Goal: Task Accomplishment & Management: Use online tool/utility

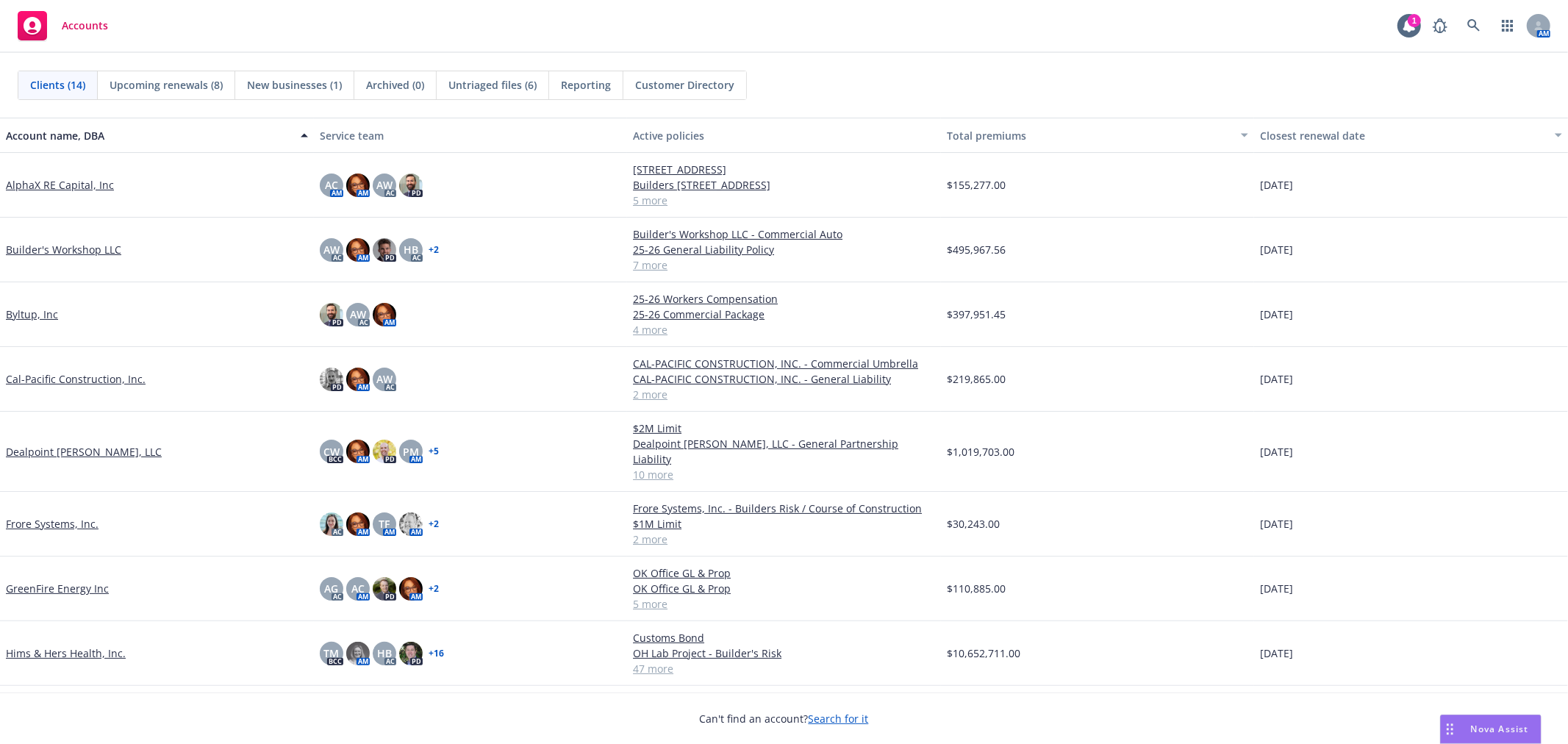
click at [1491, 722] on div "Nova Assist" at bounding box center [1490, 729] width 100 height 28
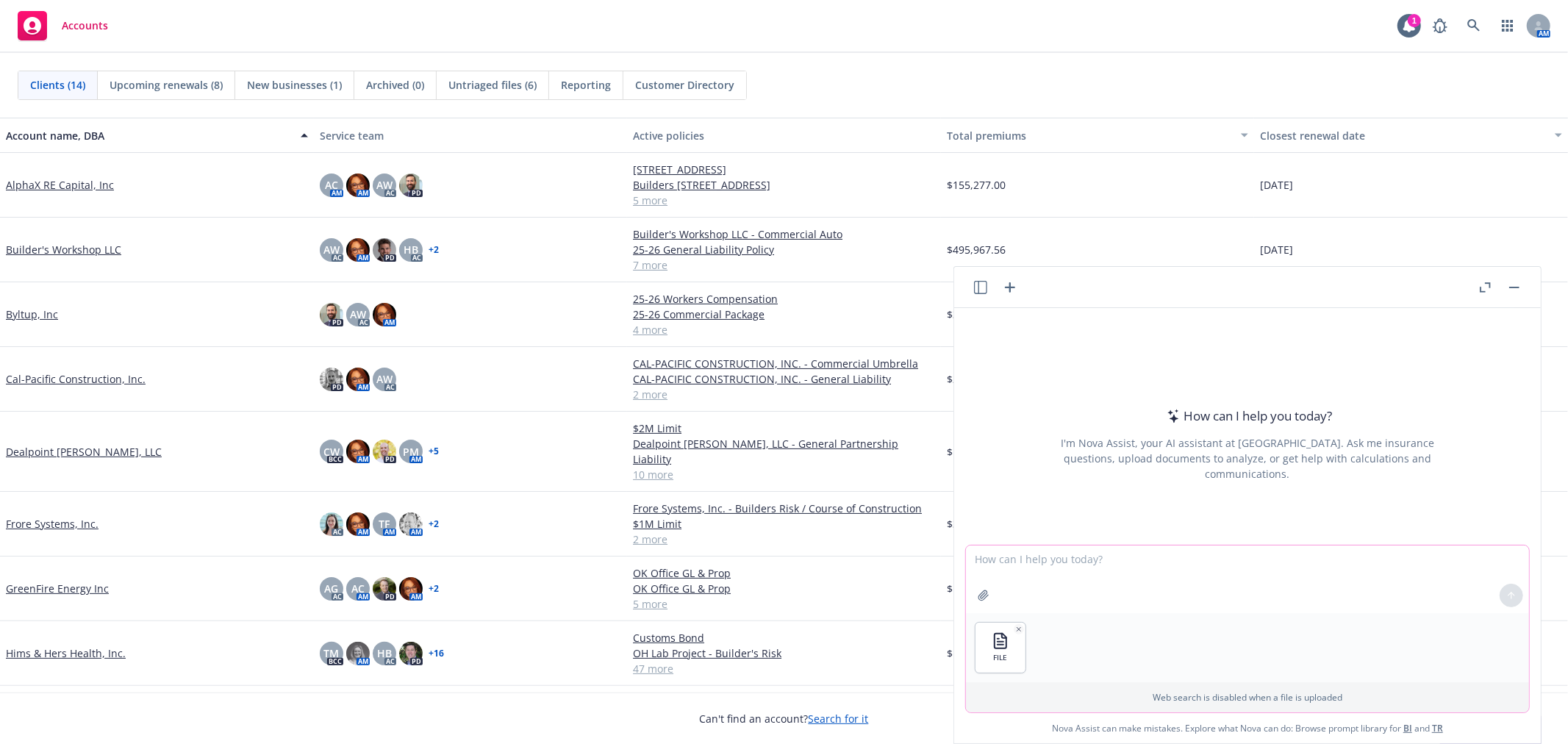
click at [1028, 571] on textarea at bounding box center [1247, 579] width 563 height 67
type textarea "what is my book size by premium, not revenue?"
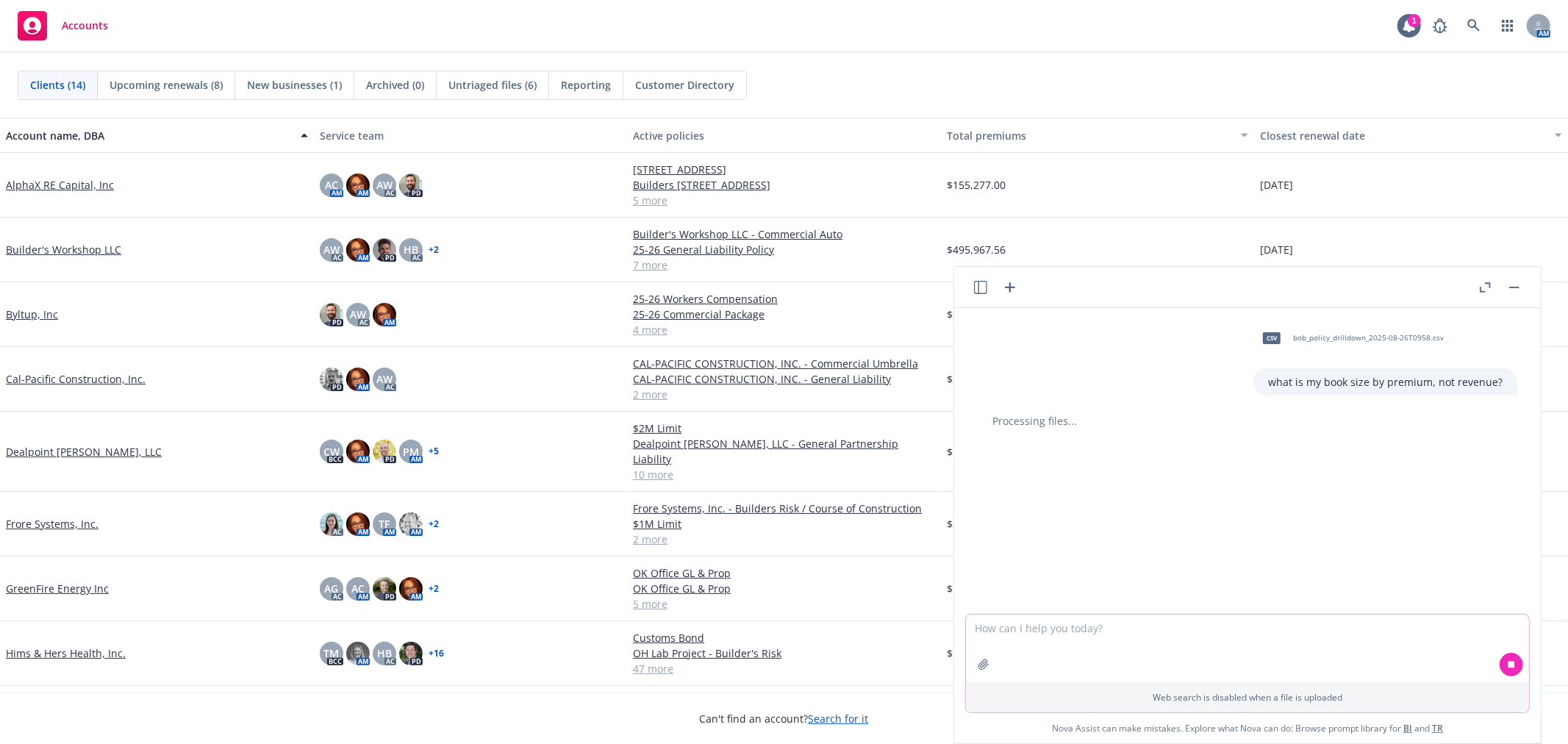
click at [1188, 635] on textarea at bounding box center [1247, 648] width 563 height 67
click at [1002, 632] on textarea at bounding box center [1247, 648] width 563 height 67
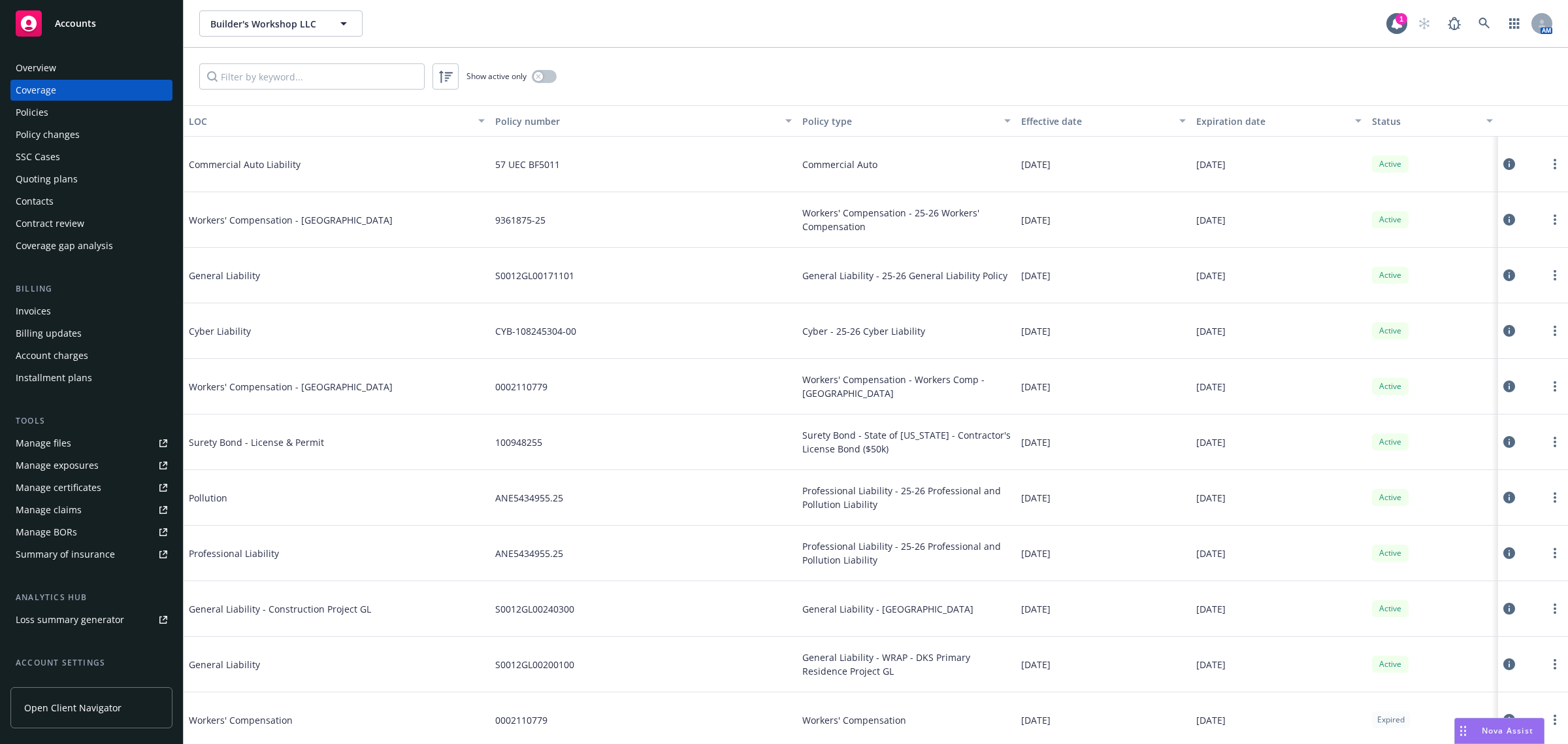
click at [73, 26] on span "Accounts" at bounding box center [76, 23] width 42 height 11
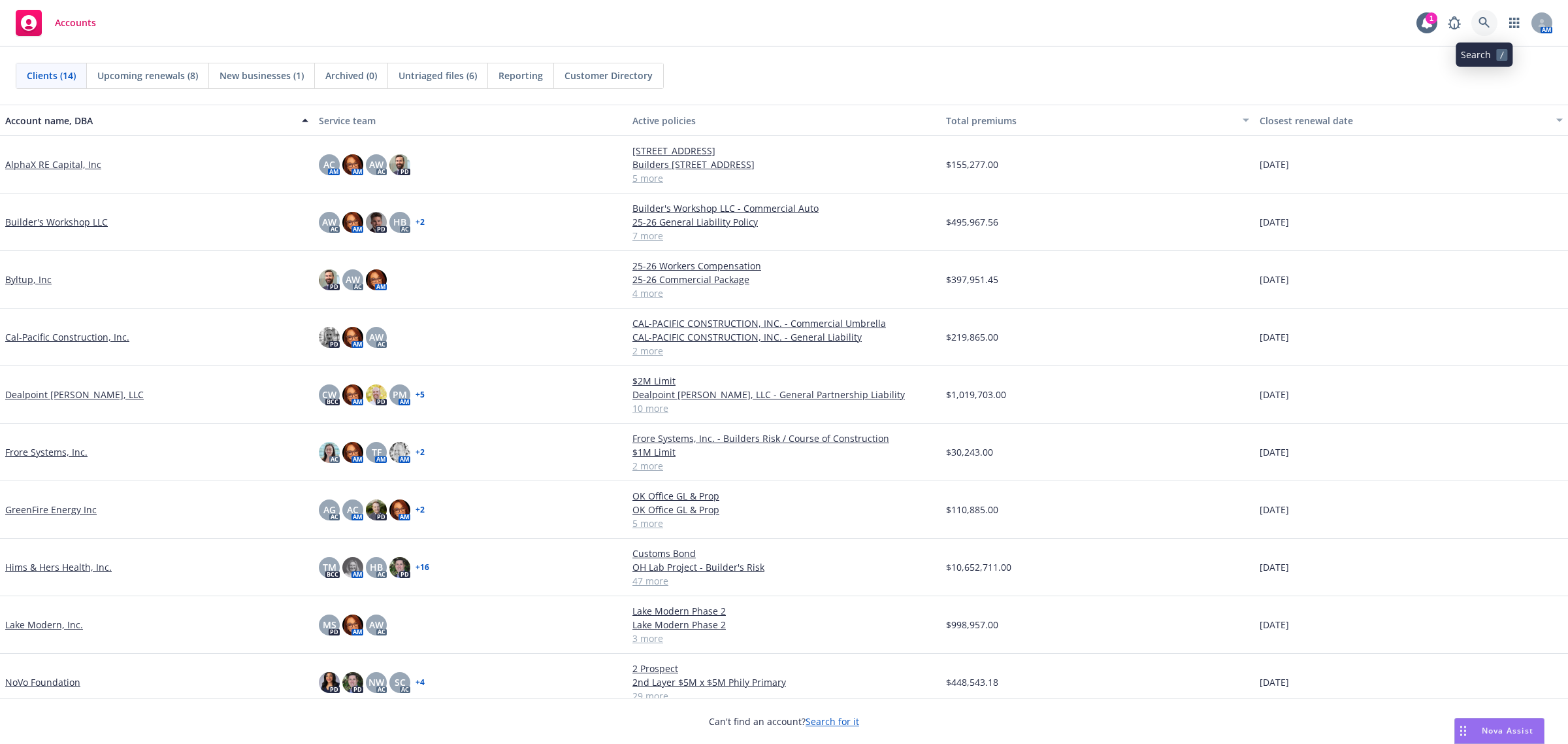
click at [1483, 20] on icon at bounding box center [1485, 22] width 12 height 12
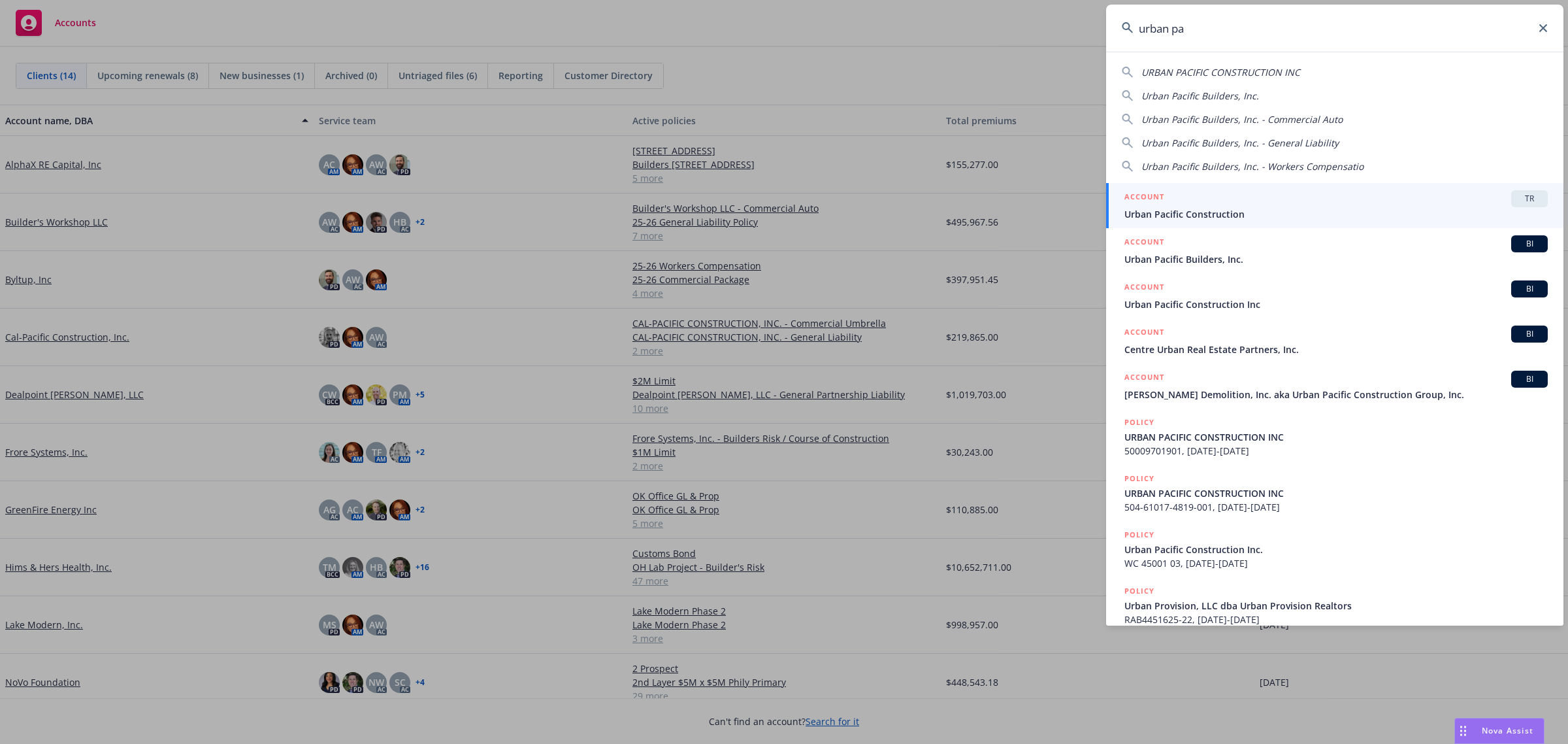
type input "urban pa"
click at [1279, 208] on span "Urban Pacific Construction" at bounding box center [1336, 214] width 424 height 14
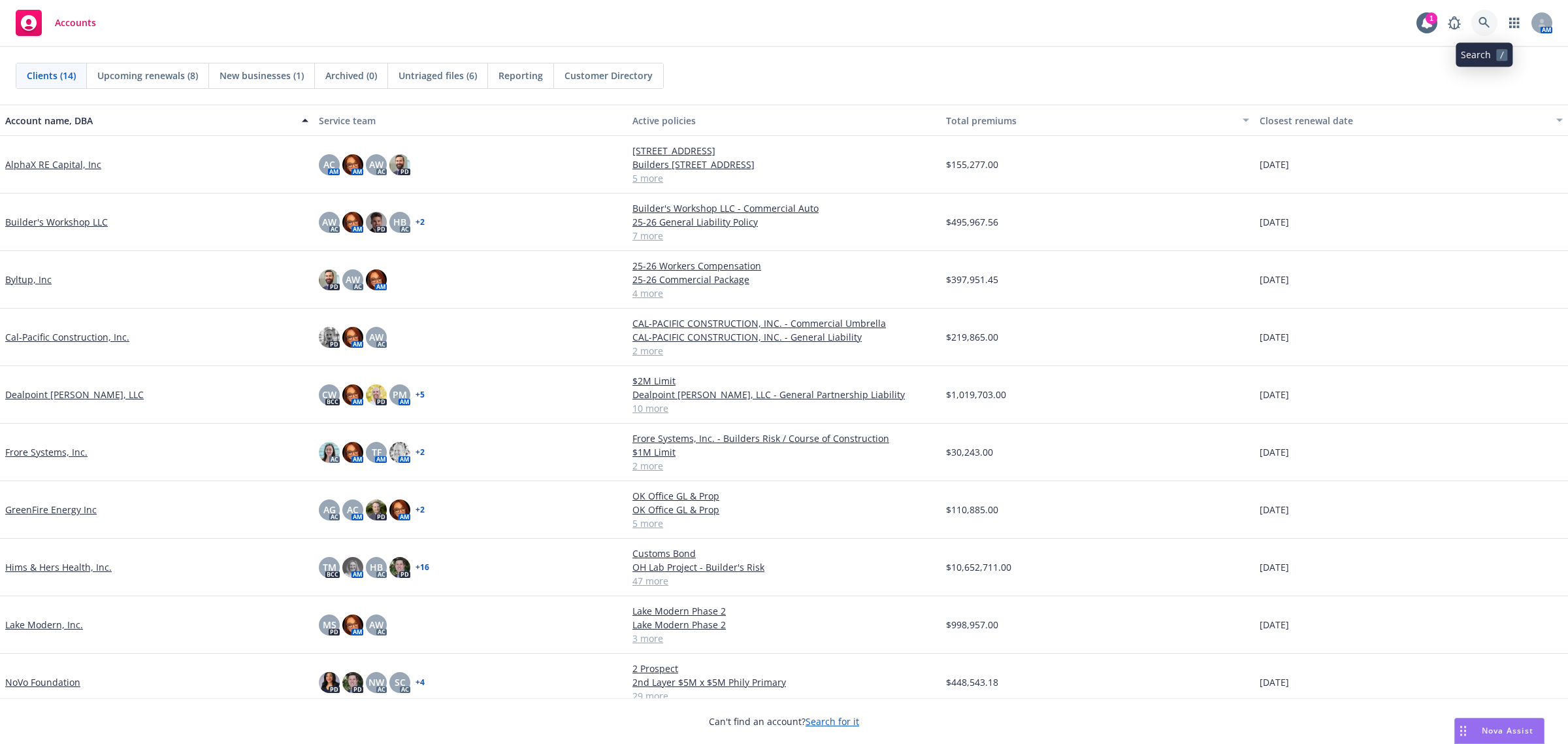
click at [1487, 17] on icon at bounding box center [1485, 22] width 12 height 12
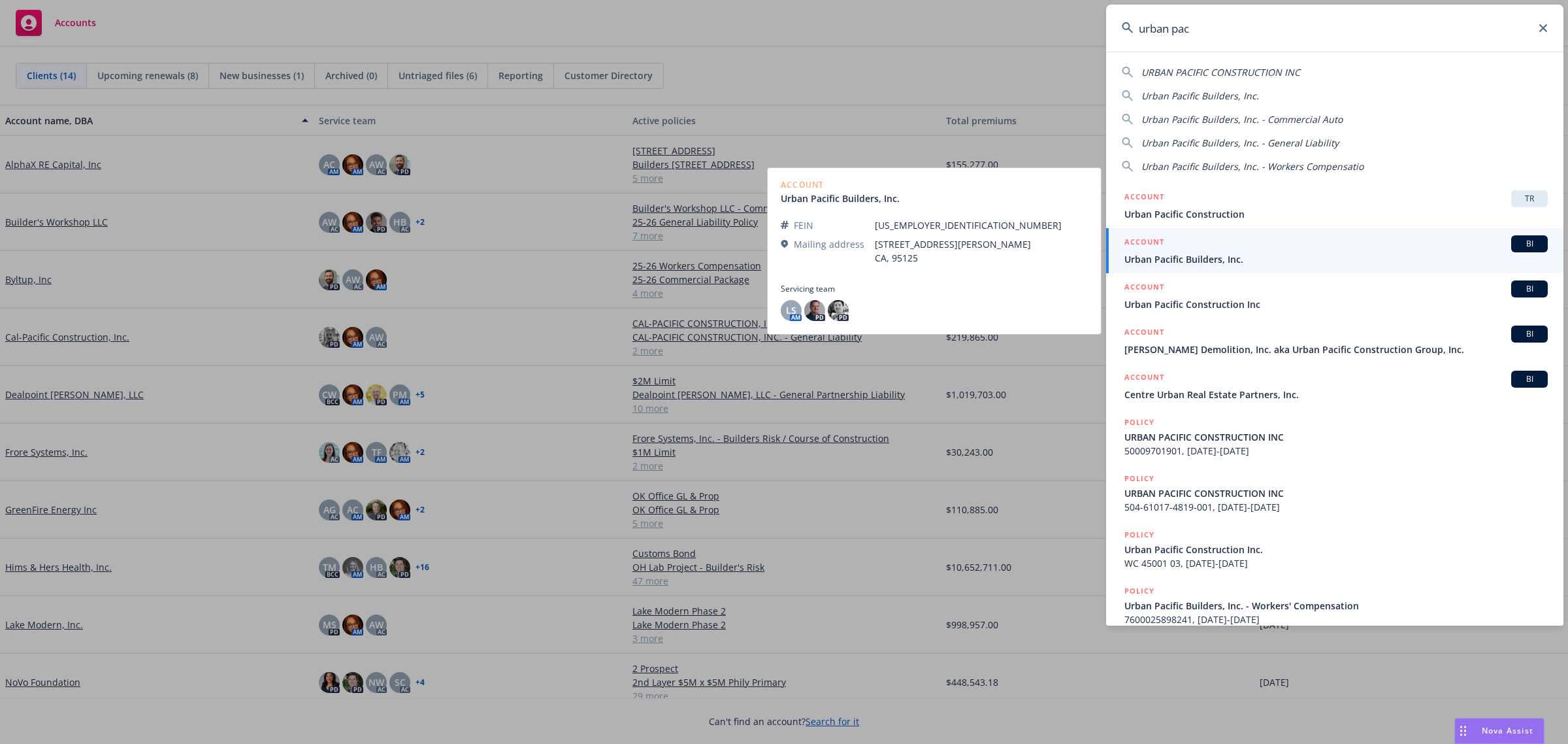
type input "urban pac"
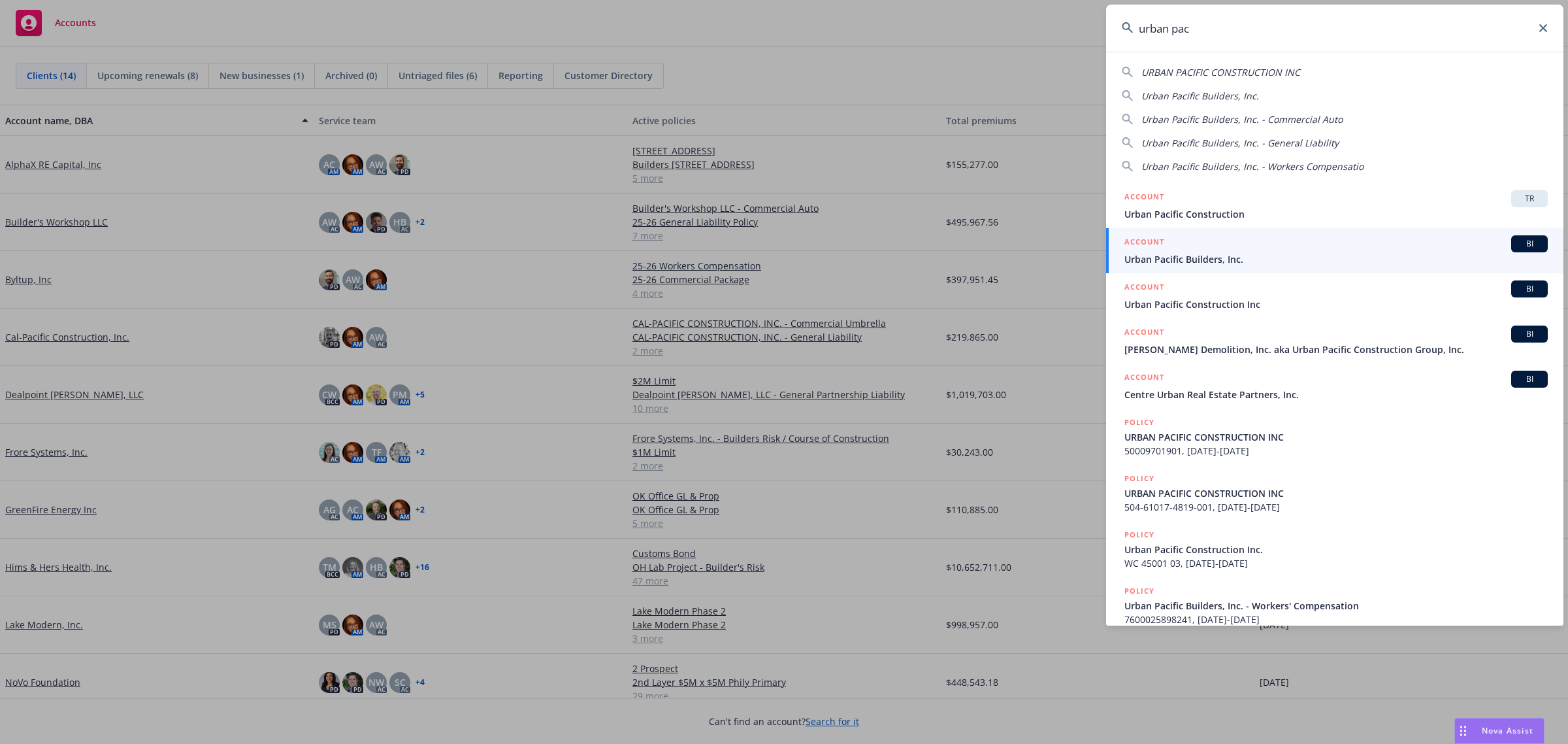
click at [1286, 259] on span "Urban Pacific Builders, Inc." at bounding box center [1336, 259] width 424 height 14
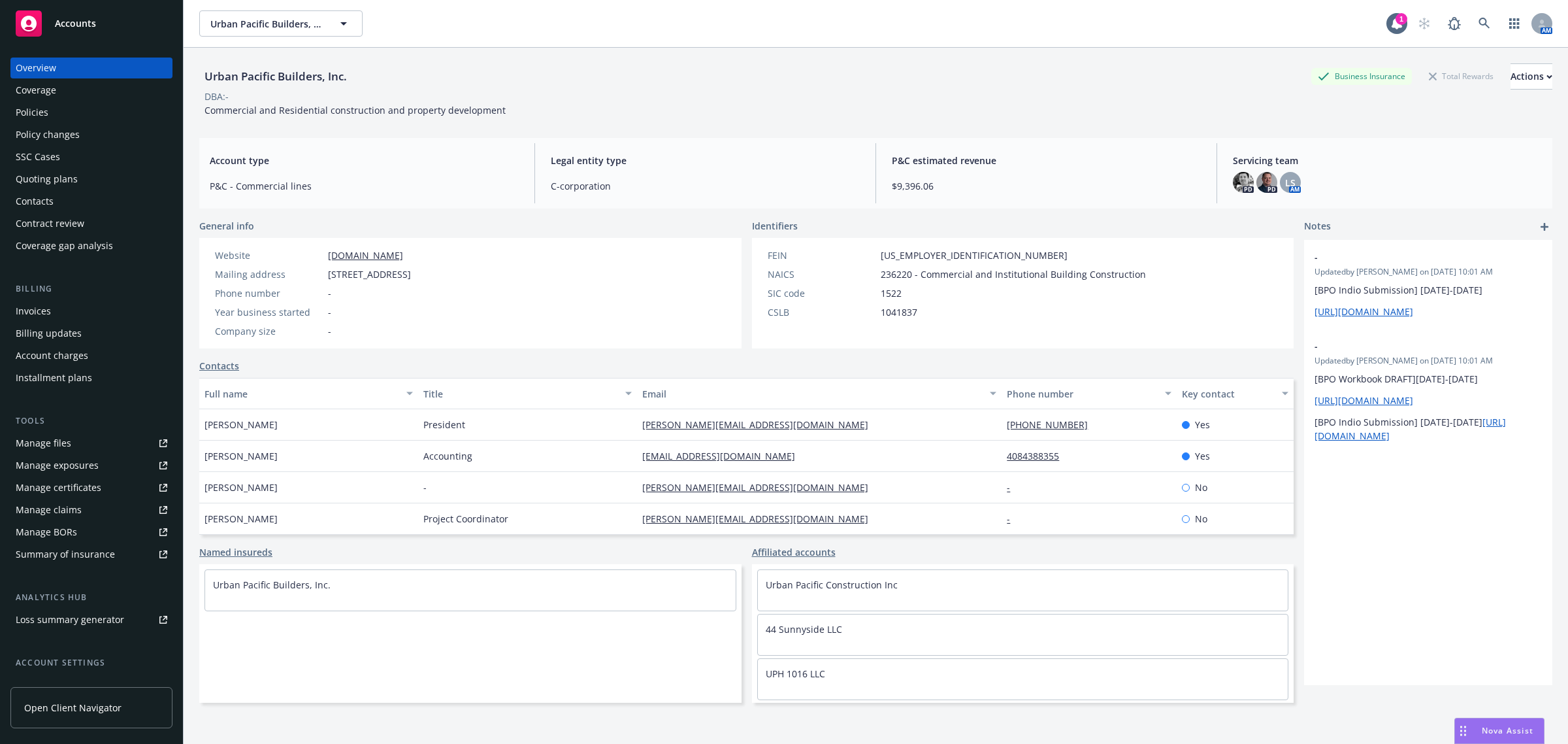
click at [32, 108] on div "Policies" at bounding box center [32, 112] width 32 height 21
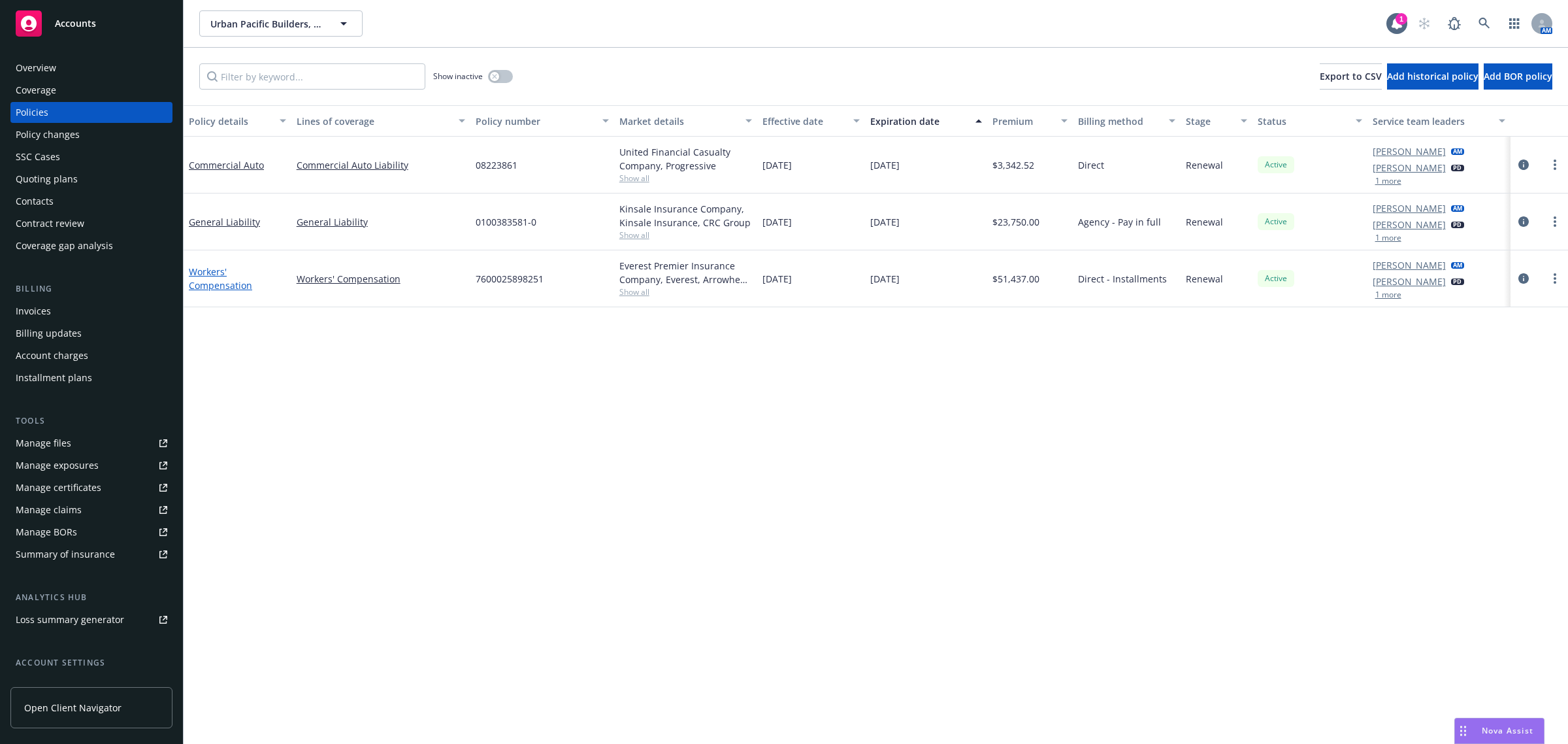
click at [214, 288] on link "Workers' Compensation" at bounding box center [220, 278] width 63 height 26
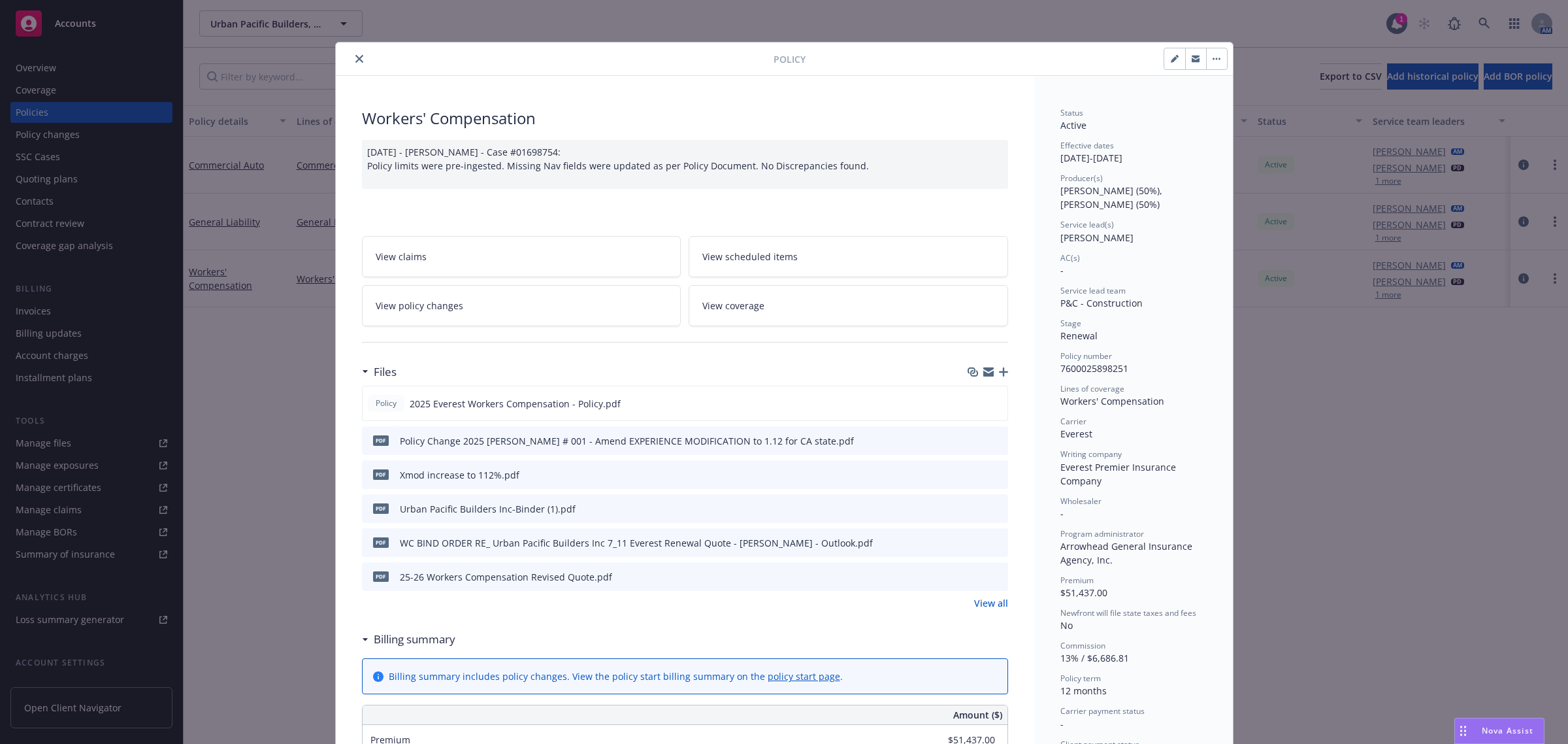
click at [356, 57] on icon "close" at bounding box center [359, 58] width 7 height 7
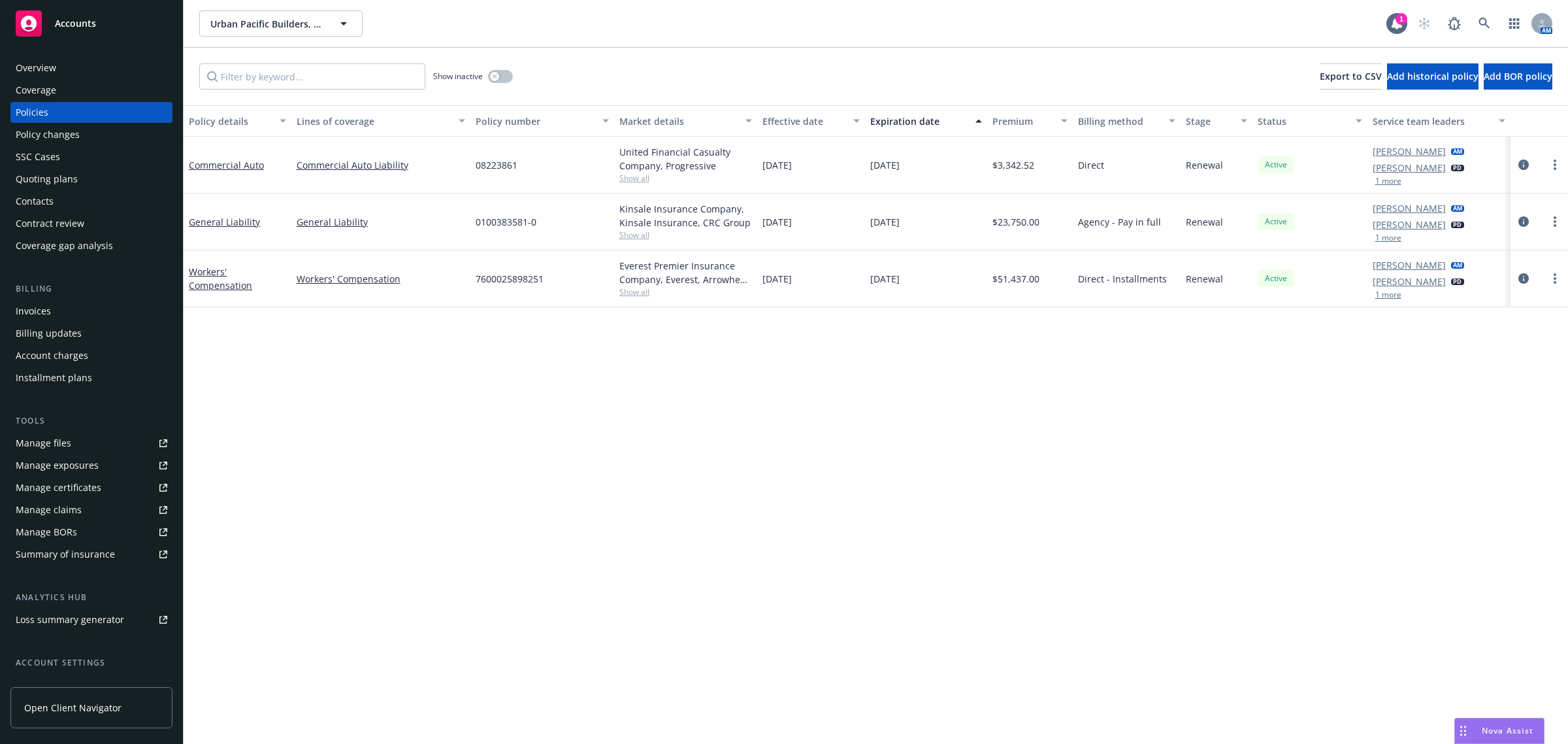
click at [96, 27] on div "Accounts" at bounding box center [91, 23] width 151 height 26
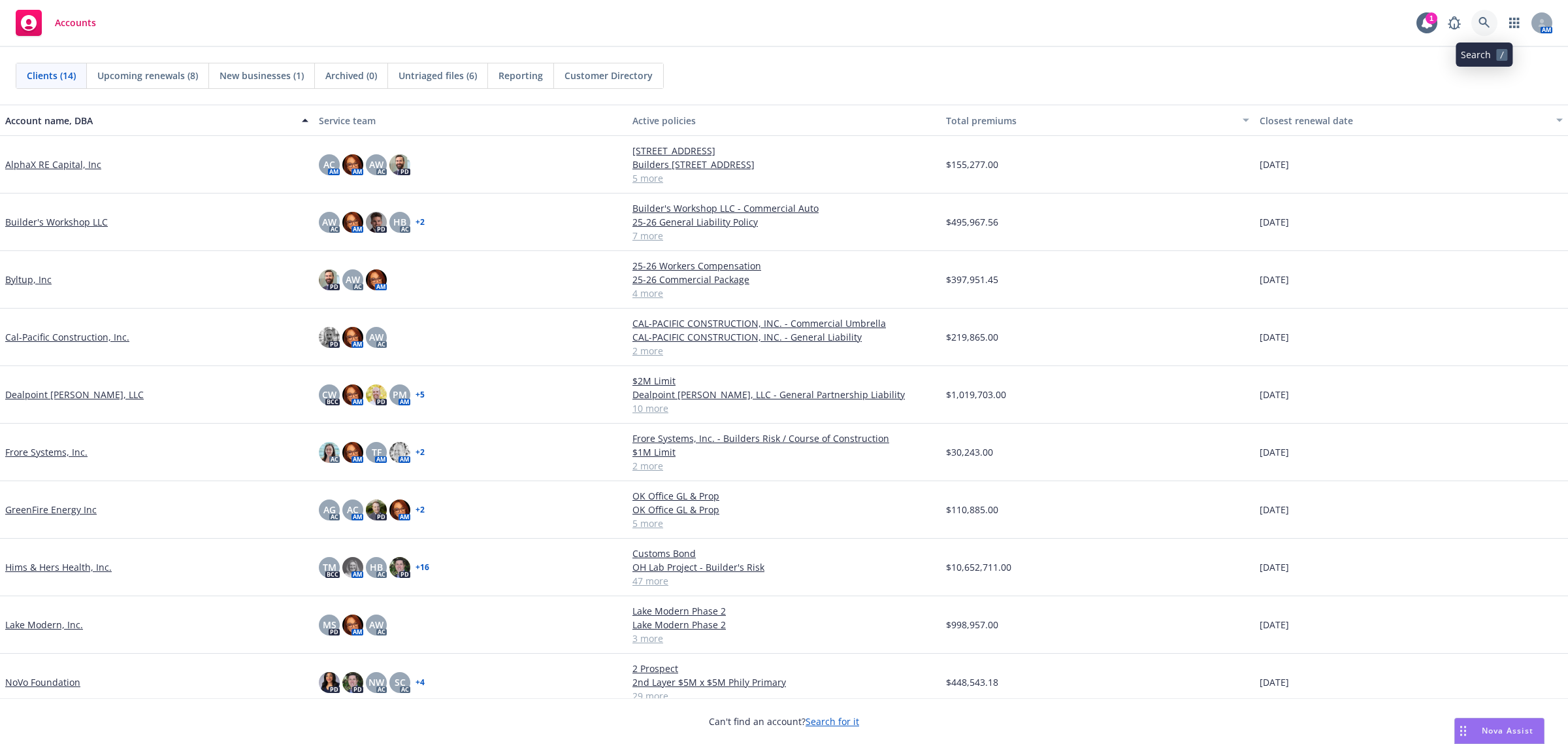
click at [1485, 22] on icon at bounding box center [1485, 22] width 12 height 12
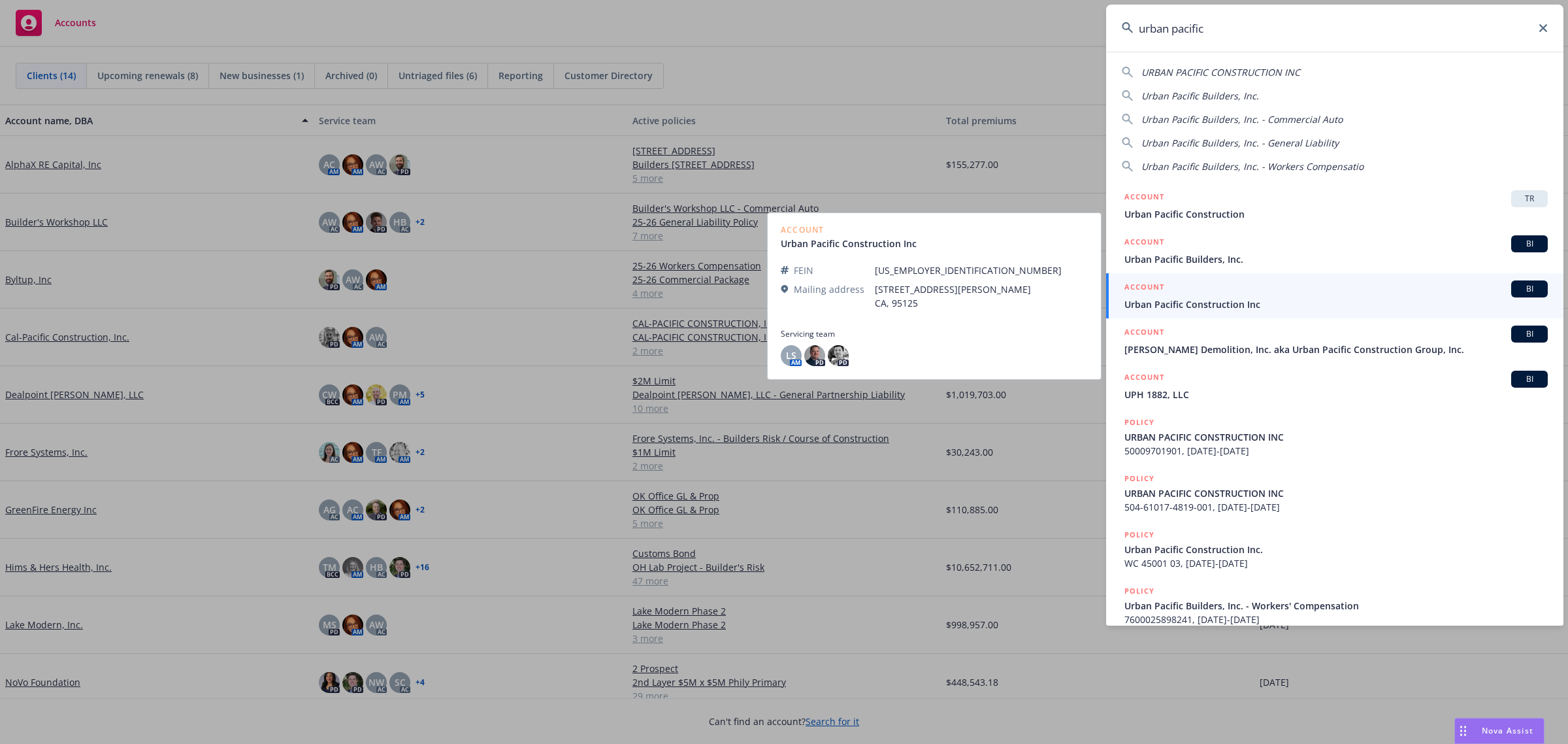
type input "urban pacific"
click at [1199, 299] on span "Urban Pacific Construction Inc" at bounding box center [1336, 304] width 424 height 14
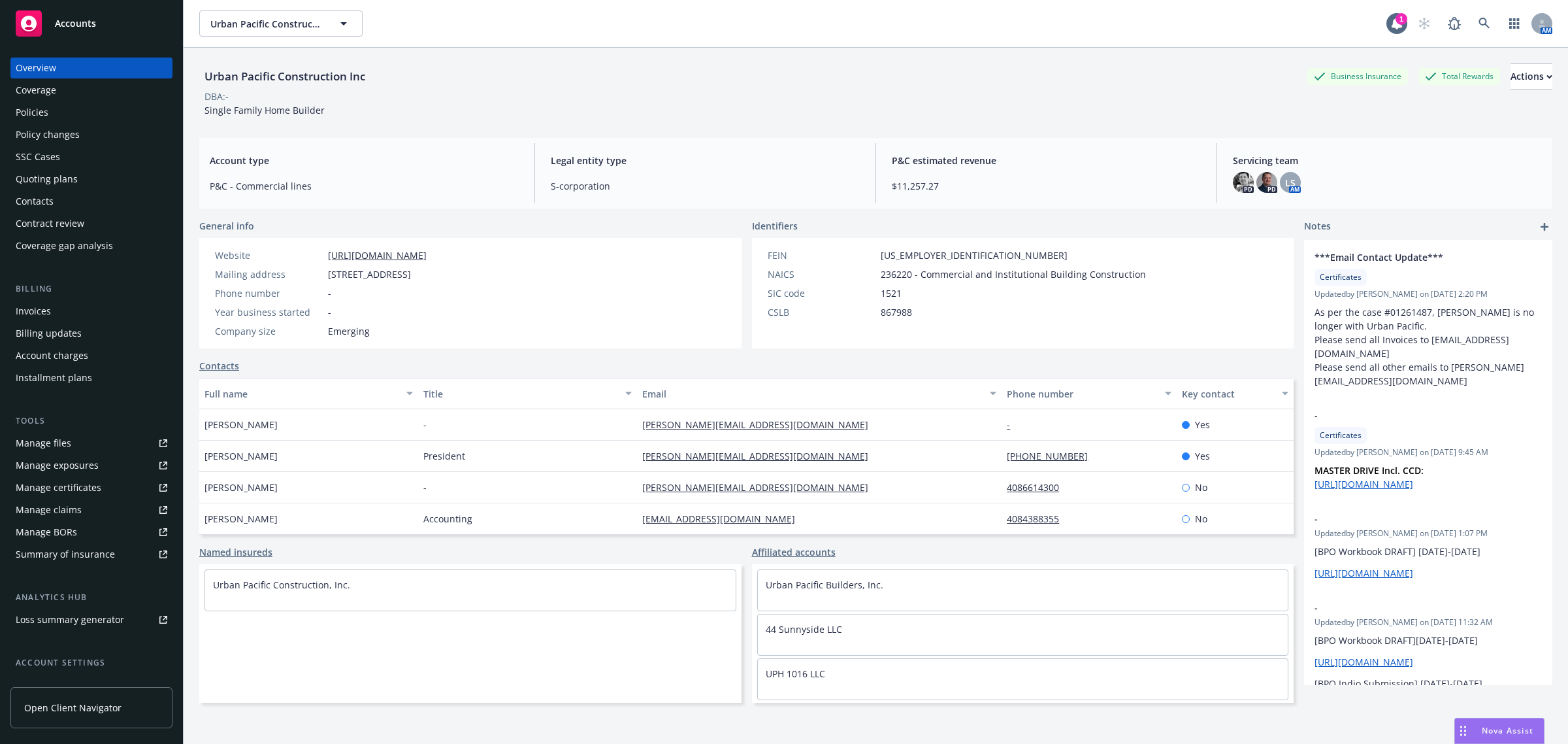
click at [69, 119] on div "Policies" at bounding box center [91, 112] width 151 height 21
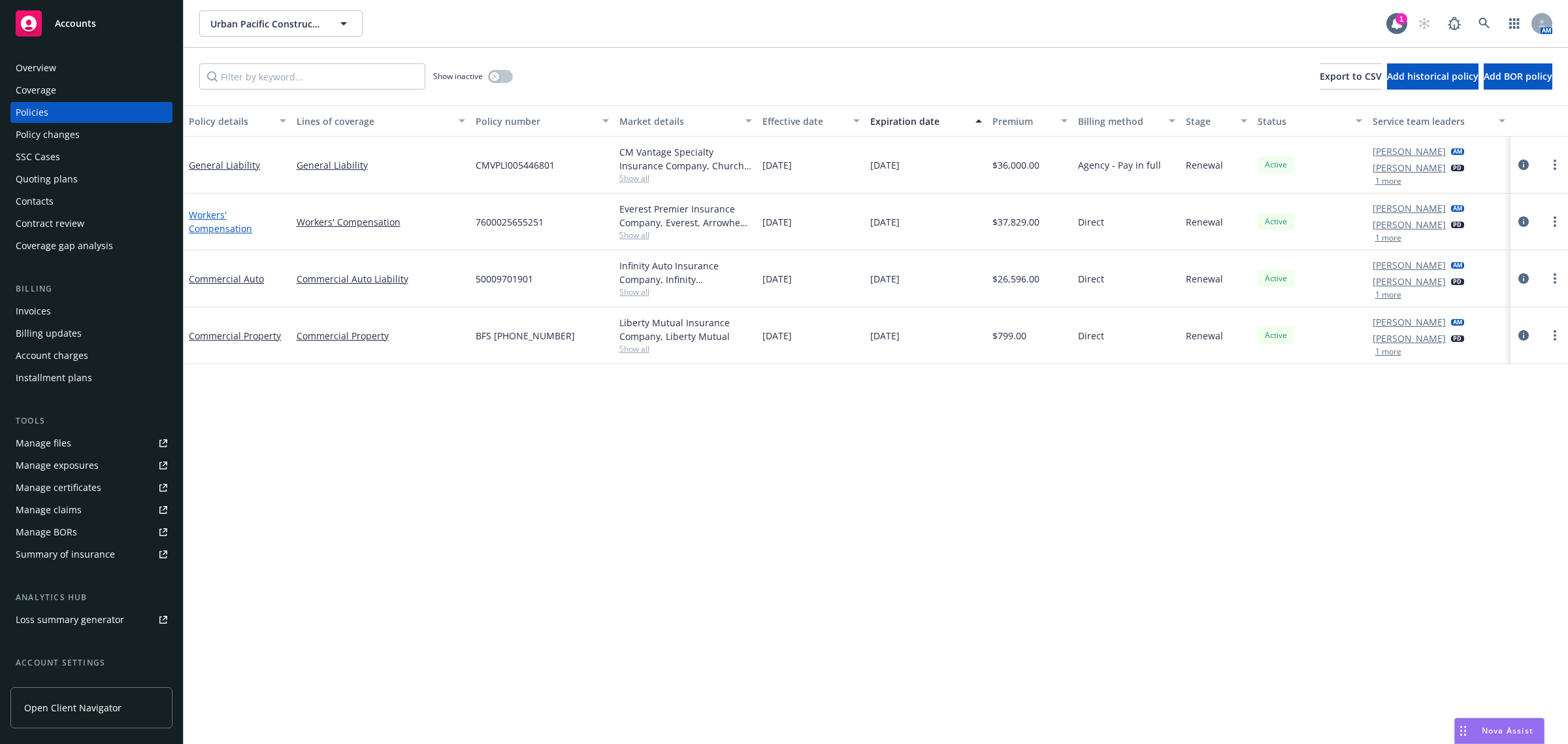
click at [203, 216] on link "Workers' Compensation" at bounding box center [220, 221] width 63 height 26
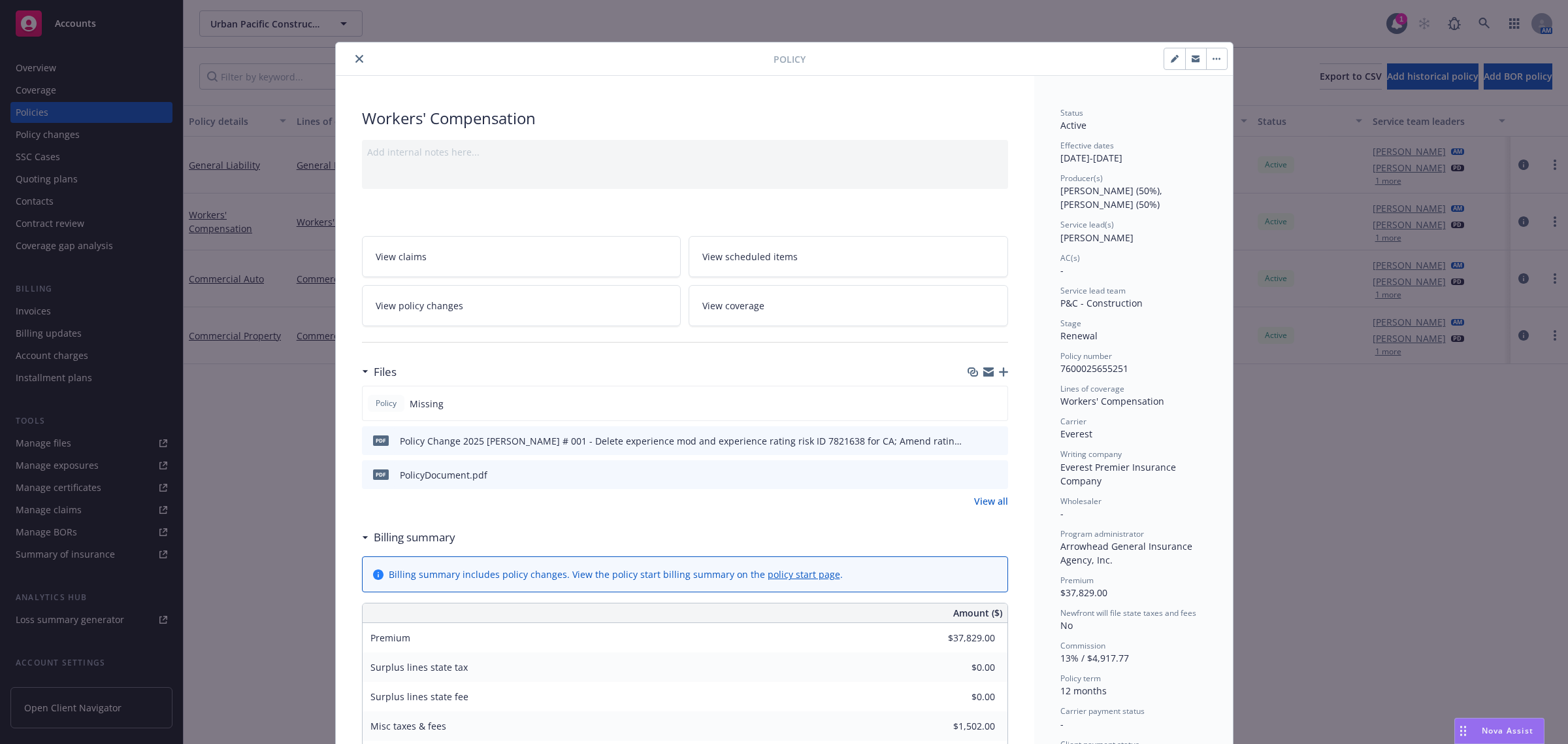
click at [990, 471] on icon "preview file" at bounding box center [995, 474] width 12 height 9
click at [991, 404] on div "Policy Missing" at bounding box center [686, 403] width 646 height 35
click at [809, 411] on div "Policy Missing" at bounding box center [686, 403] width 646 height 35
click at [999, 373] on icon "button" at bounding box center [1003, 372] width 9 height 9
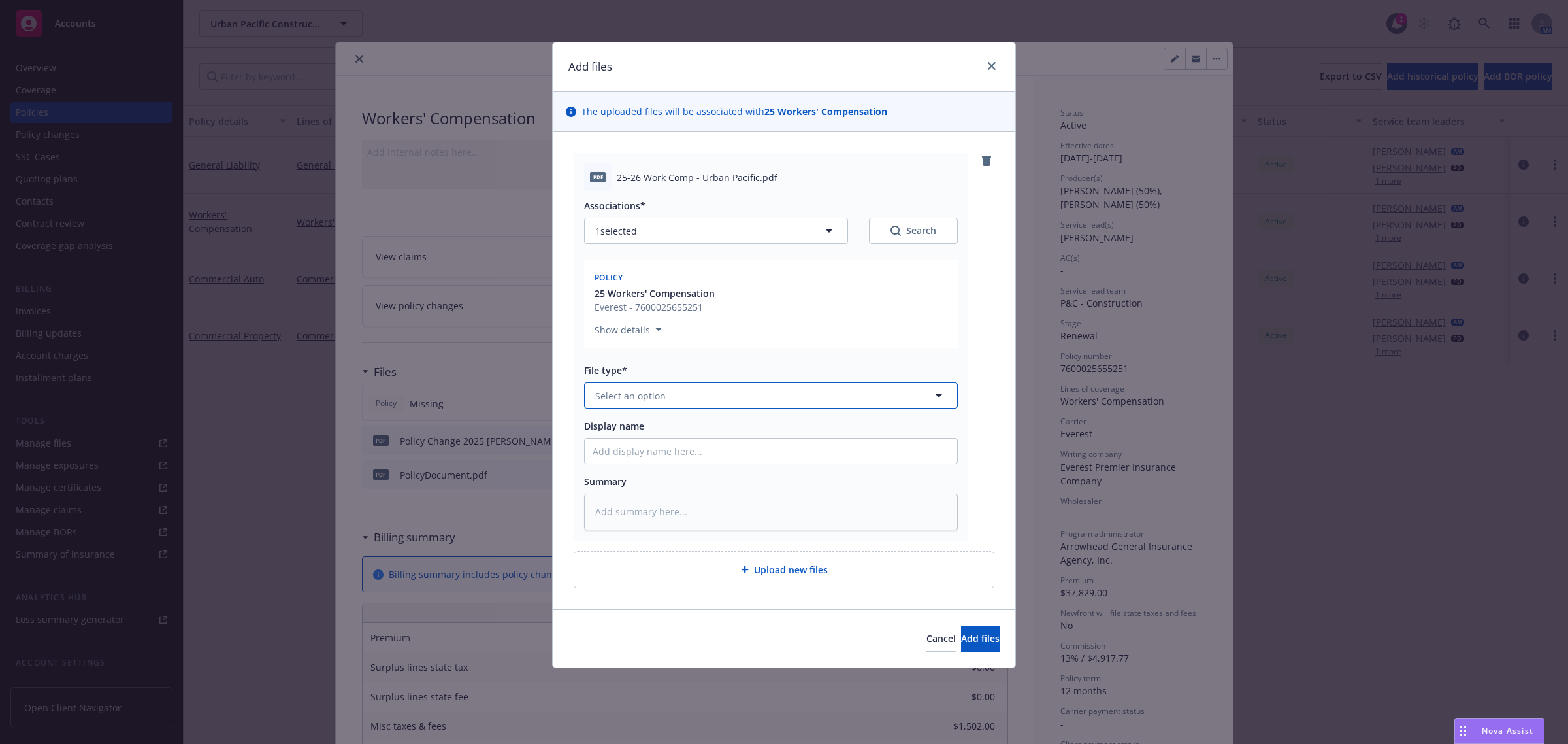
click at [746, 392] on button "Select an option" at bounding box center [771, 395] width 374 height 26
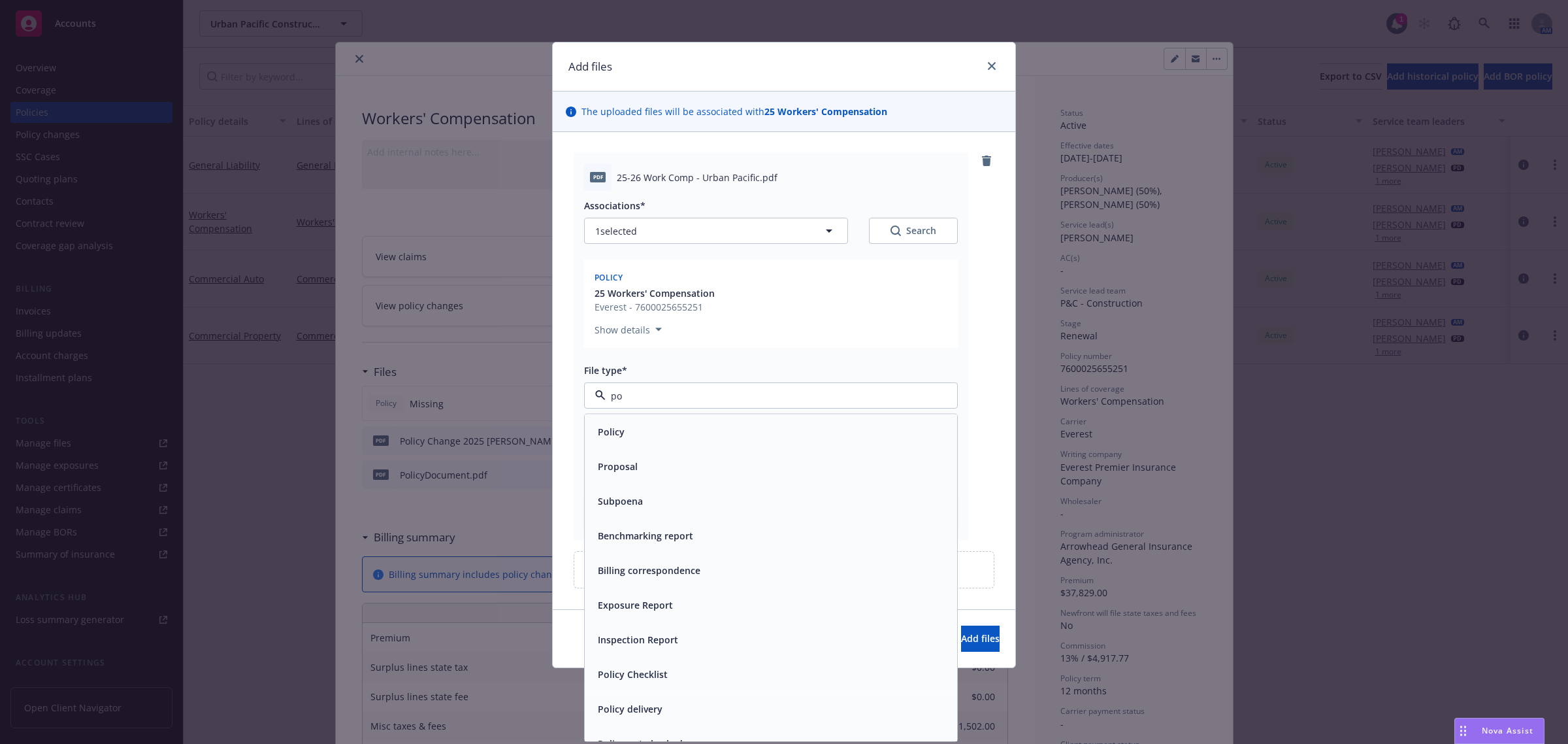
type input "pol"
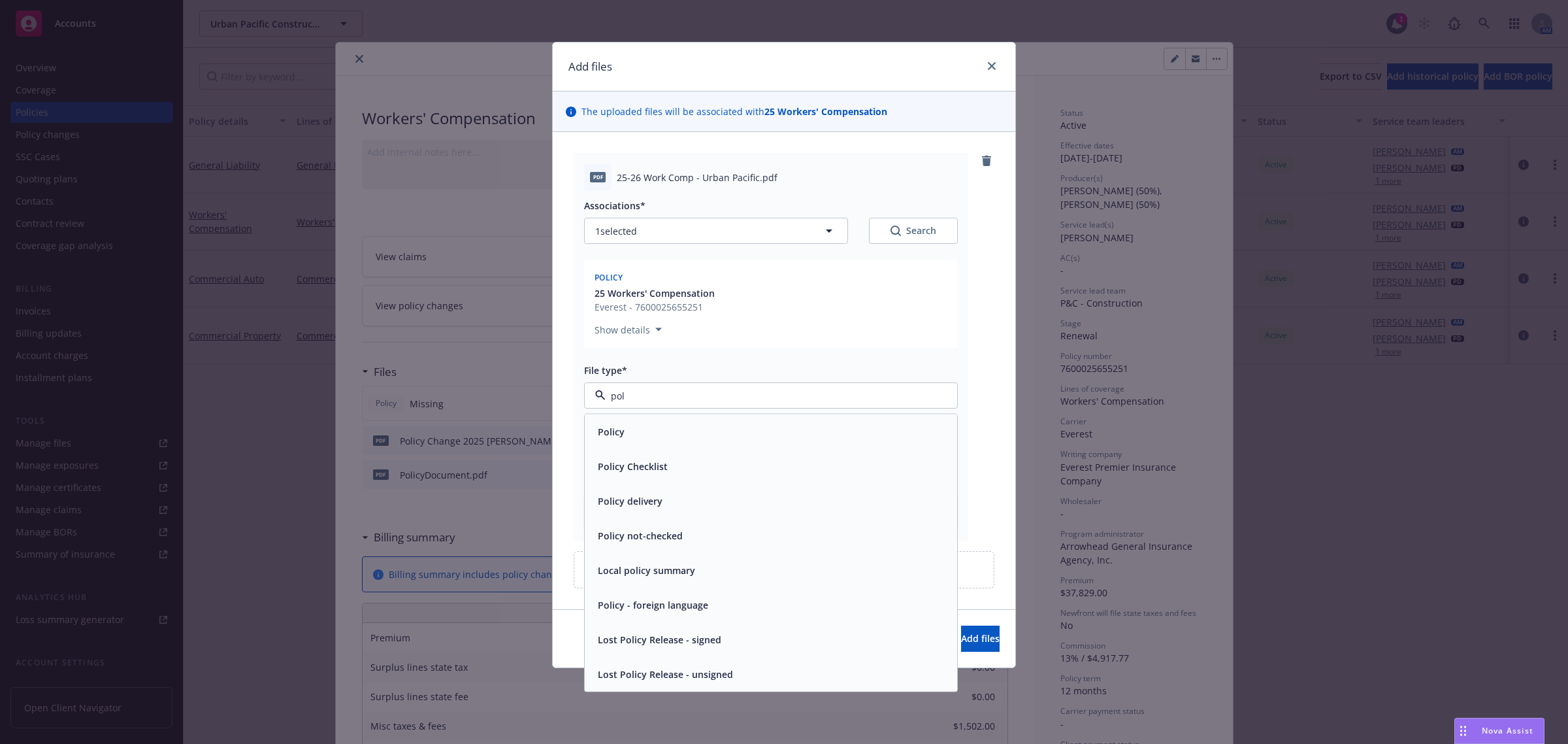
click at [664, 430] on div "Policy" at bounding box center [770, 431] width 356 height 19
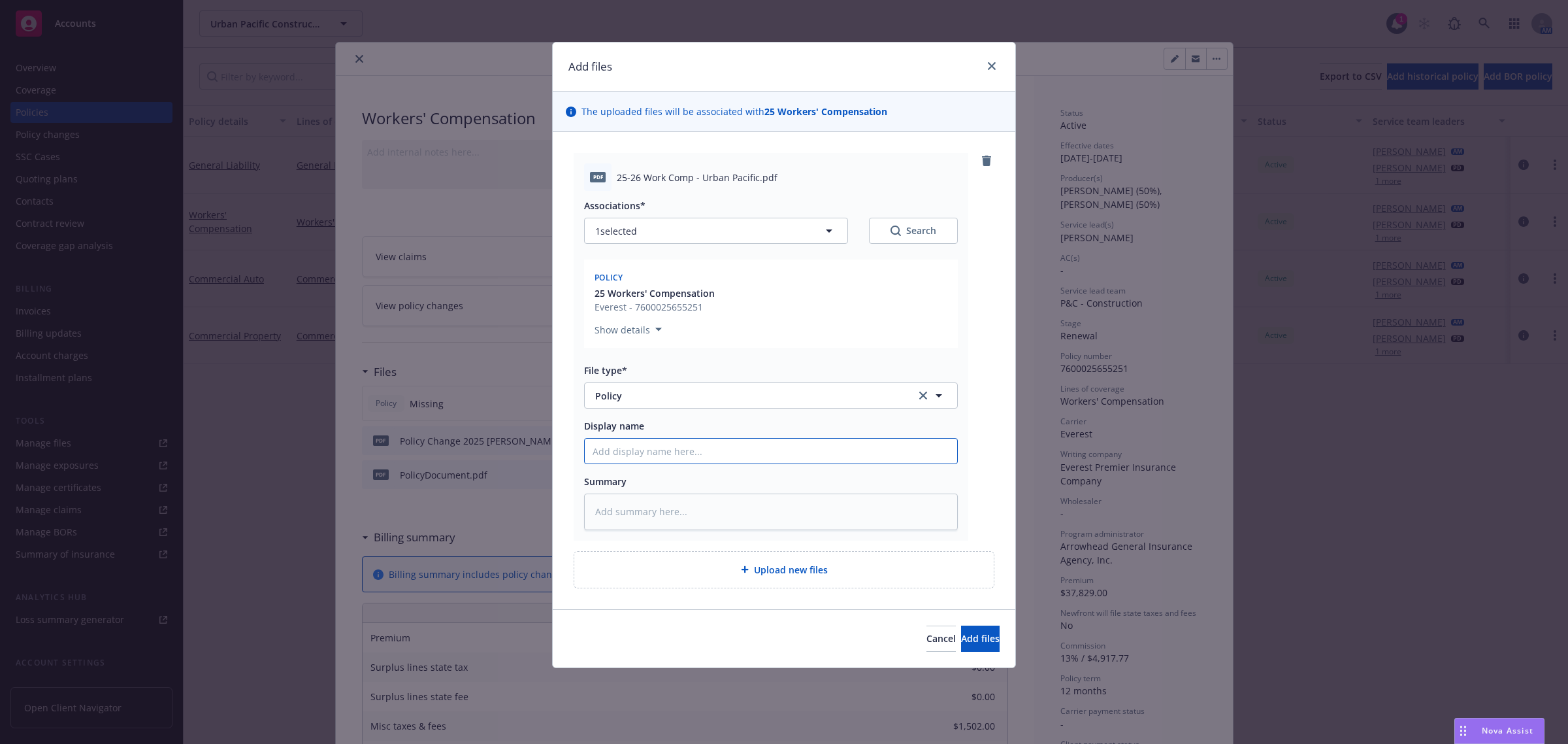
click at [730, 448] on input "Display name" at bounding box center [771, 451] width 372 height 25
type textarea "x"
type input "2"
type textarea "x"
type input "25"
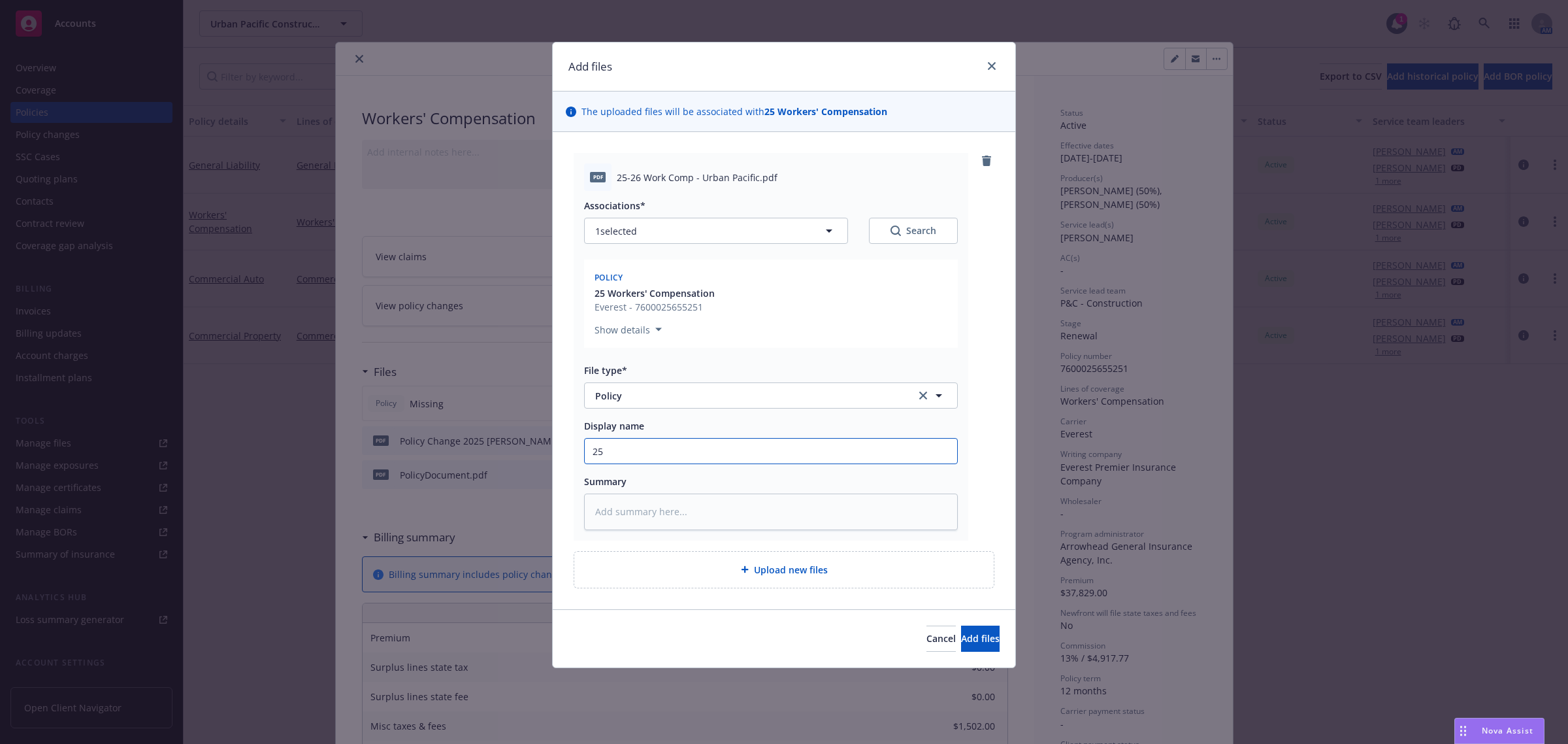
type textarea "x"
type input "25-2"
type textarea "x"
type input "25-26"
type textarea "x"
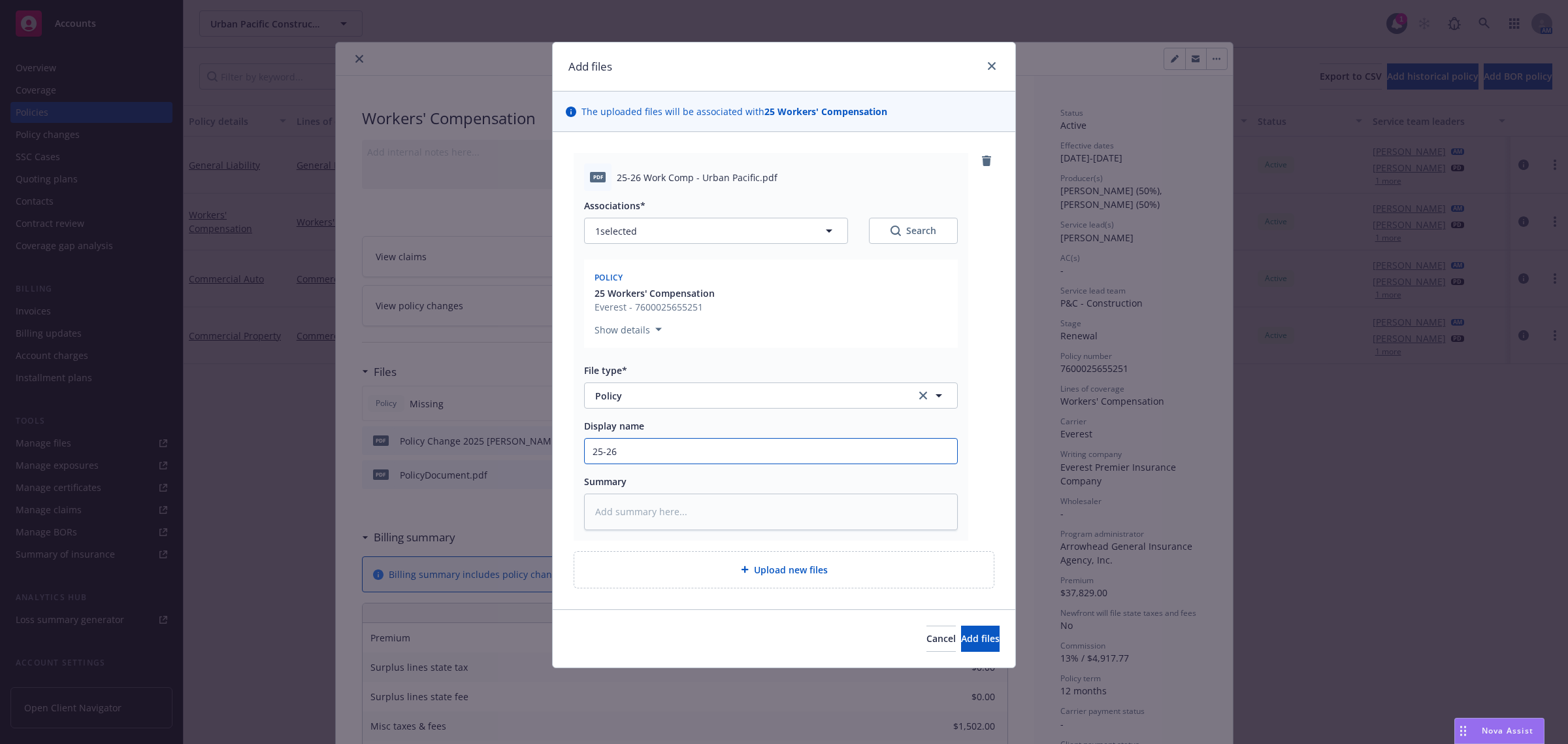
type input "25-26"
type textarea "x"
type input "25-26 W"
type textarea "x"
type input "25-26 Wo"
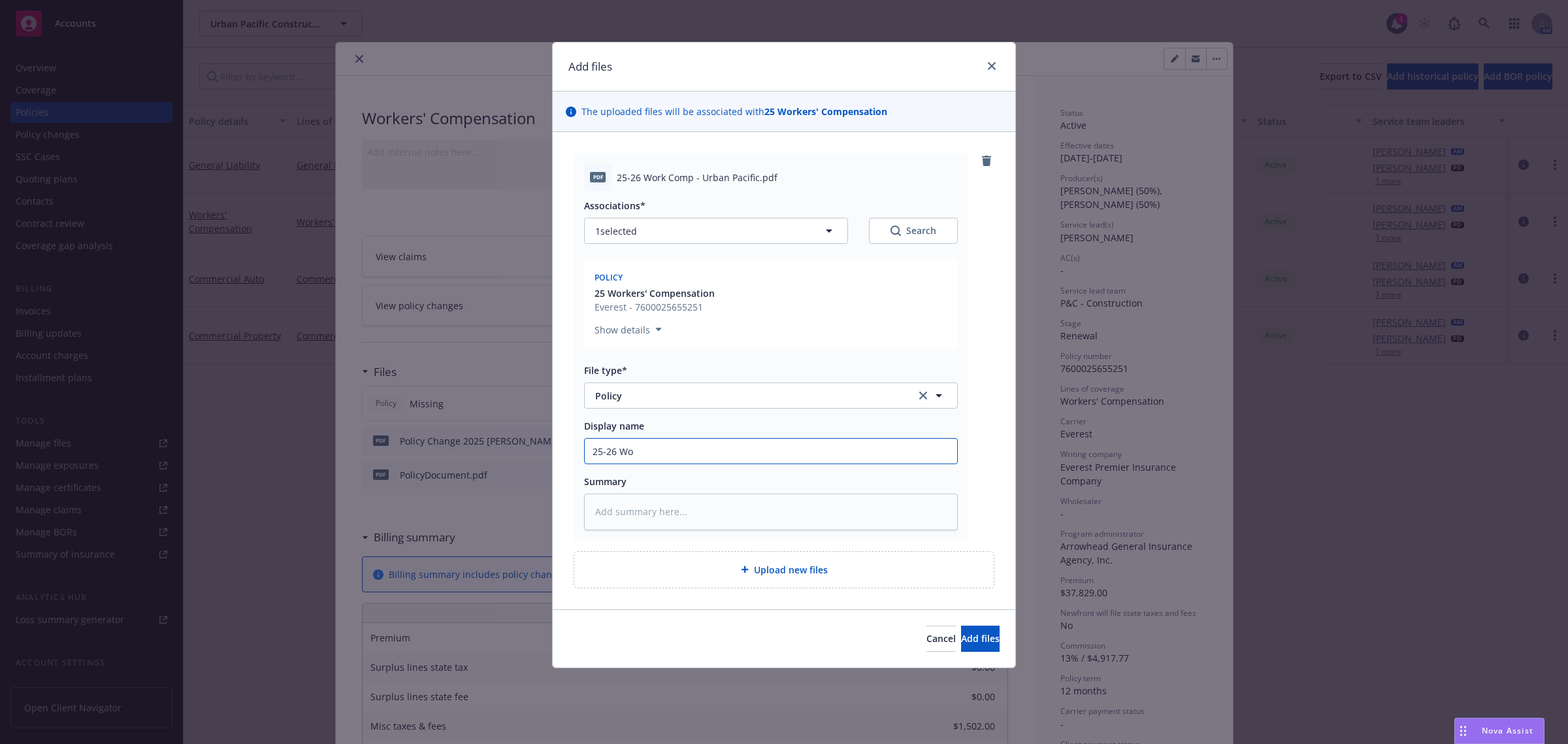
type textarea "x"
type input "25-26 Wor"
type textarea "x"
type input "25-26 Work"
type textarea "x"
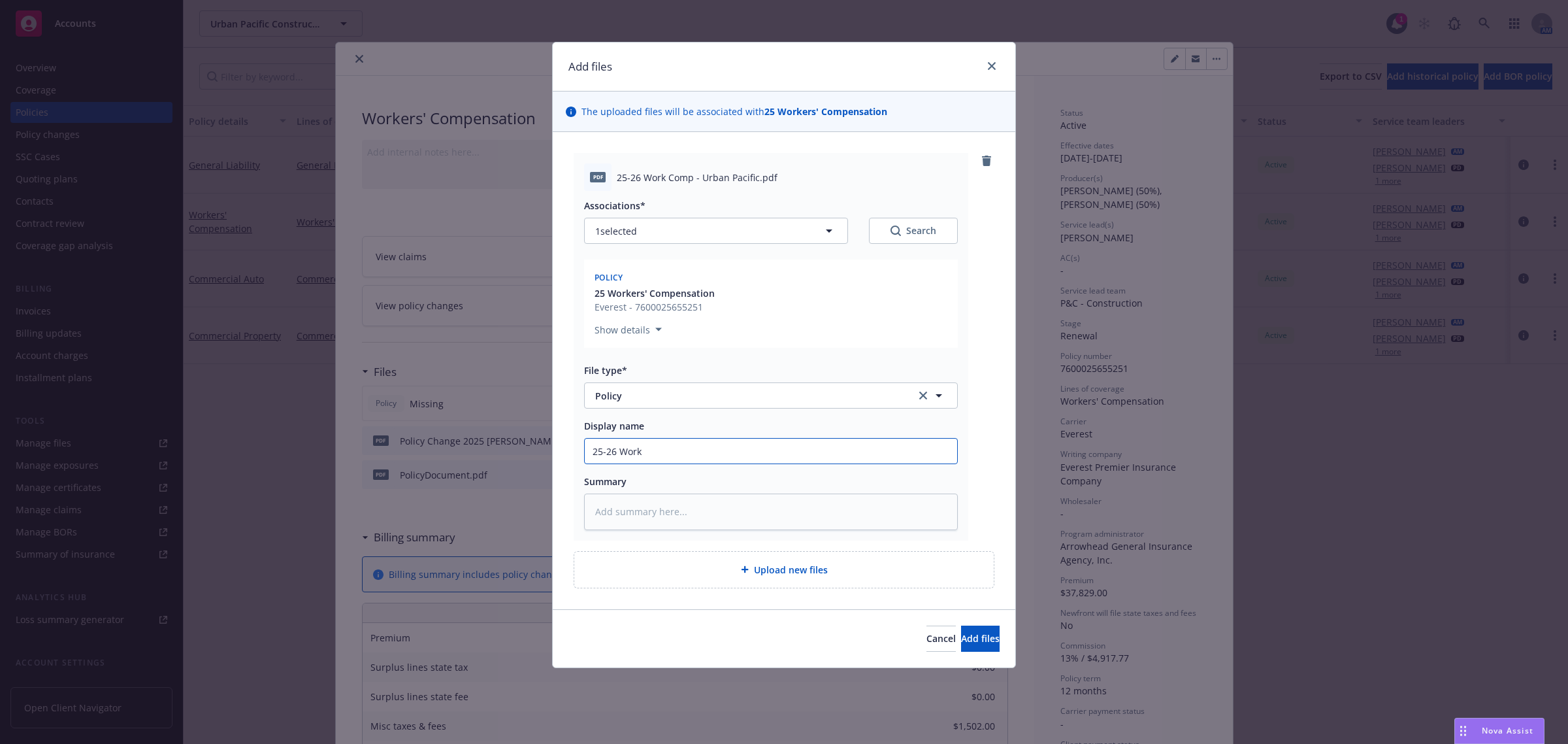
type input "25-26 Work"
type textarea "x"
type input "25-26 Work C"
type textarea "x"
type input "25-26 Work Co"
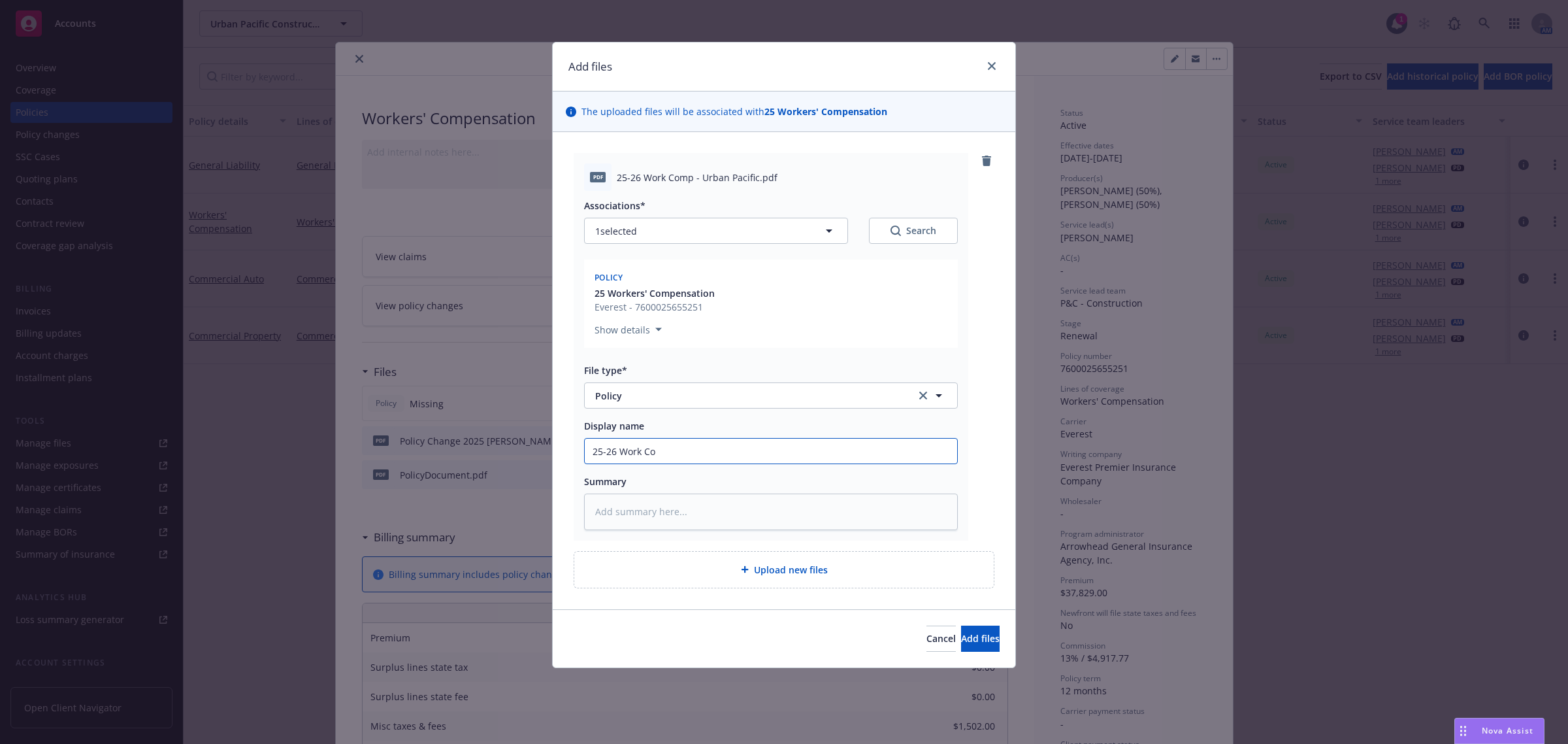
type textarea "x"
type input "25-26 Work Com"
type textarea "x"
type input "25-26 Work Comp"
type textarea "x"
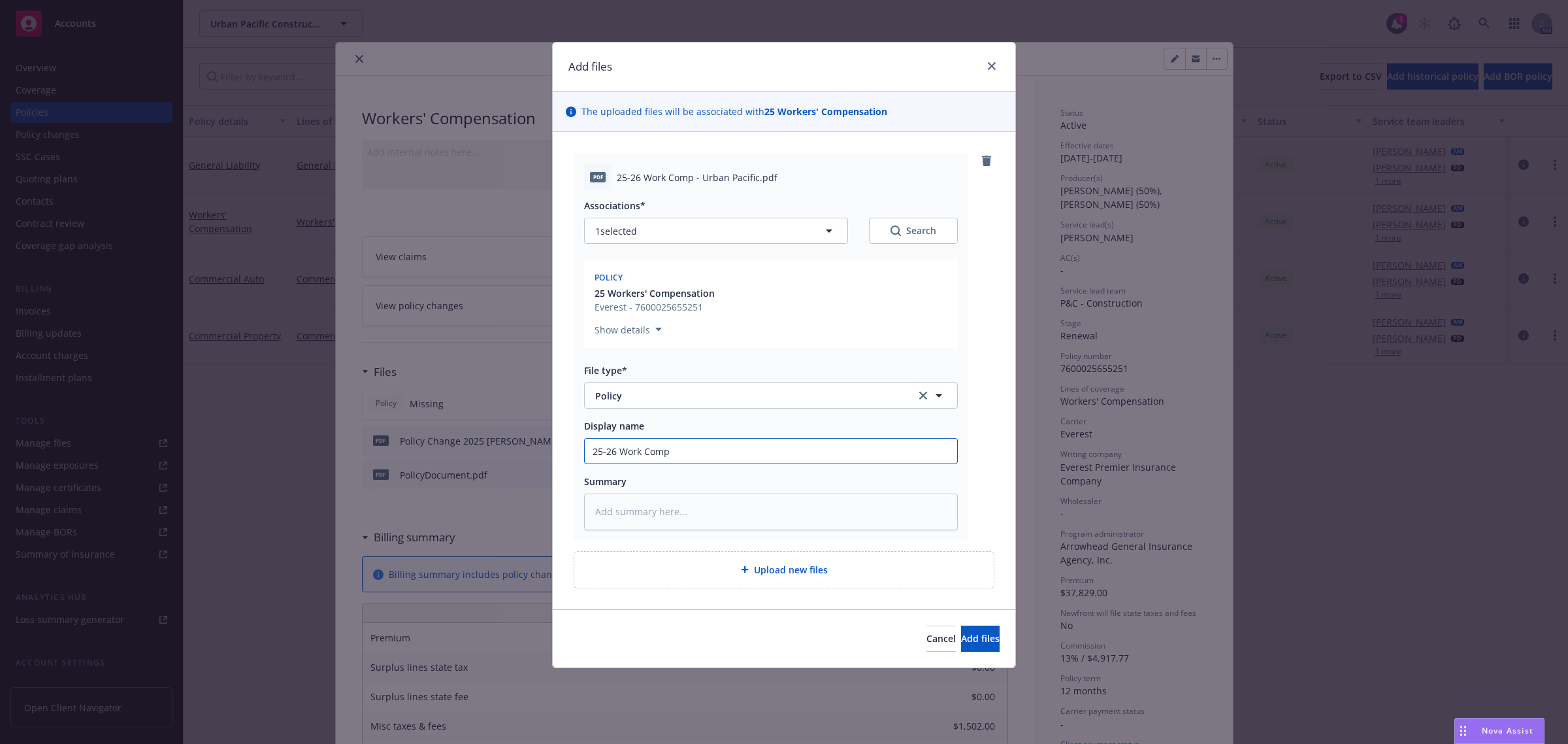
type input "25-26 Work Comp"
type textarea "x"
type input "25-26 Work Comp P"
type textarea "x"
type input "25-26 Work Comp Po"
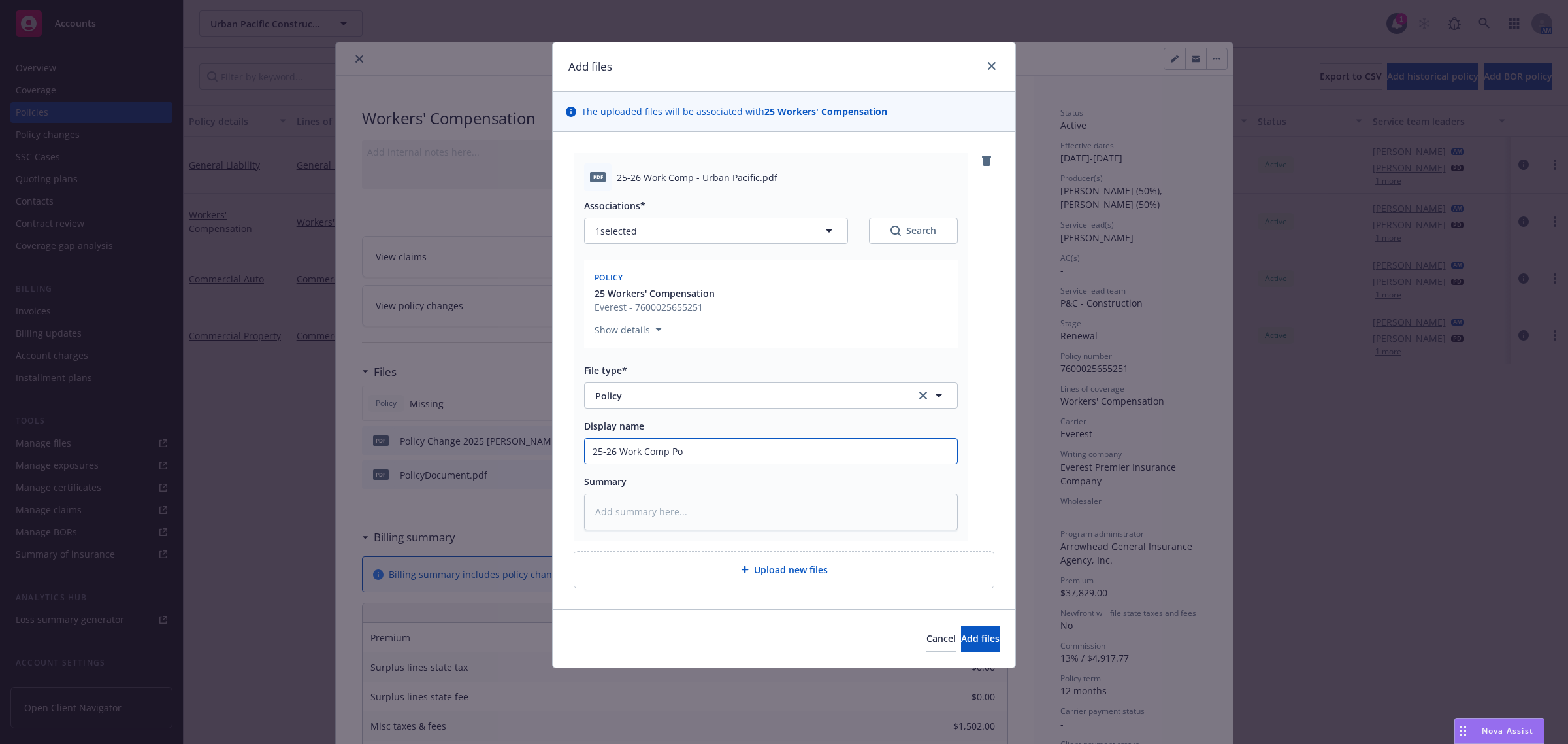
type textarea "x"
type input "25-26 Work Comp Pol"
type textarea "x"
type input "25-26 Work Comp Polic"
type textarea "x"
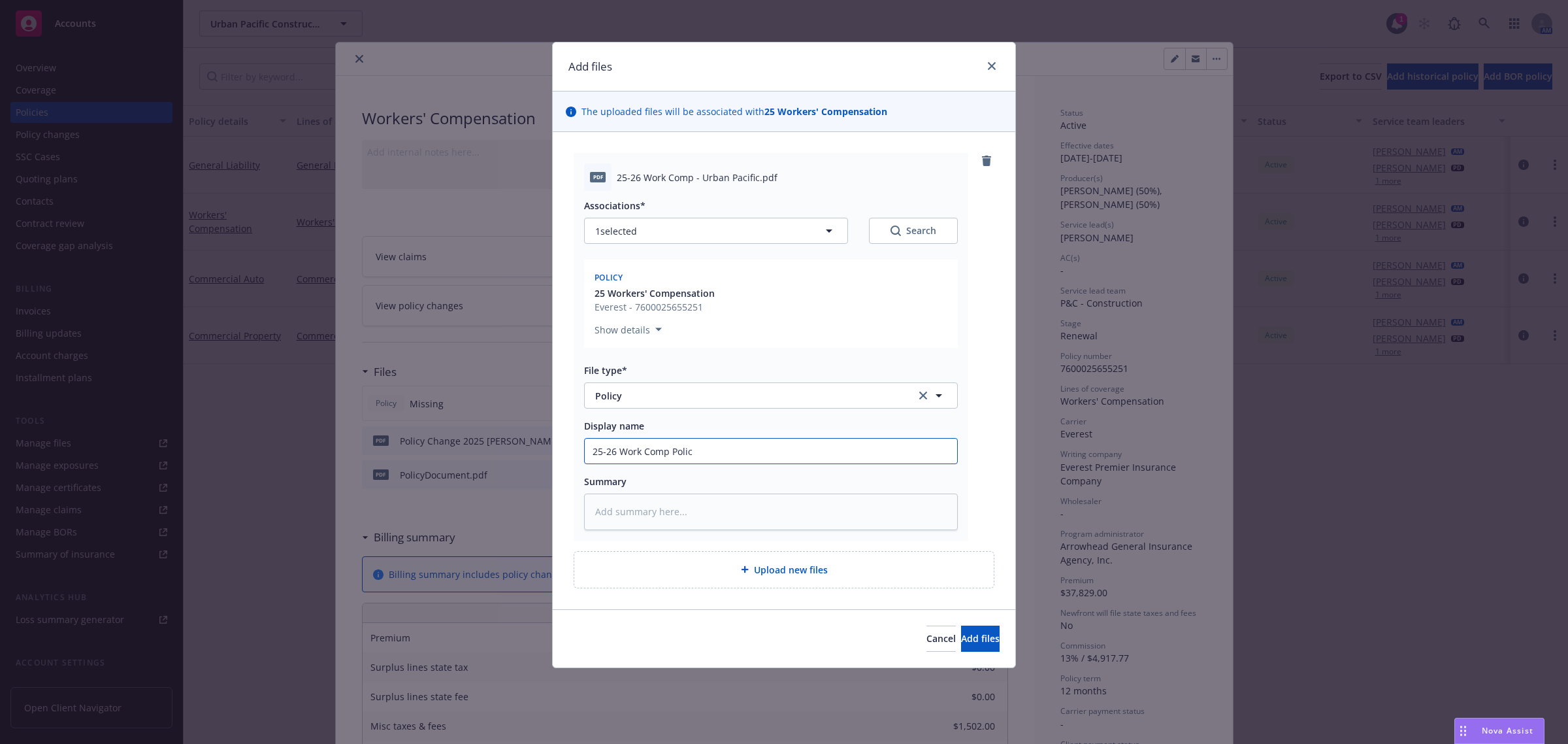
type input "25-26 Work Comp Policy"
click at [616, 446] on input "25-26 Work Comp Policy" at bounding box center [771, 451] width 372 height 25
type textarea "x"
type input "25-26 Work Comp Policy"
type textarea "x"
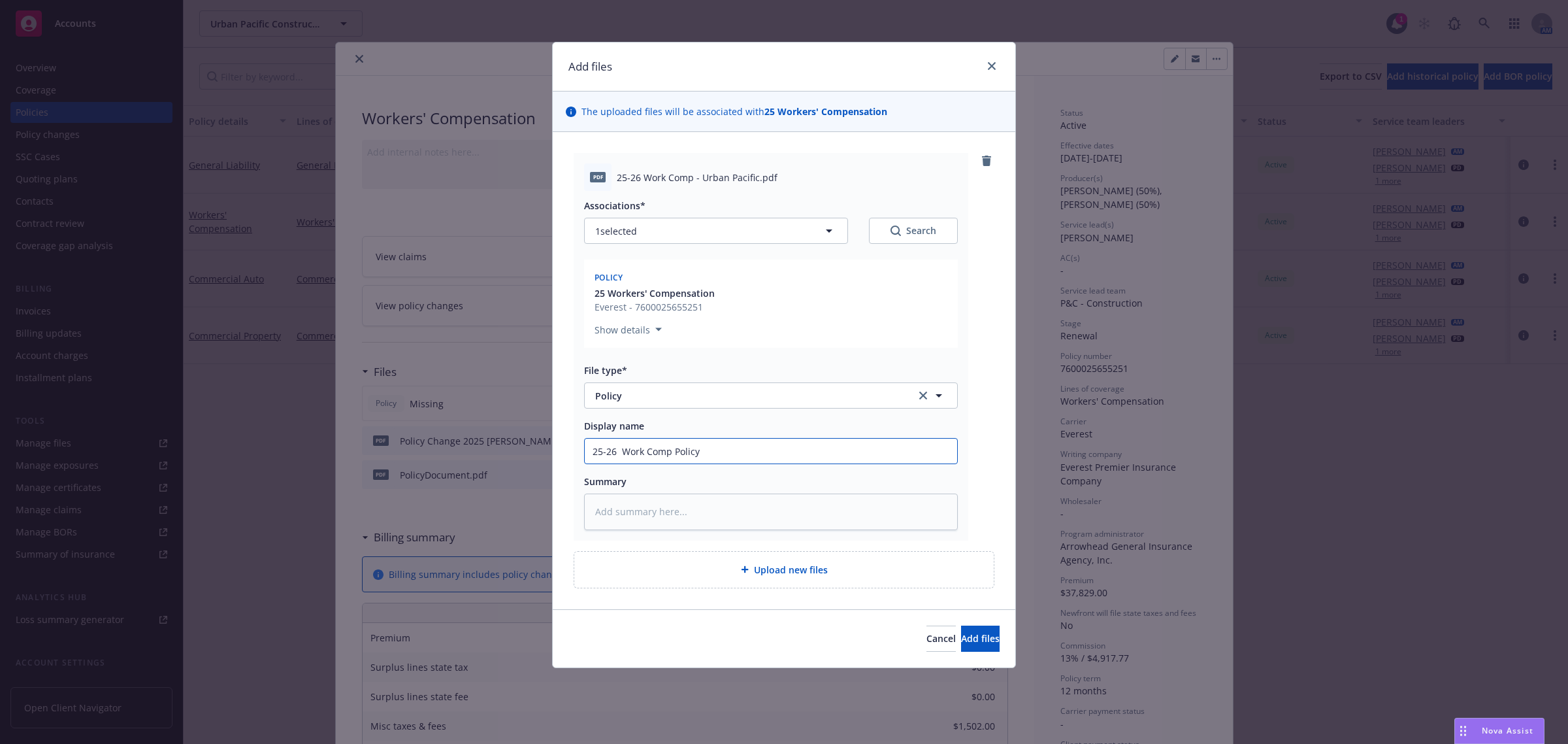
type input "25-26 E Work Comp Policy"
type textarea "x"
type input "25-26 Ev Work Comp Policy"
type textarea "x"
type input "25-26 Eve Work Comp Policy"
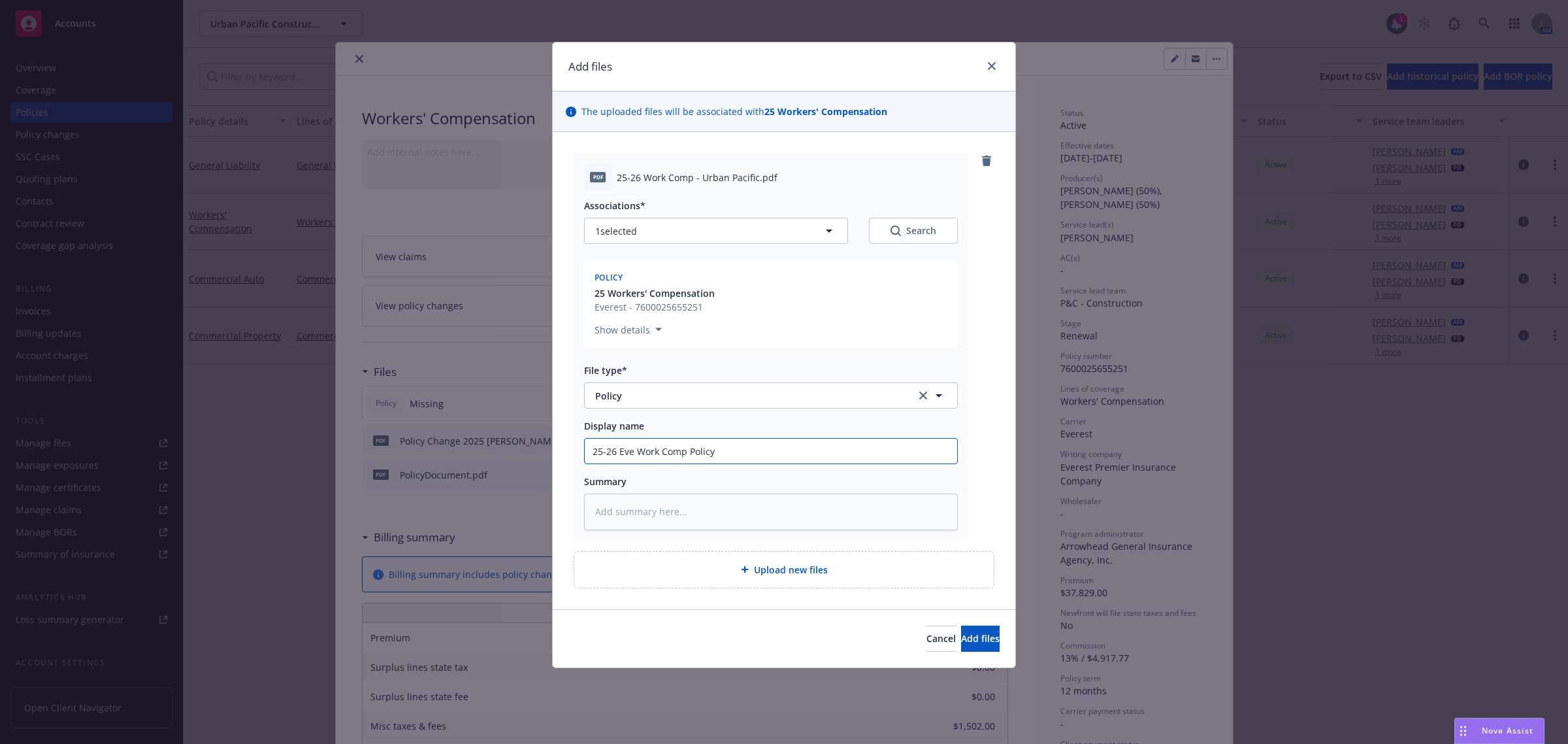
type textarea "x"
type input "25-26 Ever Work Comp Policy"
type textarea "x"
type input "25-26 Evere Work Comp Policy"
type textarea "x"
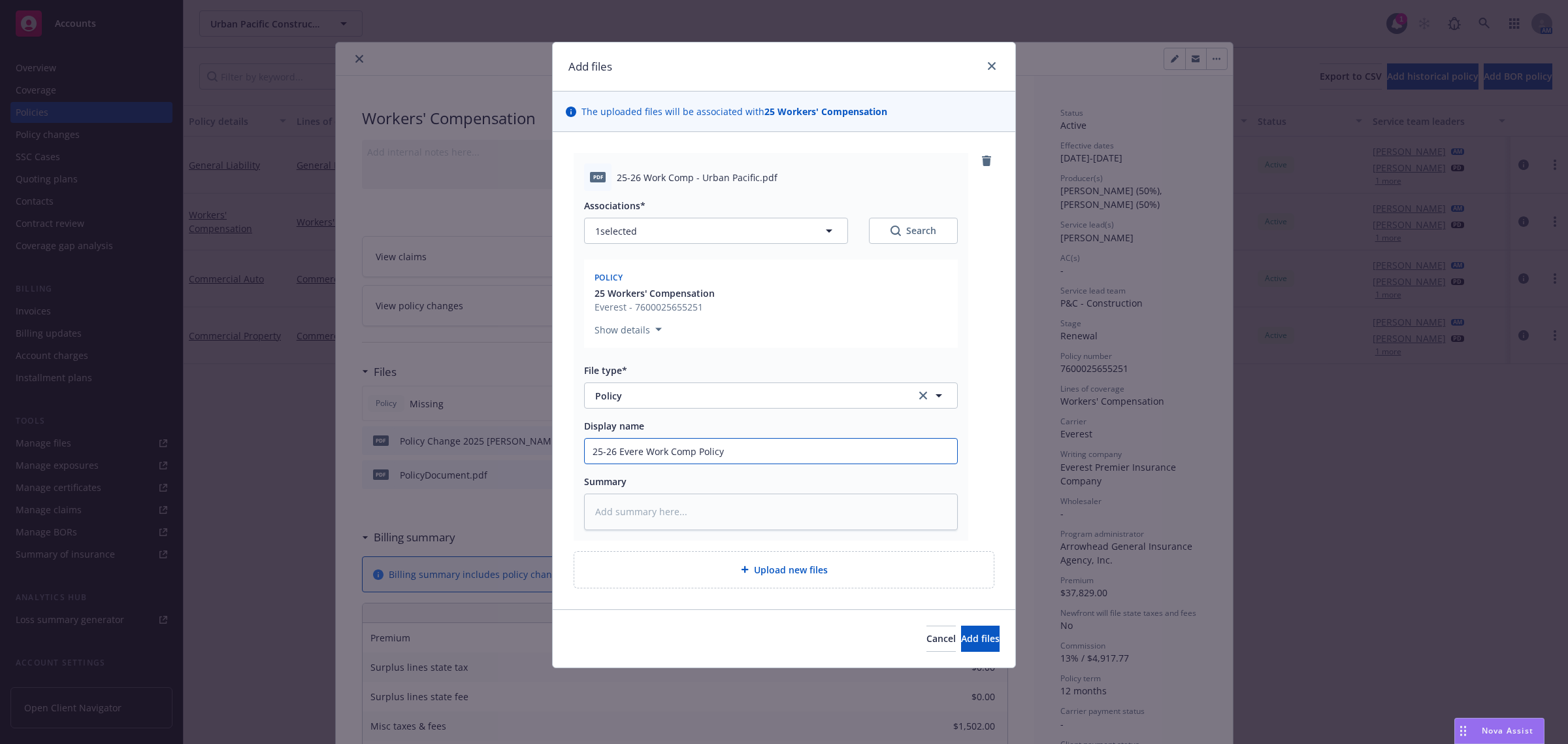
type input "25-26 Everes Work Comp Policy"
type textarea "x"
type input "25-26 Everest Work Comp Policy"
click at [968, 638] on span "Add files" at bounding box center [981, 638] width 38 height 12
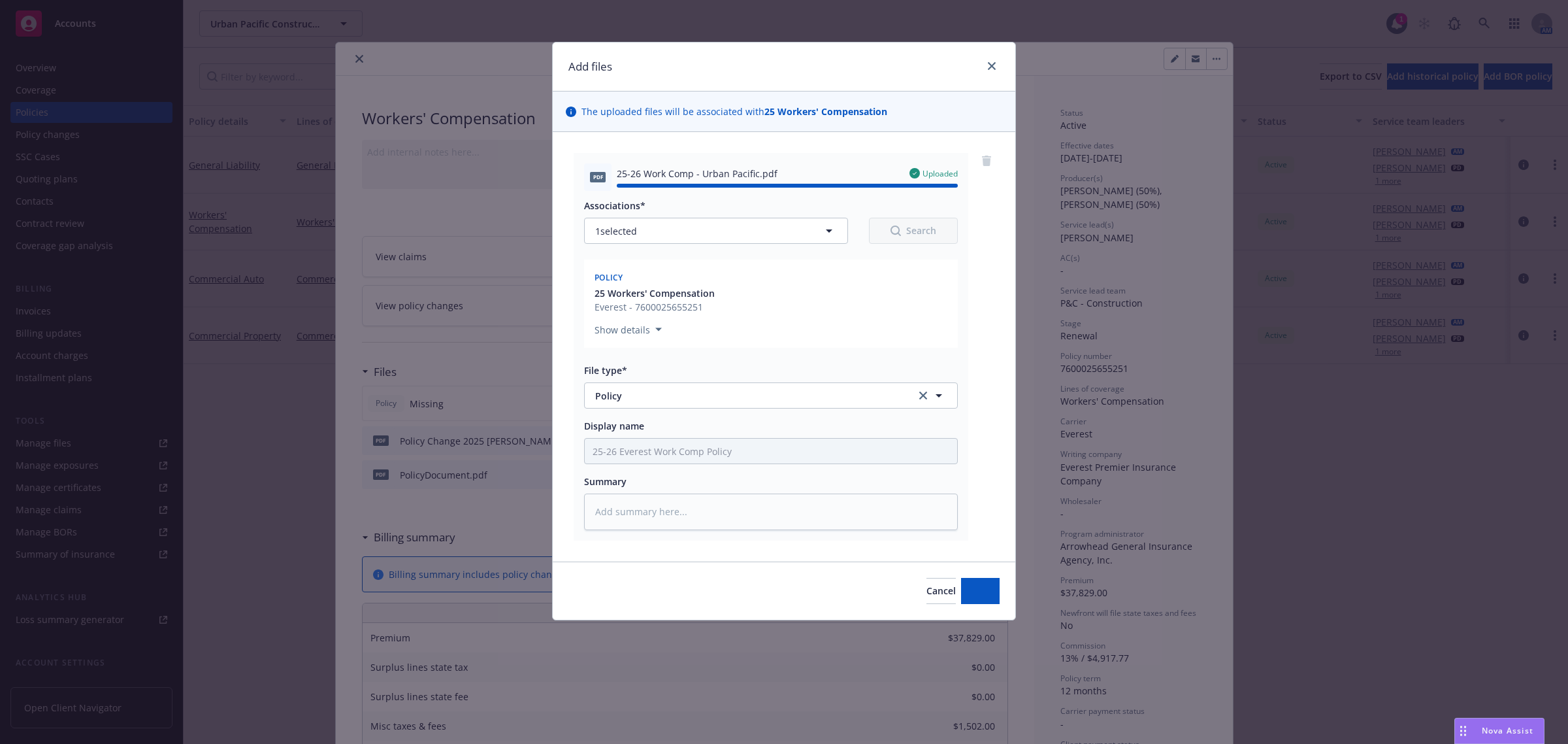
type textarea "x"
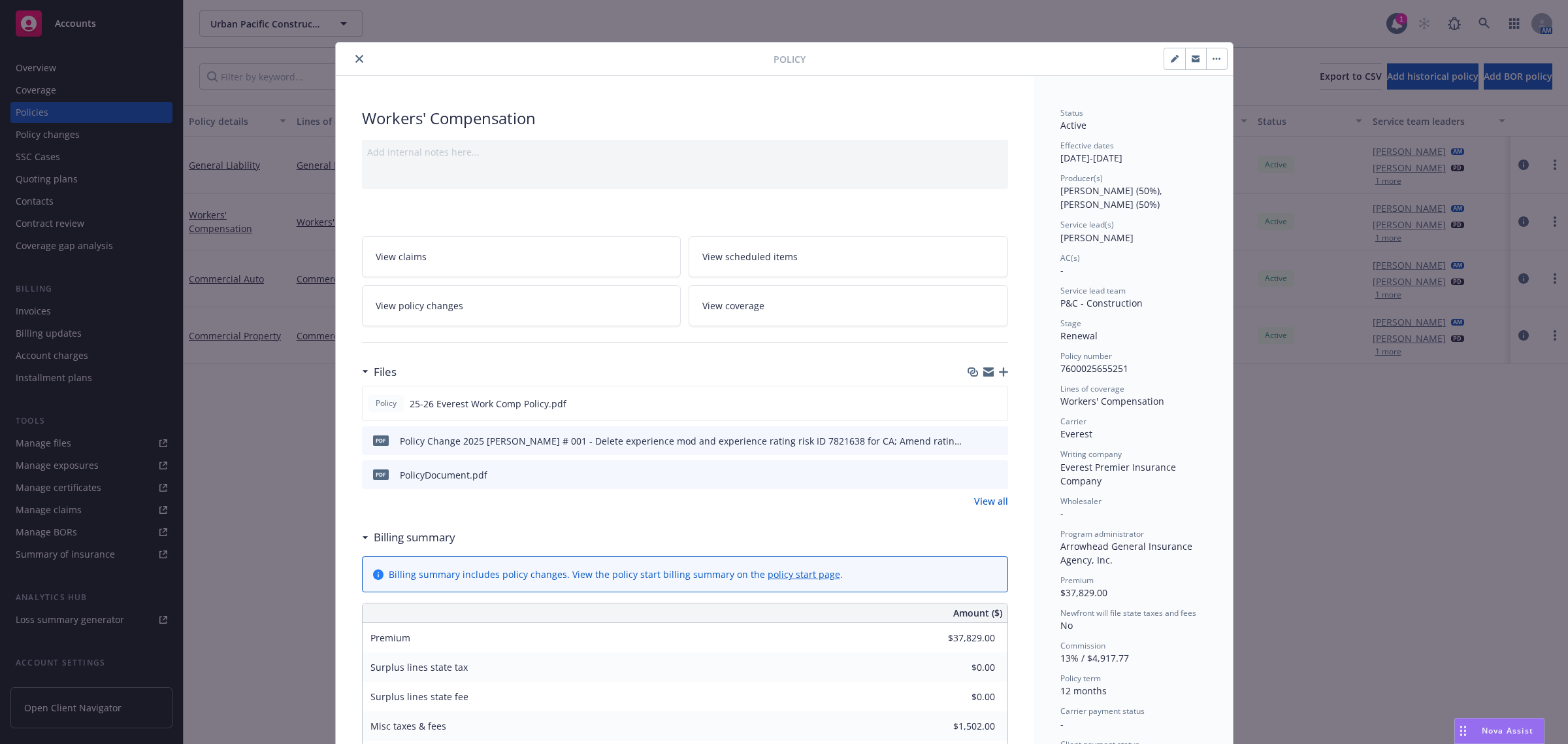
drag, startPoint x: 355, startPoint y: 57, endPoint x: 253, endPoint y: 116, distance: 117.8
click at [356, 57] on icon "close" at bounding box center [359, 58] width 7 height 7
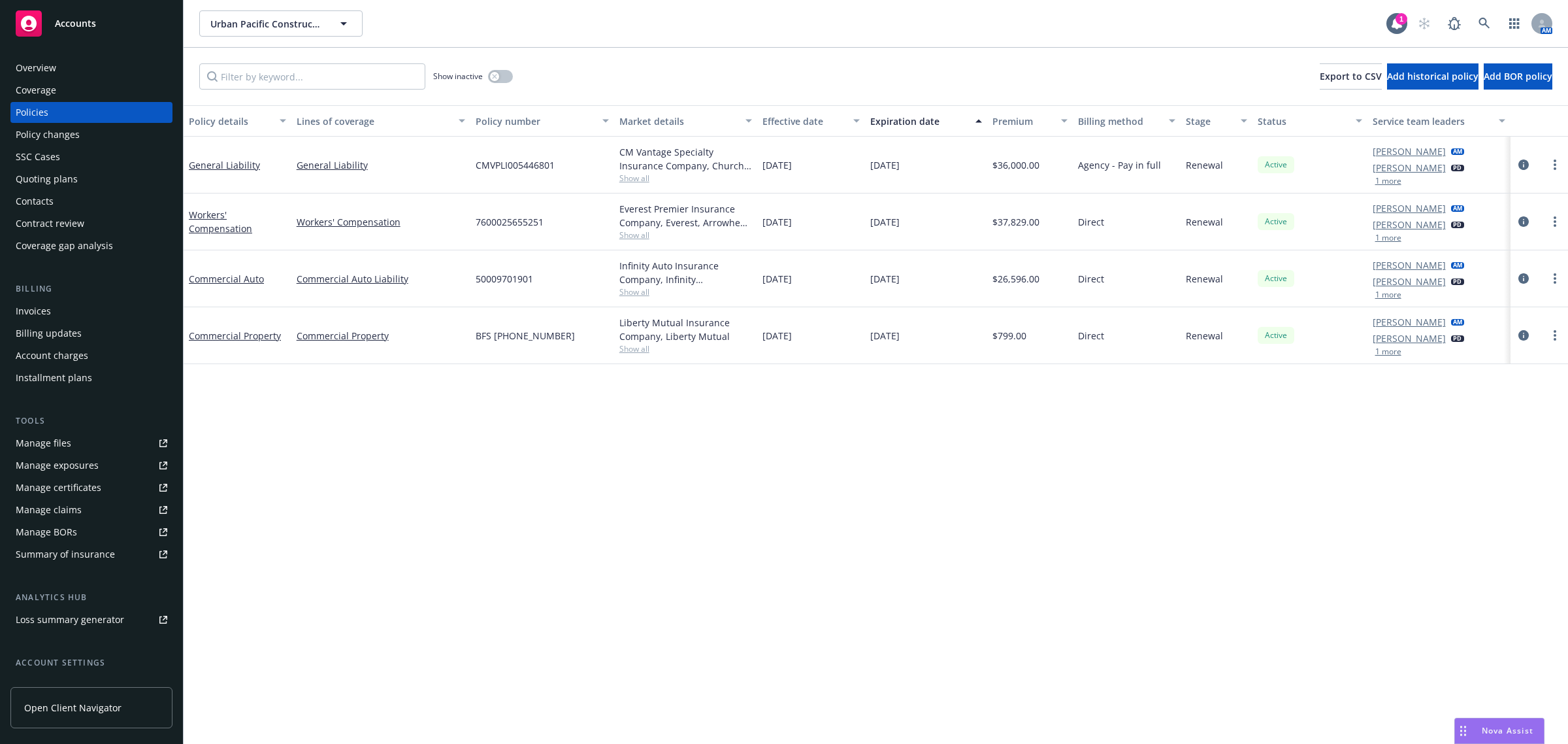
click at [91, 31] on div "Accounts" at bounding box center [91, 23] width 151 height 26
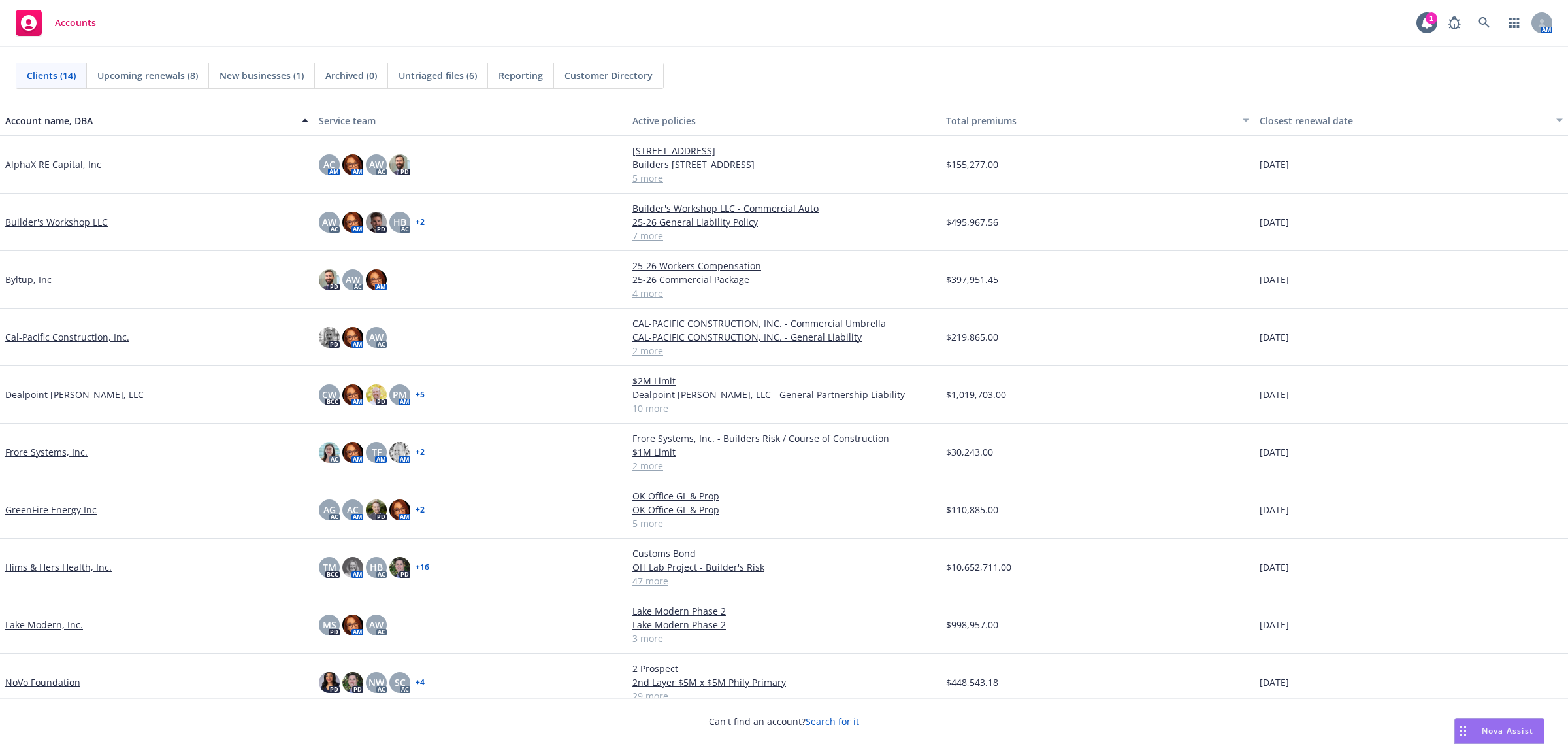
click at [60, 505] on link "GreenFire Energy Inc" at bounding box center [51, 510] width 91 height 14
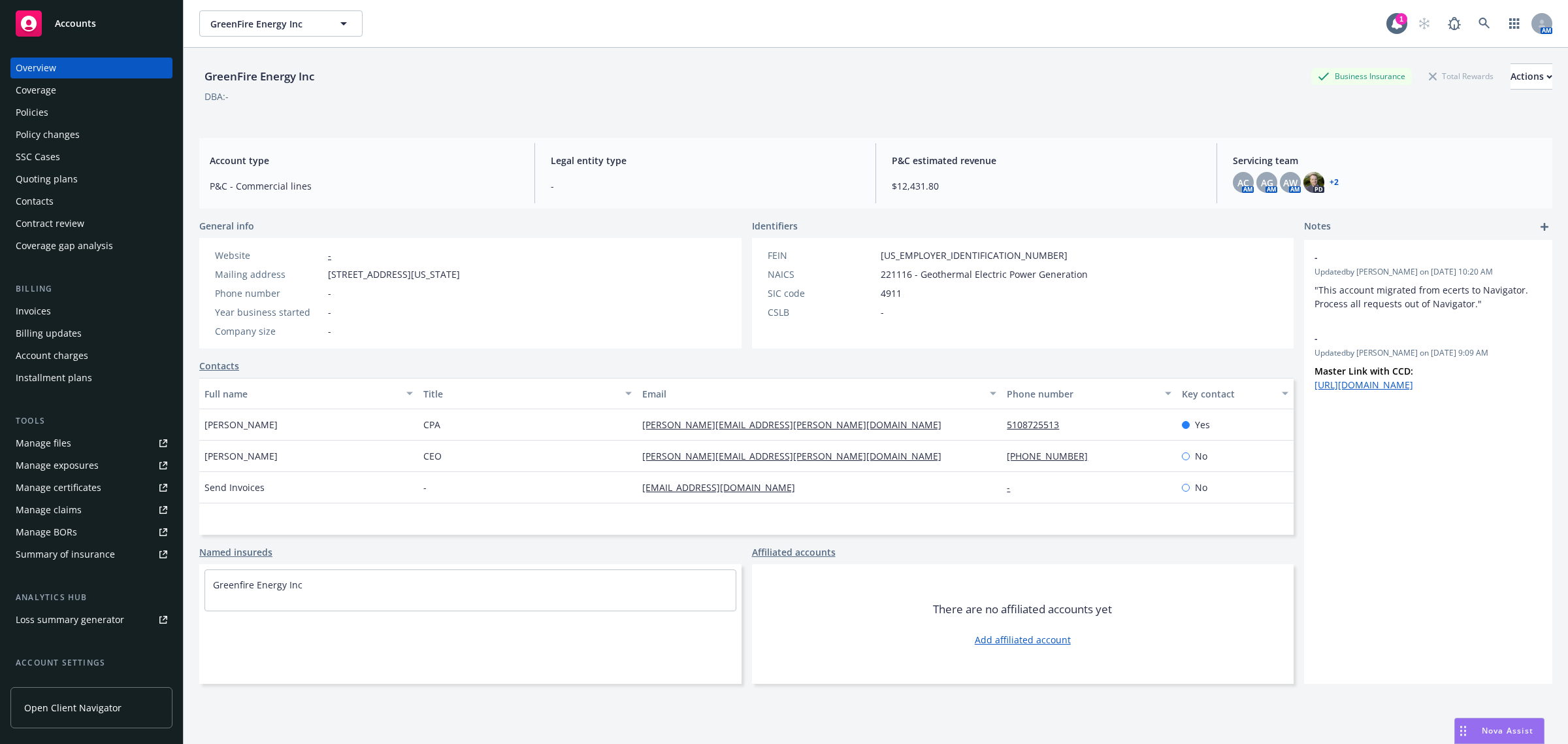
click at [57, 112] on div "Policies" at bounding box center [91, 112] width 151 height 21
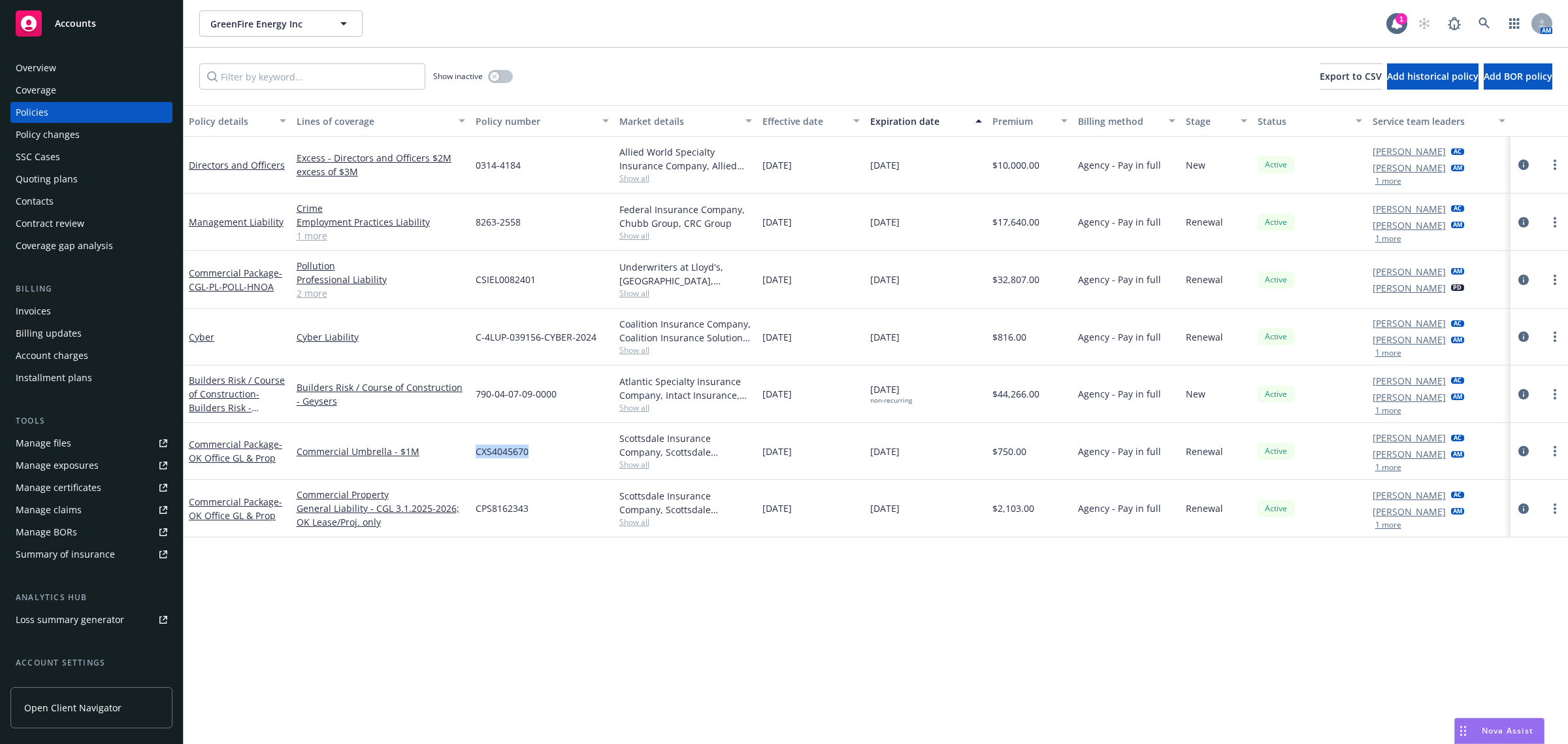
drag, startPoint x: 475, startPoint y: 451, endPoint x: 531, endPoint y: 456, distance: 56.2
click at [531, 456] on div "CXS4045670" at bounding box center [542, 451] width 144 height 57
copy span "CXS4045670"
click at [236, 448] on link "Commercial Package - OK Office GL & Prop" at bounding box center [235, 451] width 93 height 26
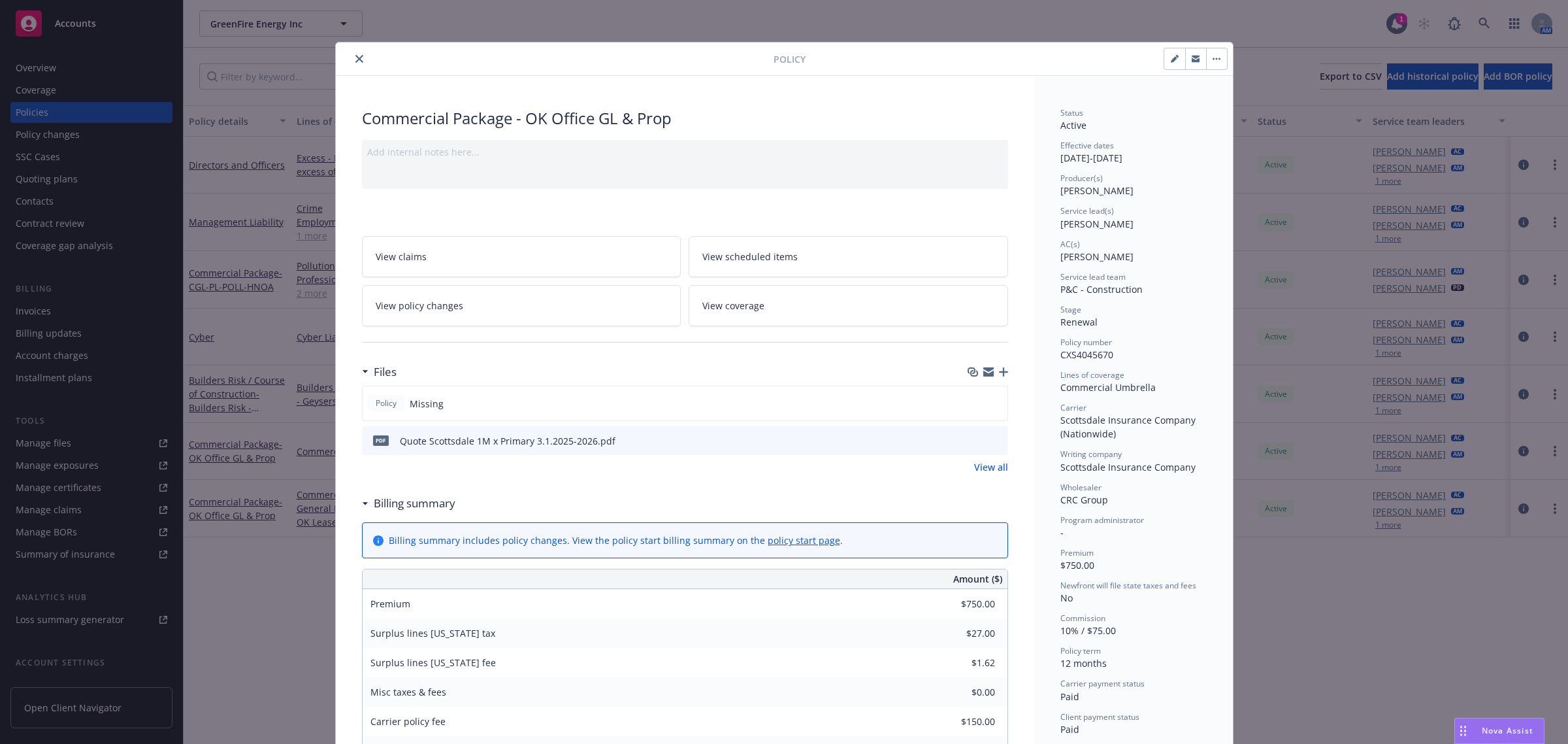
click at [990, 442] on icon "preview file" at bounding box center [995, 440] width 12 height 9
click at [356, 57] on icon "close" at bounding box center [359, 58] width 7 height 7
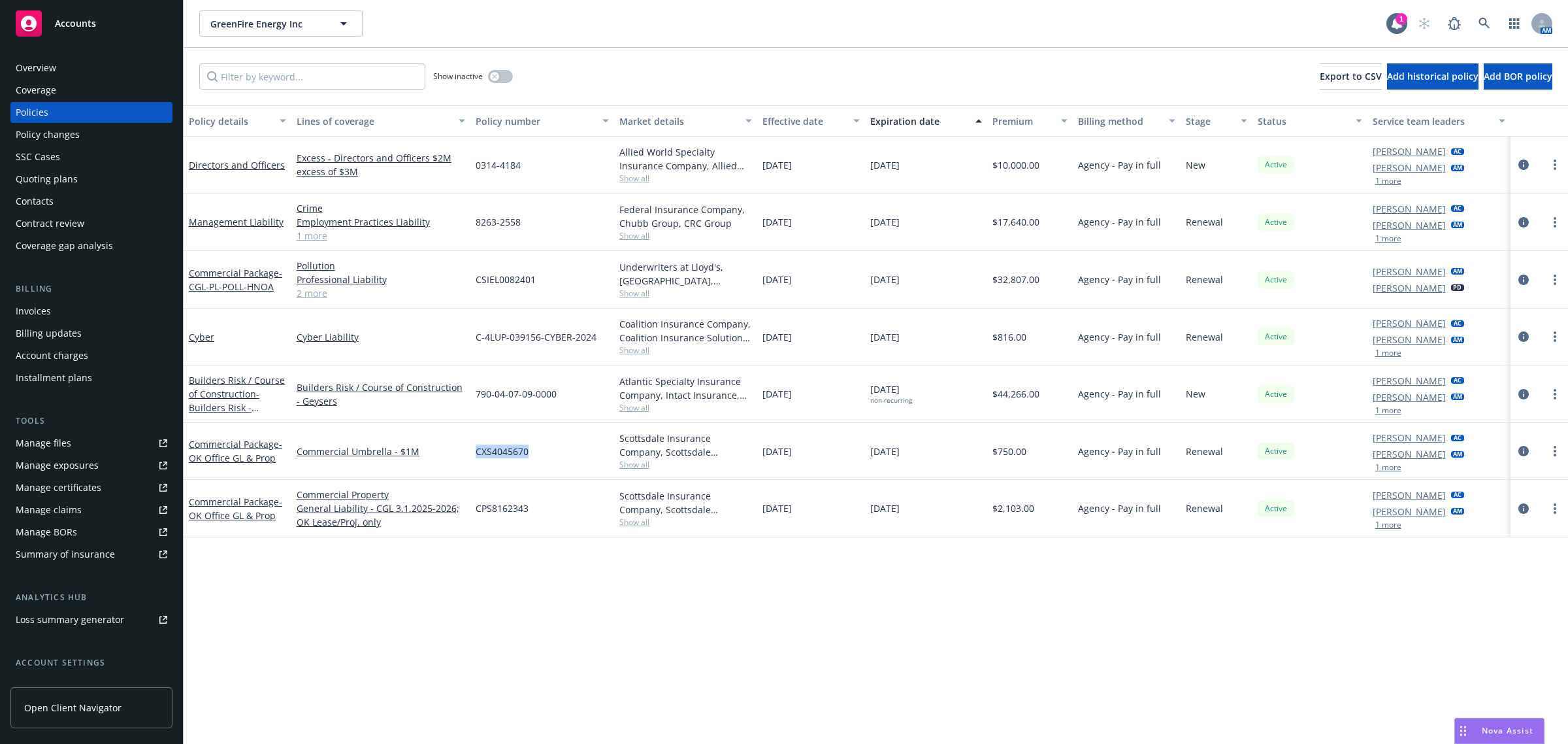
drag, startPoint x: 474, startPoint y: 451, endPoint x: 529, endPoint y: 458, distance: 55.4
click at [529, 458] on div "CXS4045670" at bounding box center [542, 451] width 144 height 57
copy span "CXS4045670"
drag, startPoint x: 473, startPoint y: 511, endPoint x: 529, endPoint y: 512, distance: 56.0
click at [529, 512] on div "CPS8162343" at bounding box center [542, 508] width 144 height 57
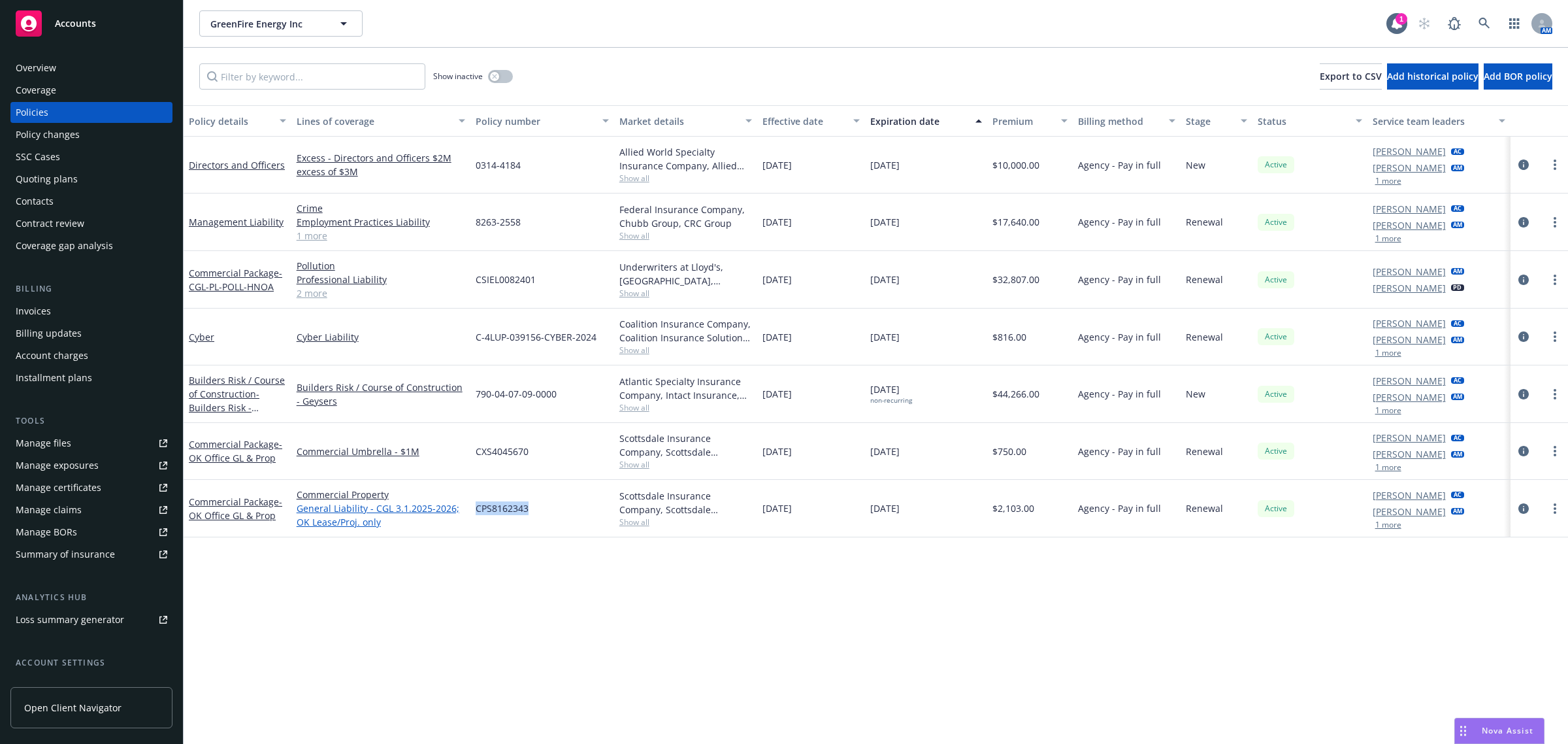
copy span "CPS8162343"
click at [60, 69] on div "Overview" at bounding box center [91, 67] width 151 height 21
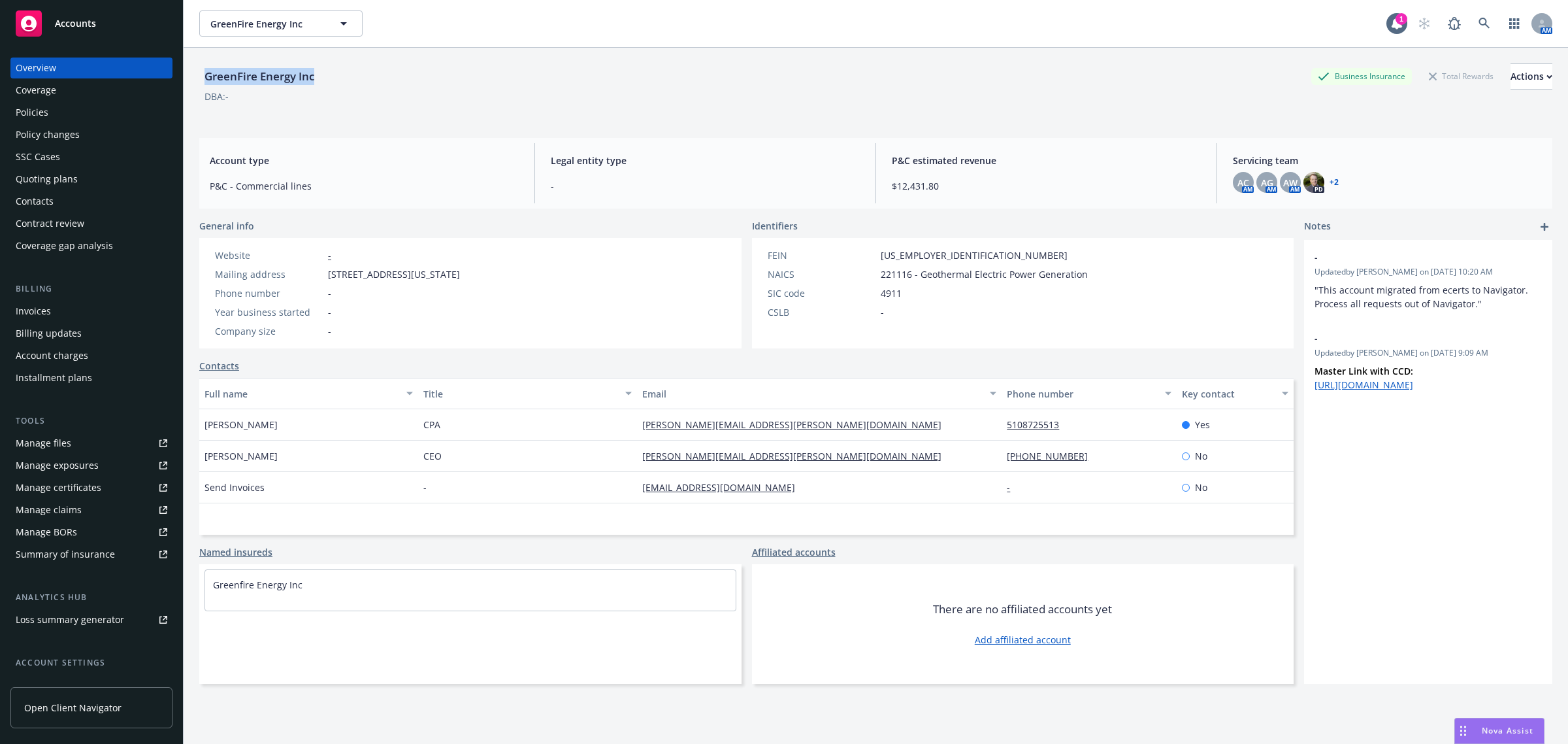
drag, startPoint x: 332, startPoint y: 76, endPoint x: 203, endPoint y: 86, distance: 129.4
click at [203, 86] on div "GreenFire Energy Inc Business Insurance Total Rewards Actions" at bounding box center [876, 76] width 1354 height 26
copy div "GreenFire Energy Inc"
click at [115, 22] on div "Accounts" at bounding box center [91, 23] width 151 height 26
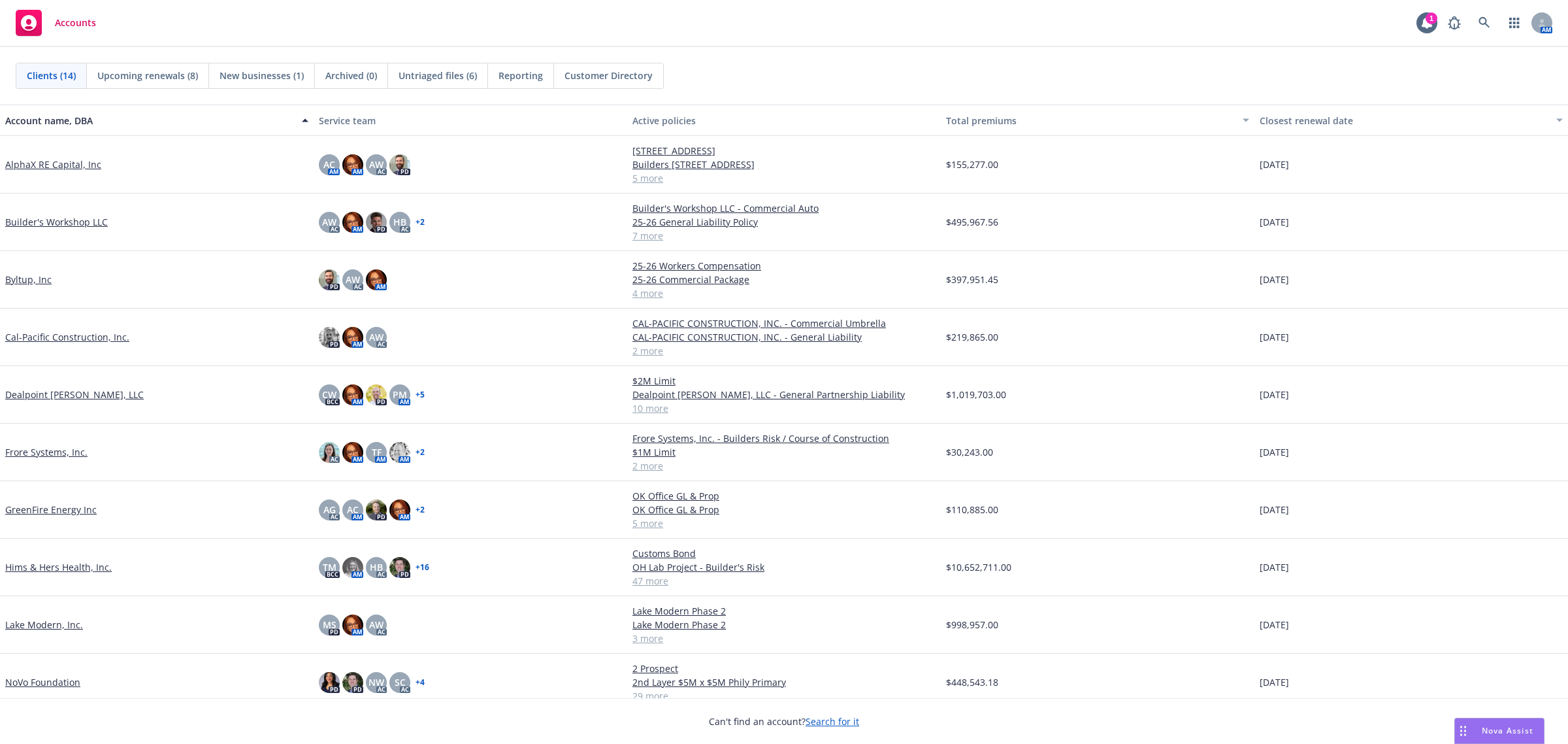
click at [74, 393] on link "Dealpoint [PERSON_NAME], LLC" at bounding box center [74, 394] width 139 height 14
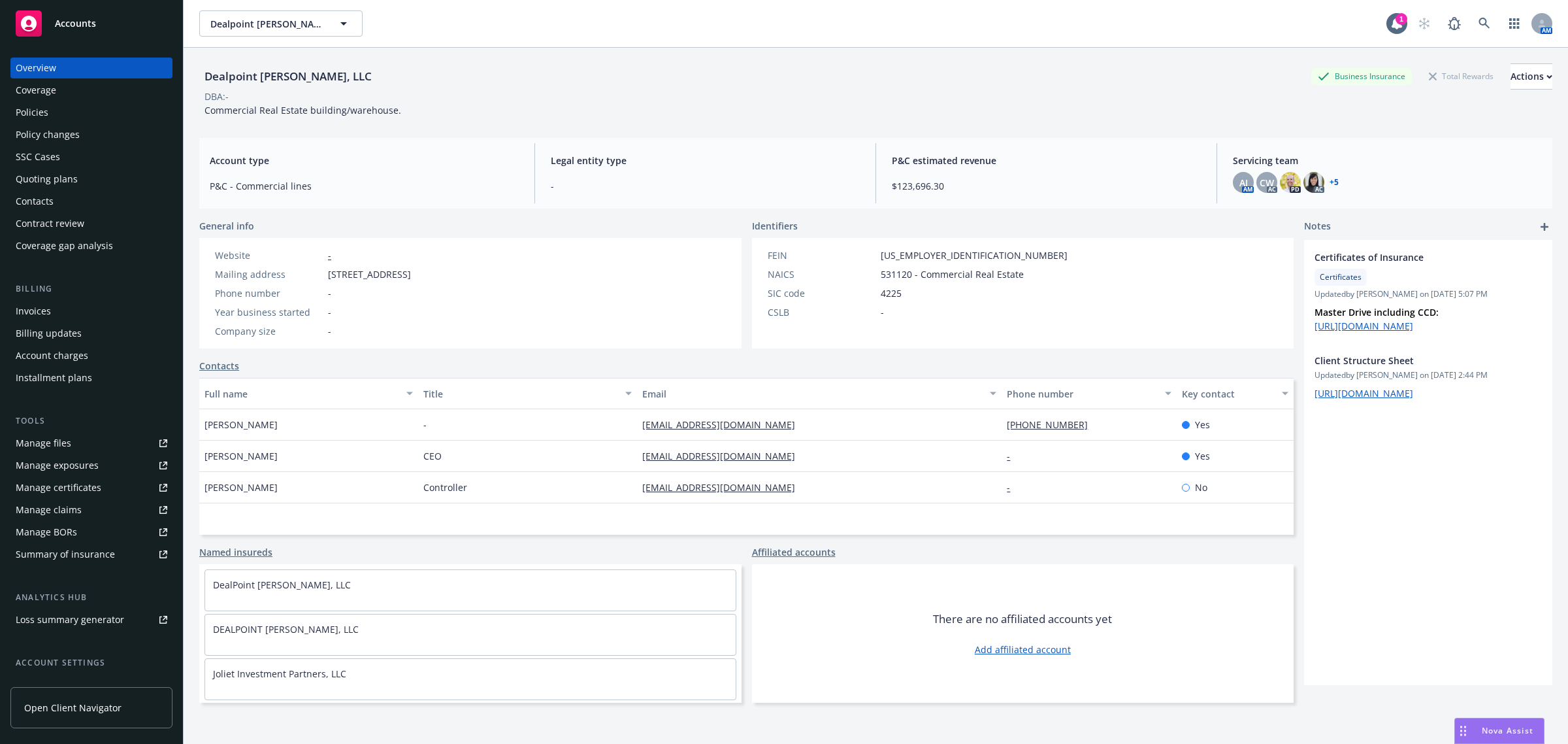
click at [99, 110] on div "Policies" at bounding box center [91, 112] width 151 height 21
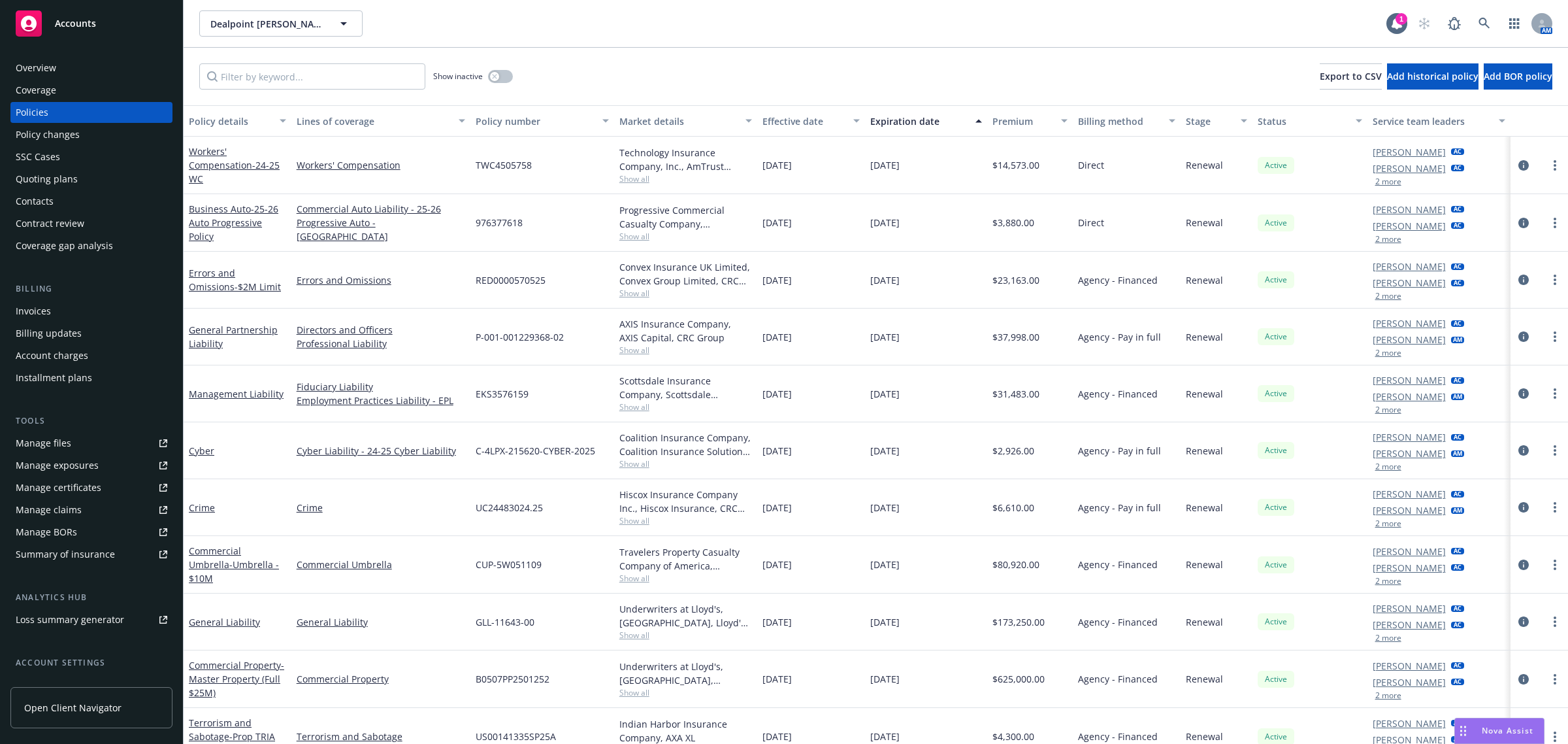
scroll to position [80, 0]
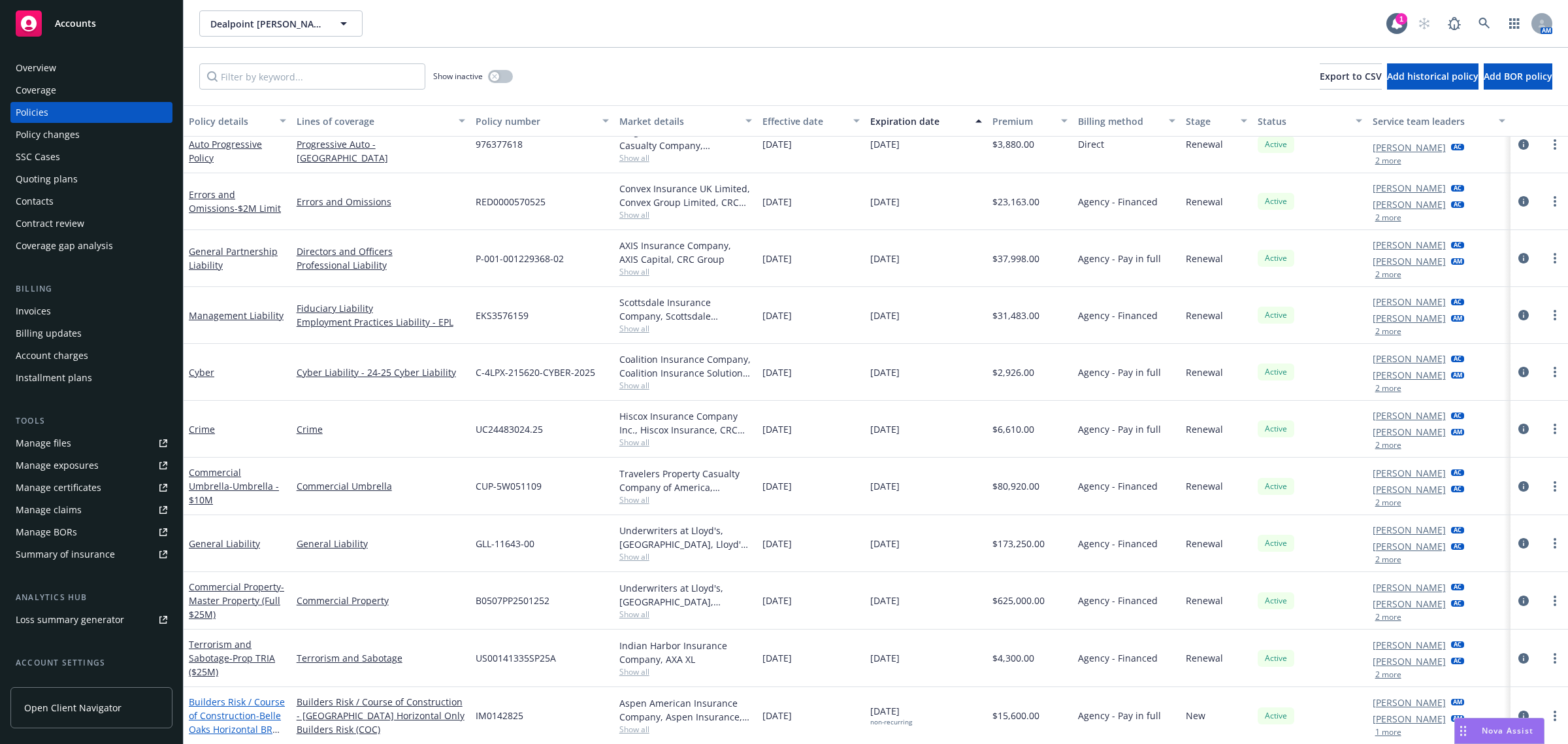
click at [249, 711] on link "Builders Risk / Course of Construction - Belle Oaks Horizontal BR Binder" at bounding box center [237, 722] width 96 height 53
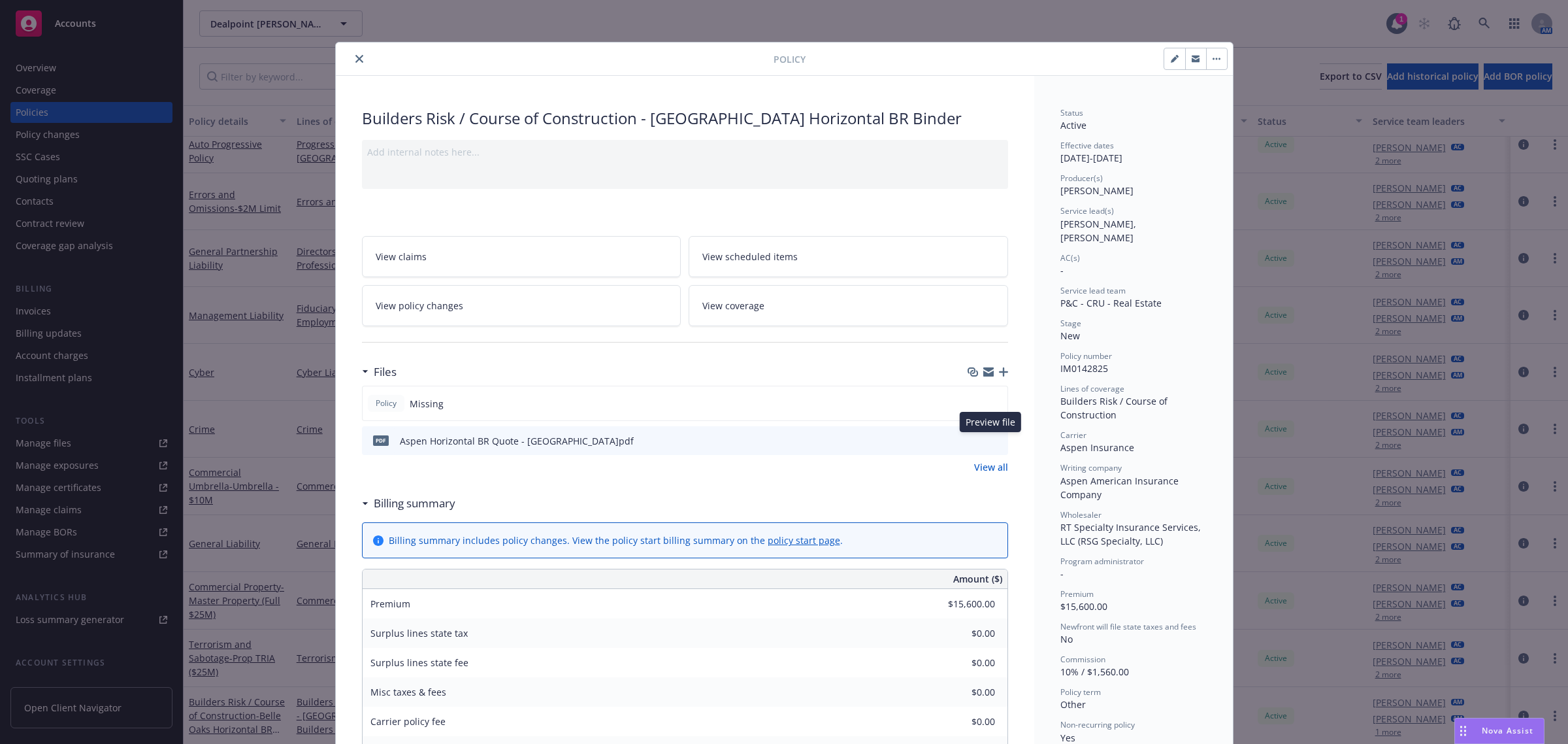
click at [990, 439] on icon "preview file" at bounding box center [995, 440] width 12 height 9
drag, startPoint x: 1055, startPoint y: 354, endPoint x: 1113, endPoint y: 361, distance: 58.4
click at [1113, 361] on div "Policy number IM0142825" at bounding box center [1133, 362] width 146 height 25
click at [1102, 353] on div "Policy number IM0142825" at bounding box center [1133, 362] width 146 height 25
drag, startPoint x: 1103, startPoint y: 353, endPoint x: 1030, endPoint y: 353, distance: 73.0
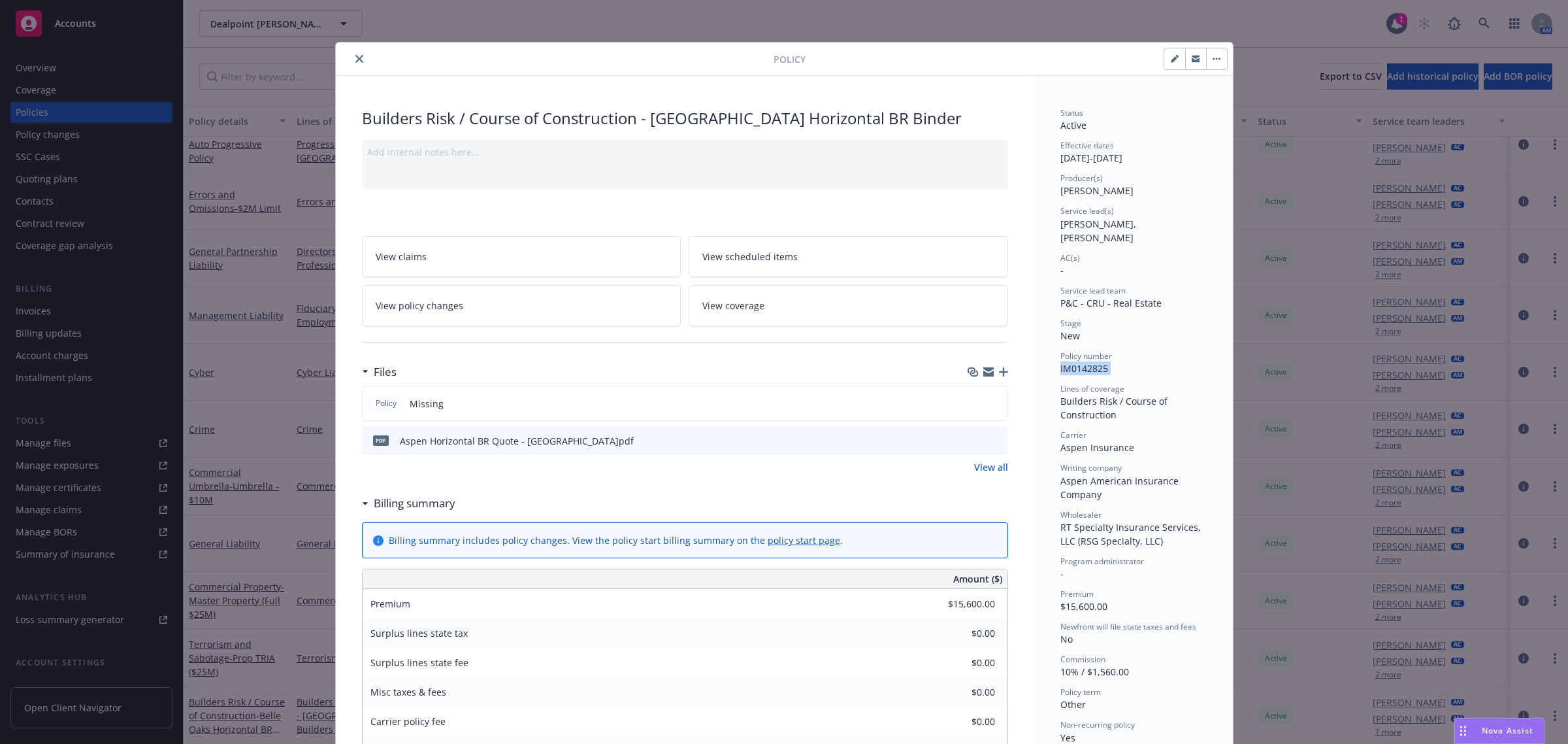
click at [356, 59] on icon "close" at bounding box center [359, 58] width 7 height 7
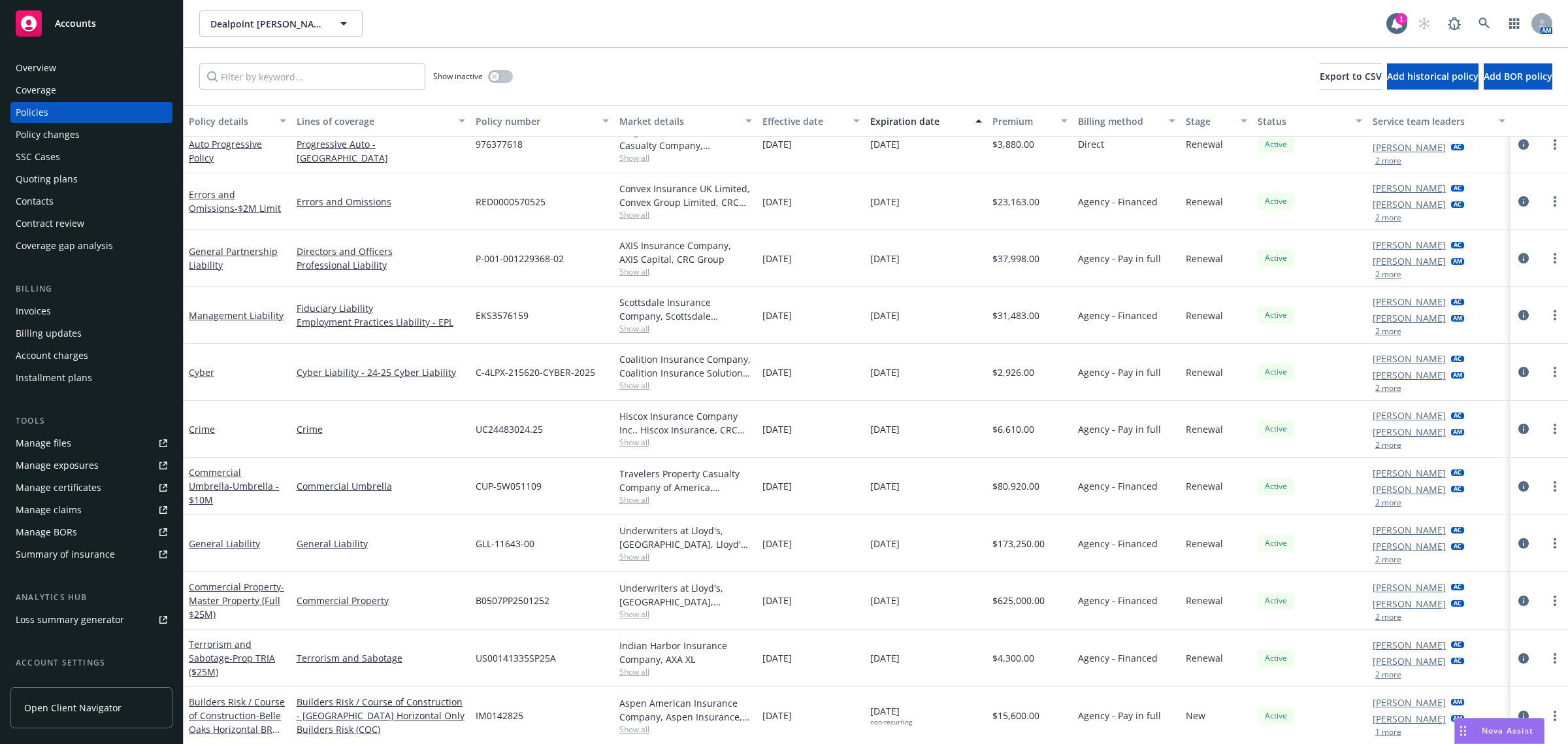
click at [85, 24] on span "Accounts" at bounding box center [76, 23] width 42 height 11
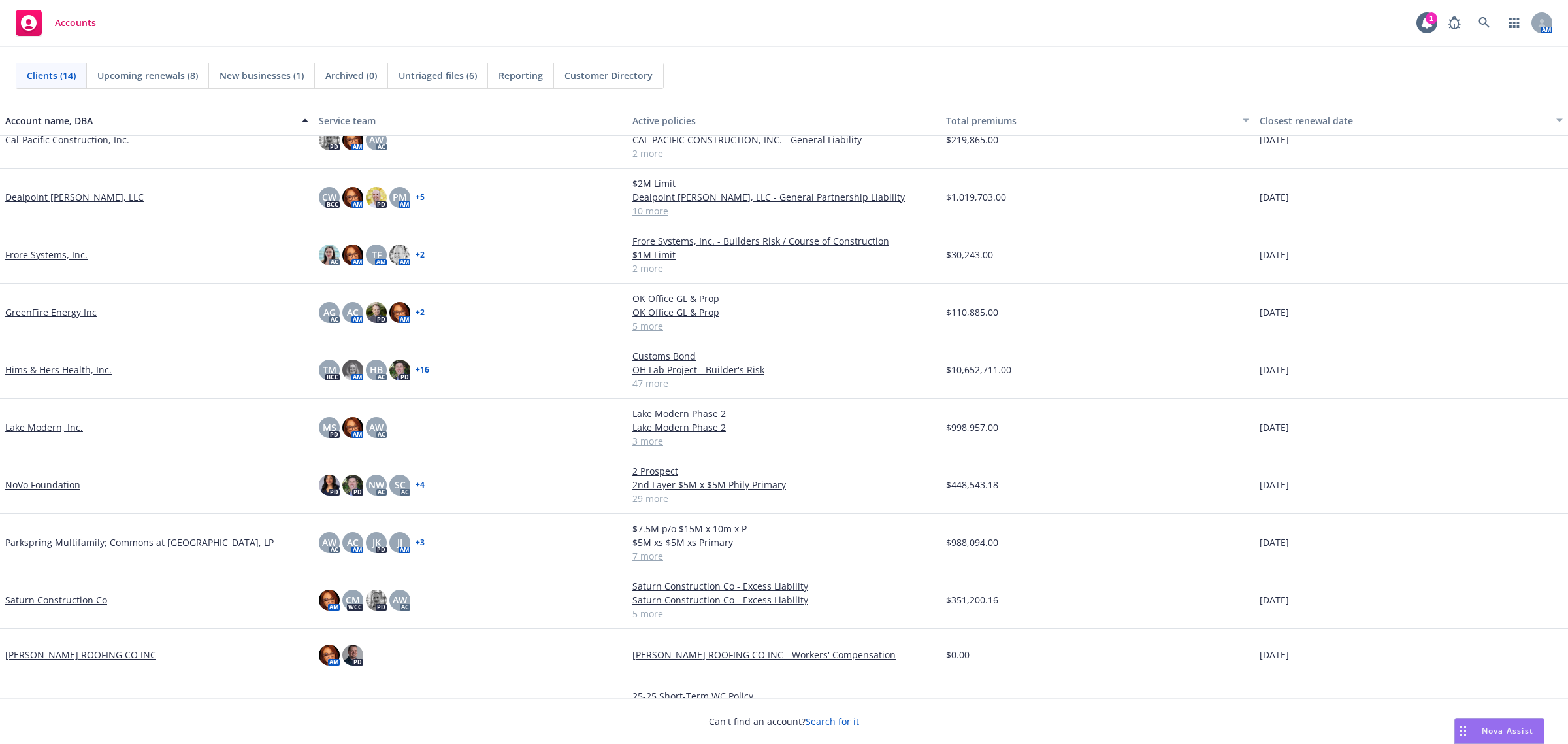
scroll to position [224, 0]
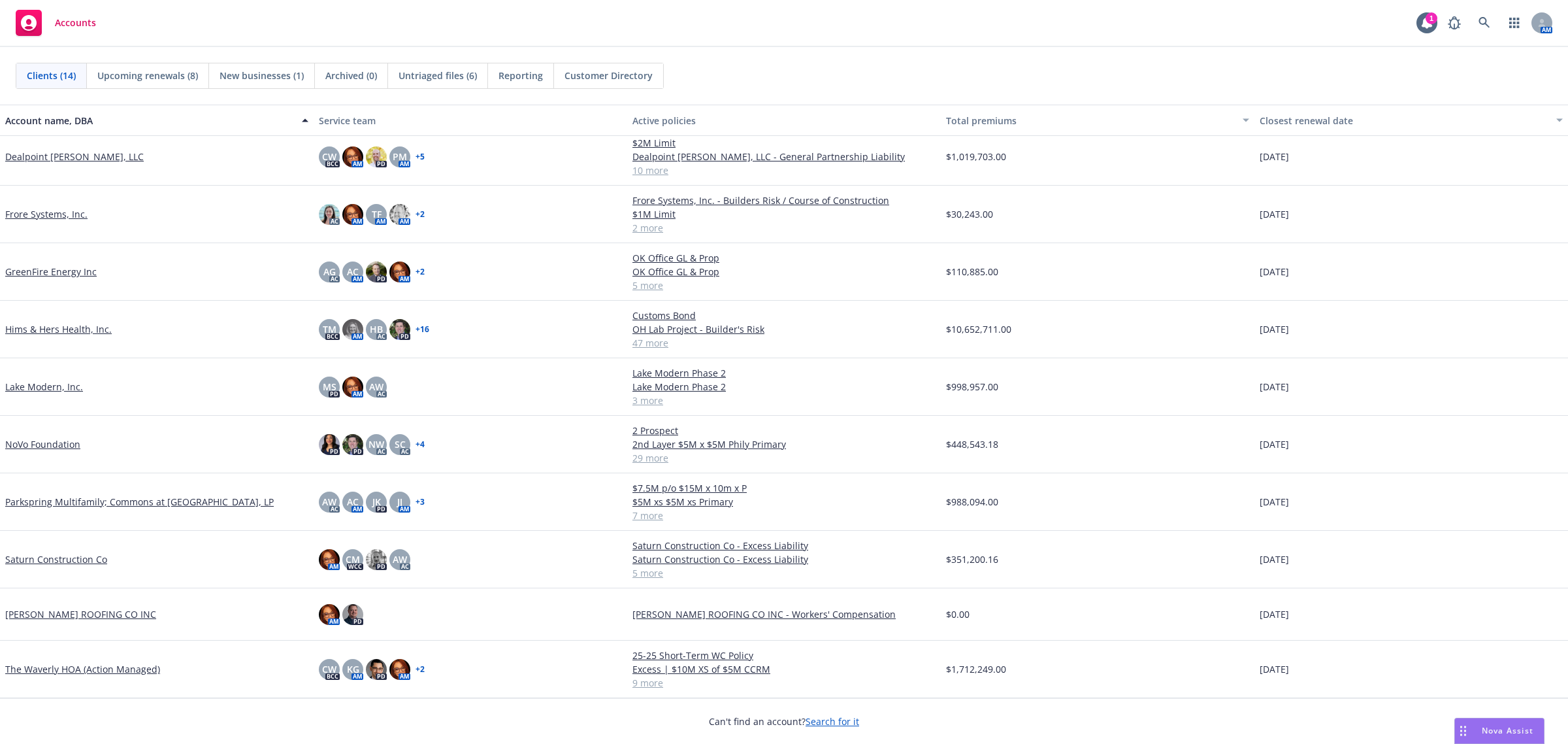
click at [71, 494] on div "Parkspring Multifamily; Commons at [GEOGRAPHIC_DATA], LP" at bounding box center [156, 501] width 313 height 57
click at [69, 499] on link "Parkspring Multifamily; Commons at [GEOGRAPHIC_DATA], LP" at bounding box center [139, 501] width 268 height 14
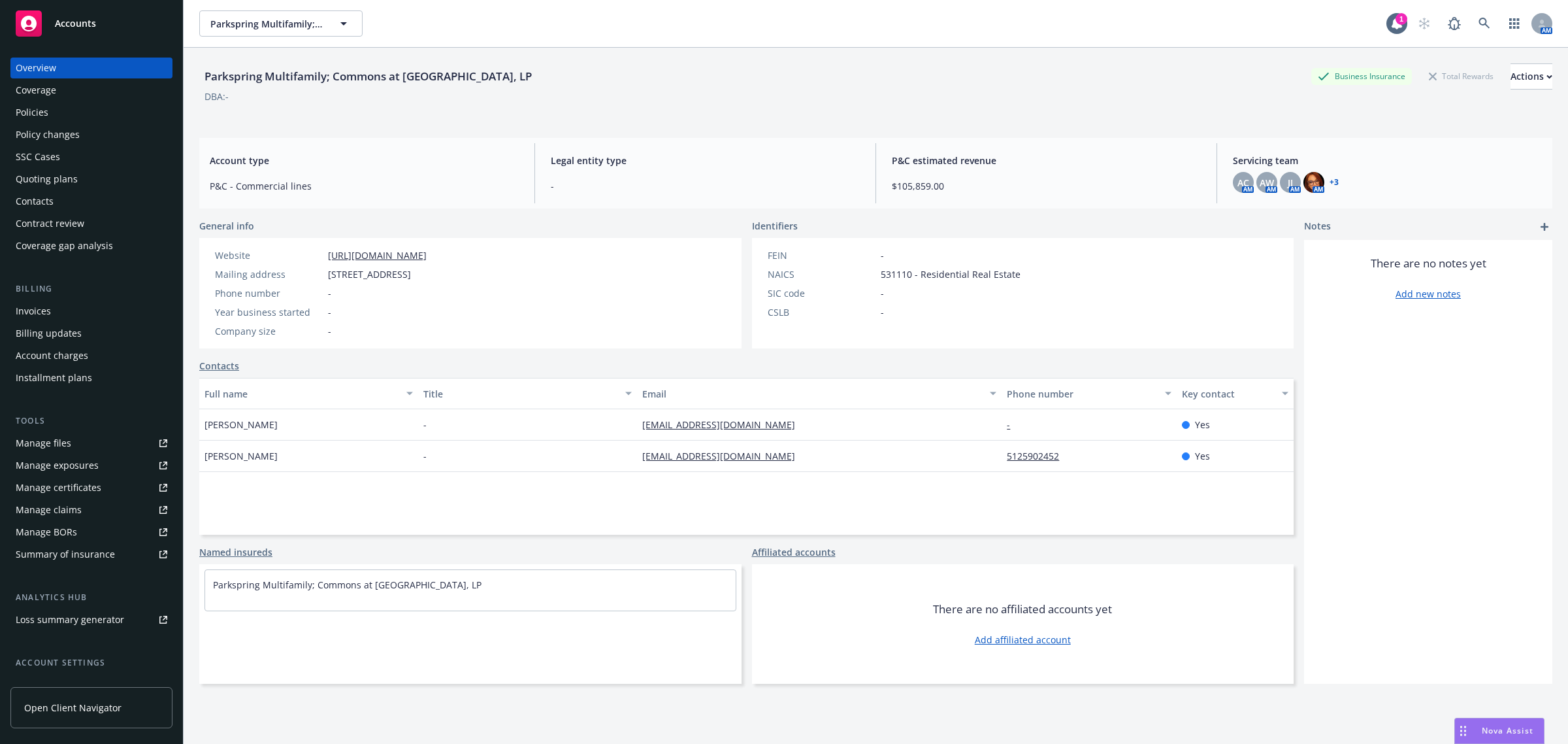
click at [80, 115] on div "Policies" at bounding box center [91, 112] width 151 height 21
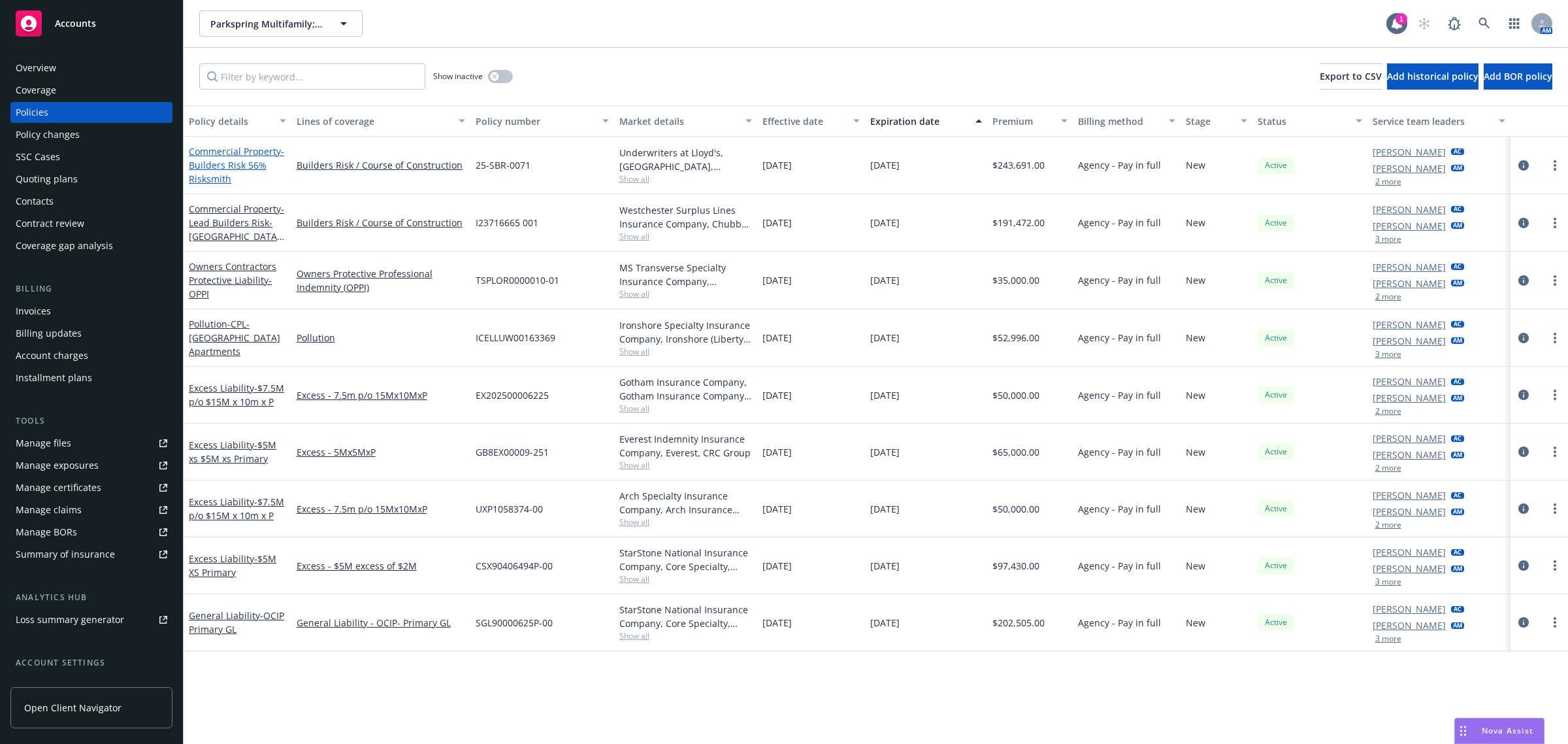
click at [198, 150] on link "Commercial Property - Builders Risk 56% Risksmith" at bounding box center [236, 165] width 96 height 40
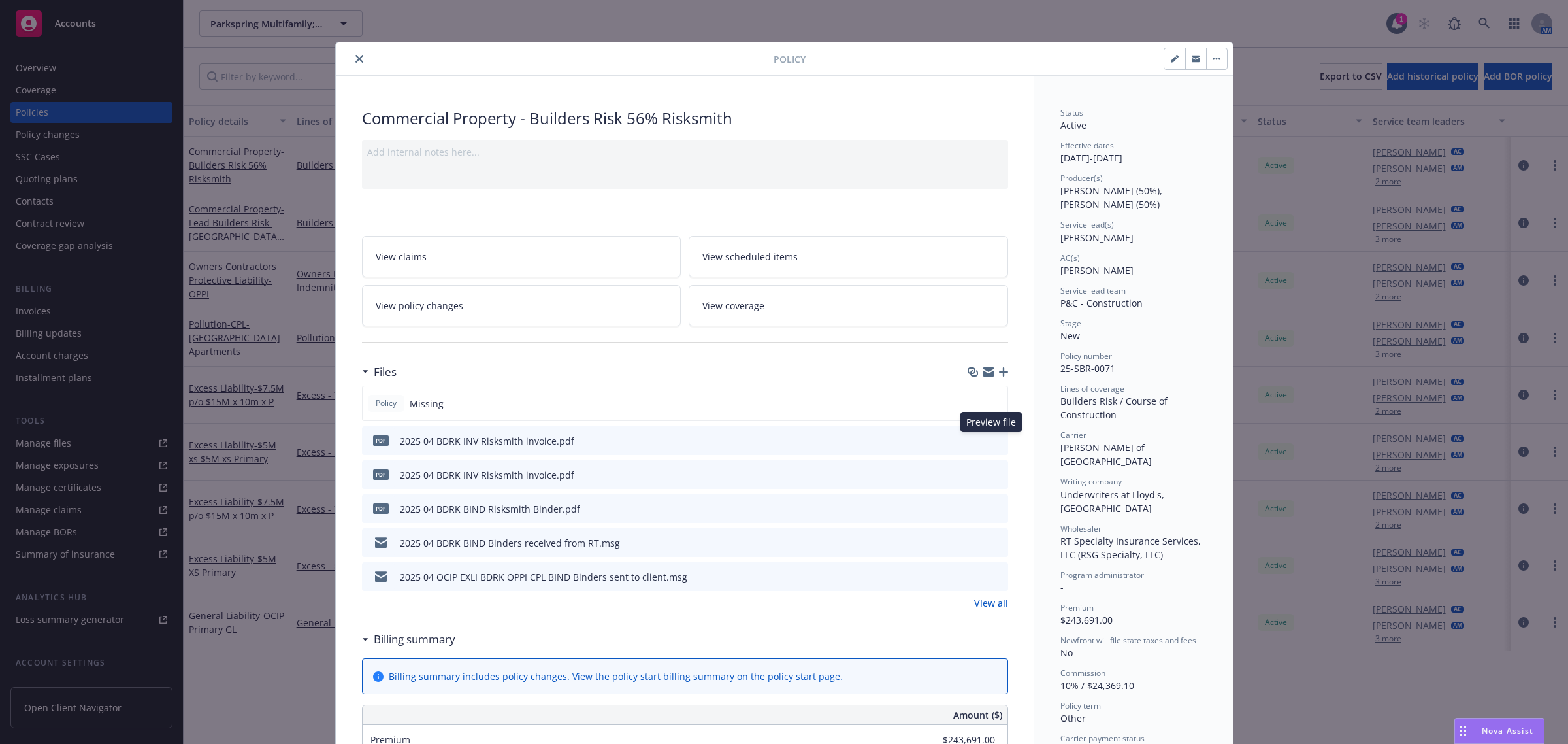
click at [990, 440] on icon "preview file" at bounding box center [995, 440] width 12 height 9
click at [990, 505] on icon "preview file" at bounding box center [995, 507] width 12 height 9
click at [356, 55] on icon "close" at bounding box center [359, 58] width 7 height 7
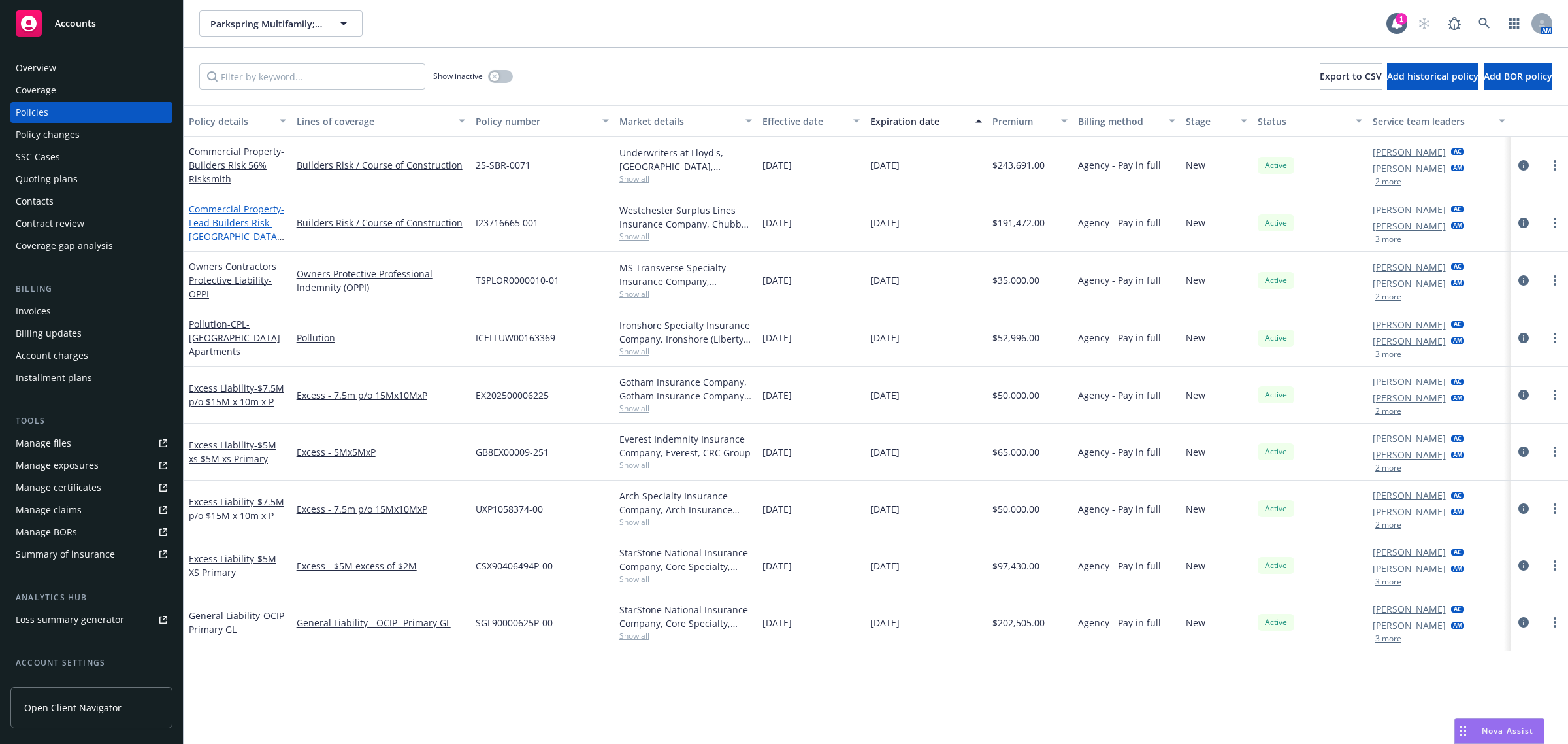
click at [219, 206] on link "Commercial Property - Lead Builders Risk- Cottonwood Creek Apartments" at bounding box center [236, 229] width 96 height 53
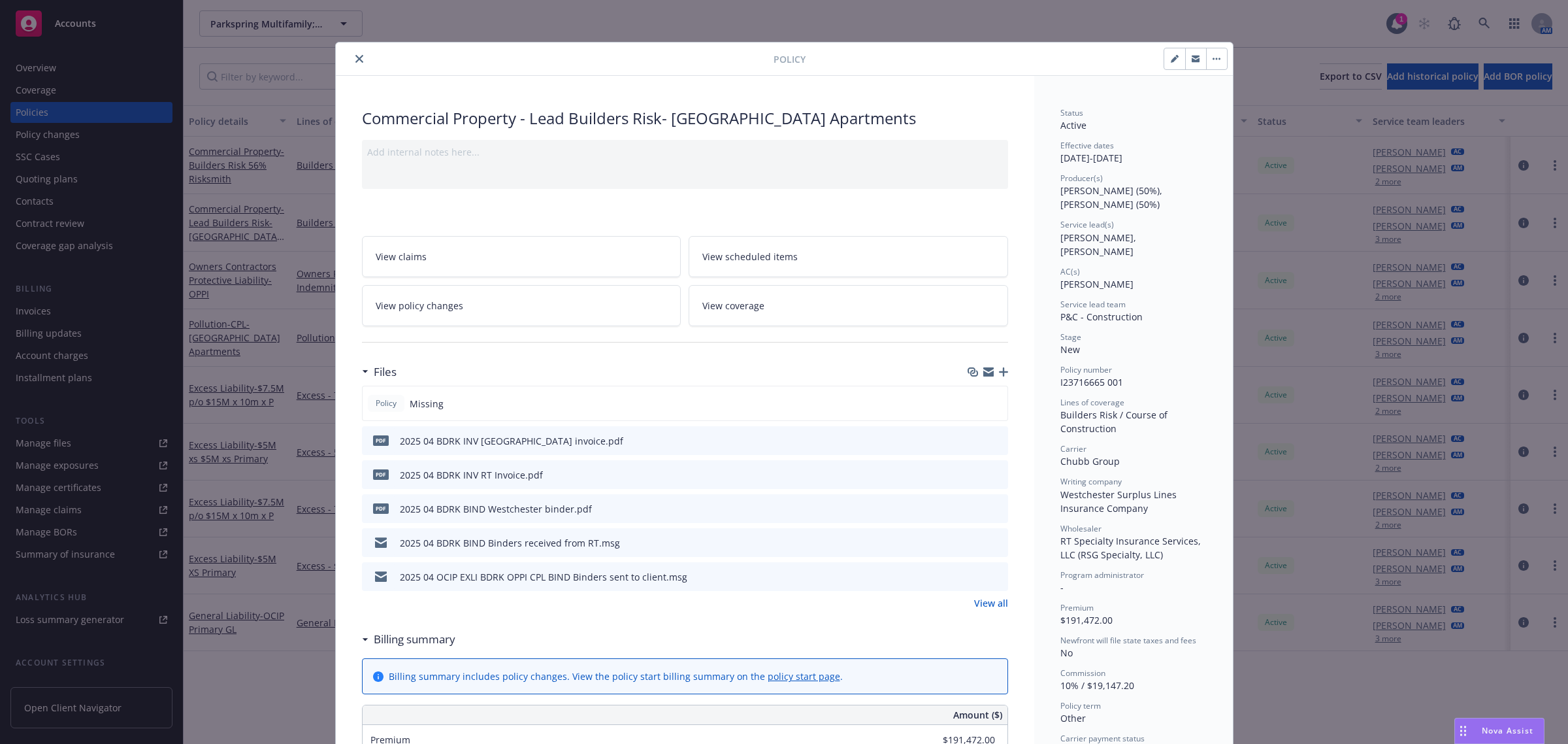
click at [994, 507] on icon "preview file" at bounding box center [995, 507] width 12 height 9
click at [356, 56] on icon "close" at bounding box center [359, 58] width 7 height 7
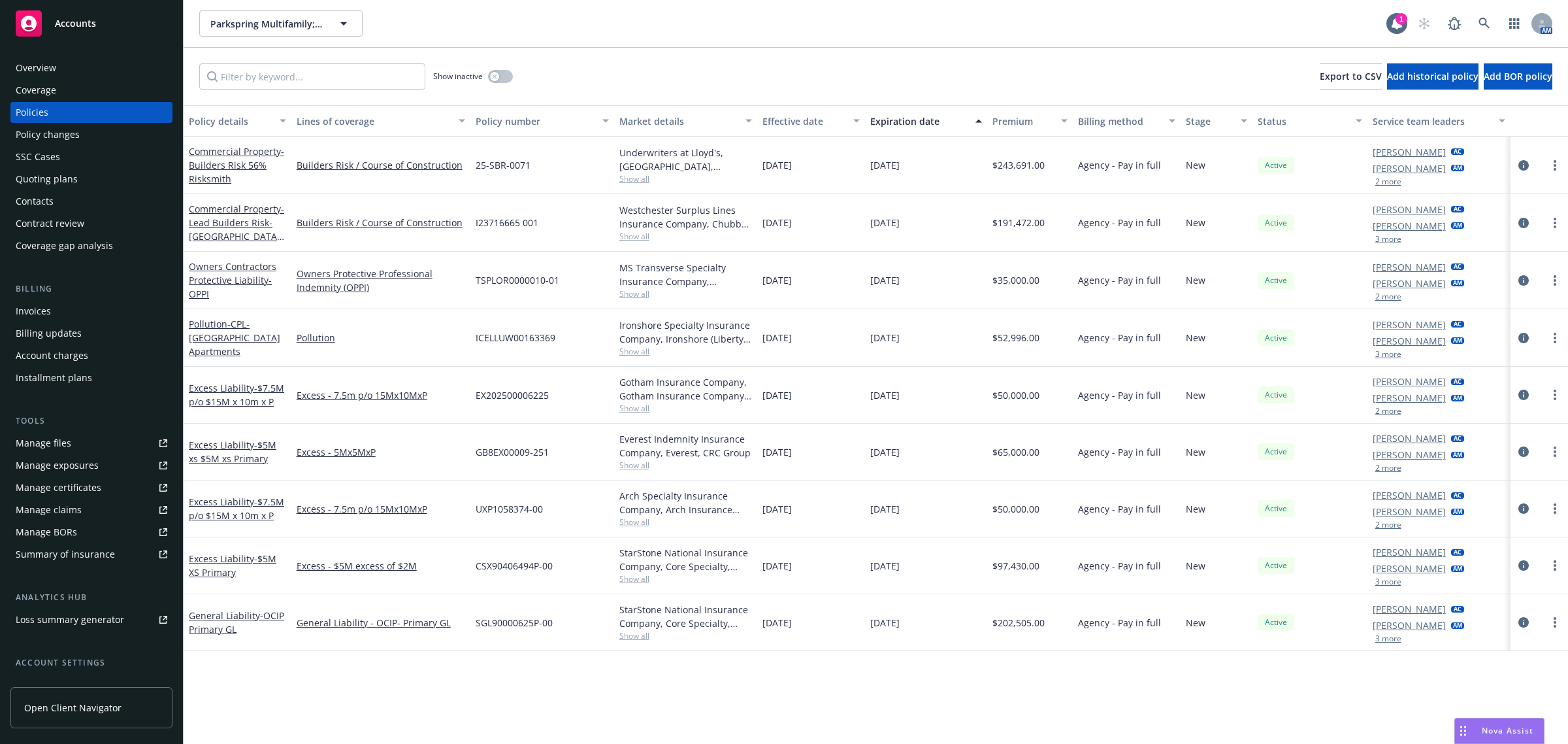
click at [109, 23] on div "Accounts" at bounding box center [91, 23] width 151 height 26
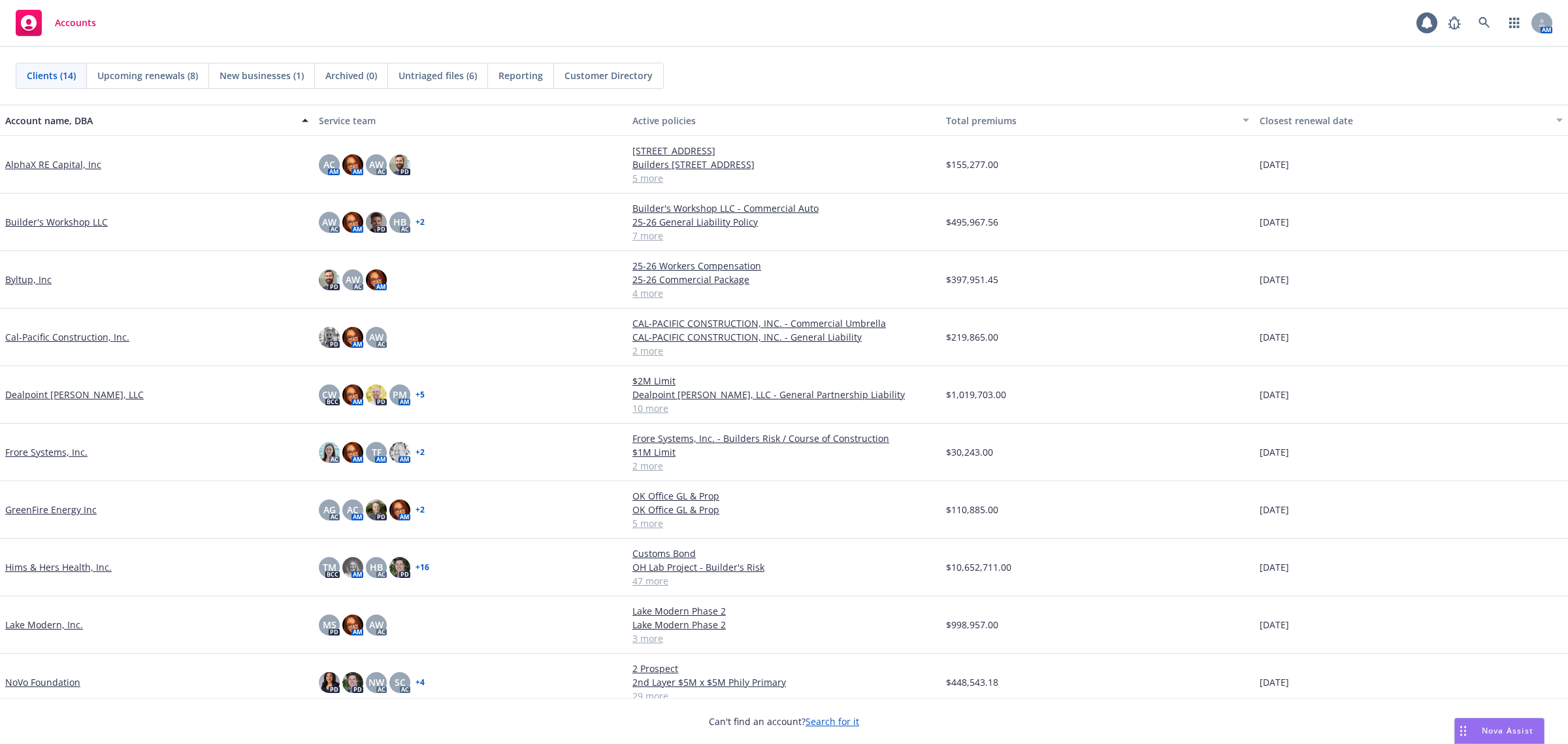
click at [57, 164] on link "AlphaX RE Capital, Inc" at bounding box center [53, 165] width 96 height 14
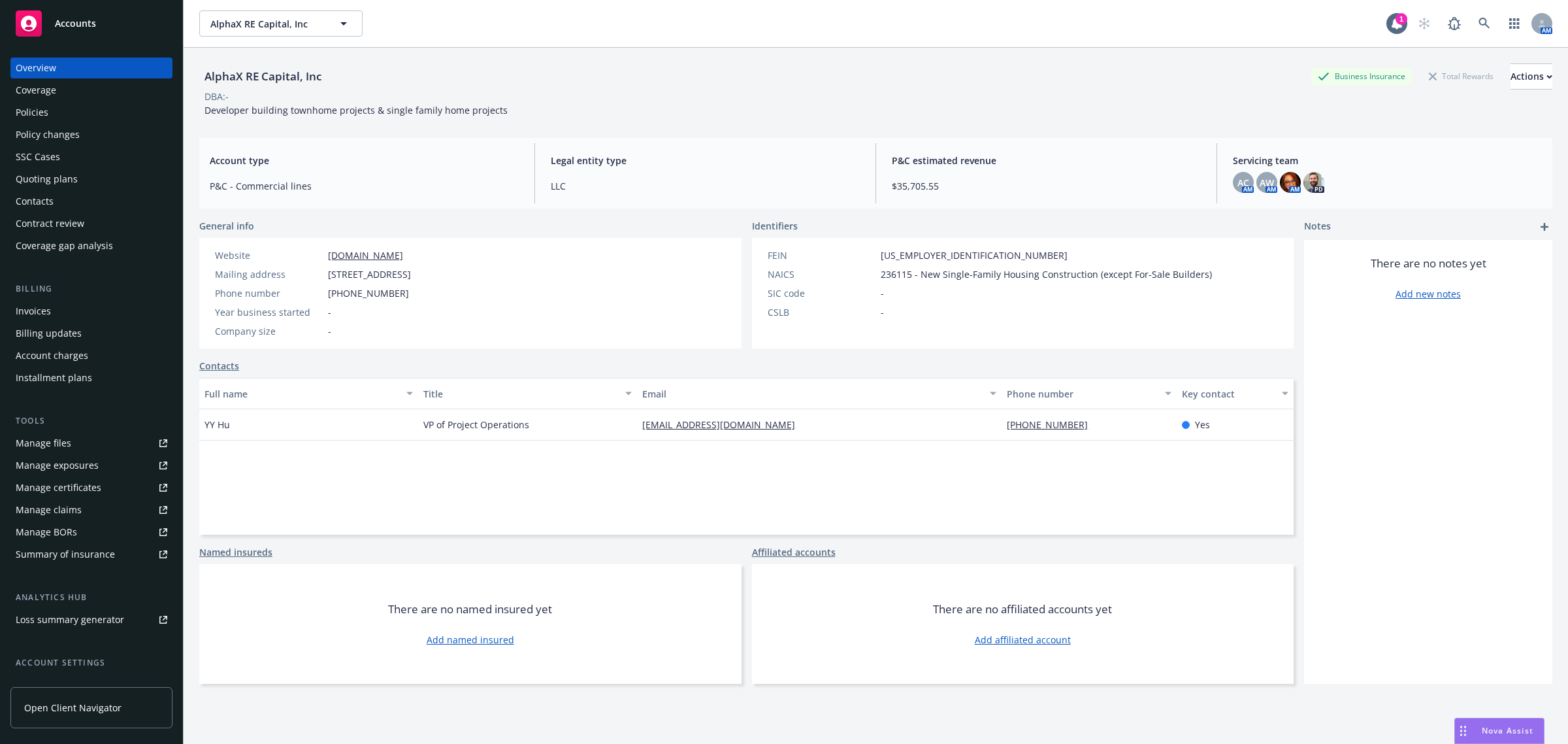
click at [35, 106] on div "Policies" at bounding box center [32, 112] width 32 height 21
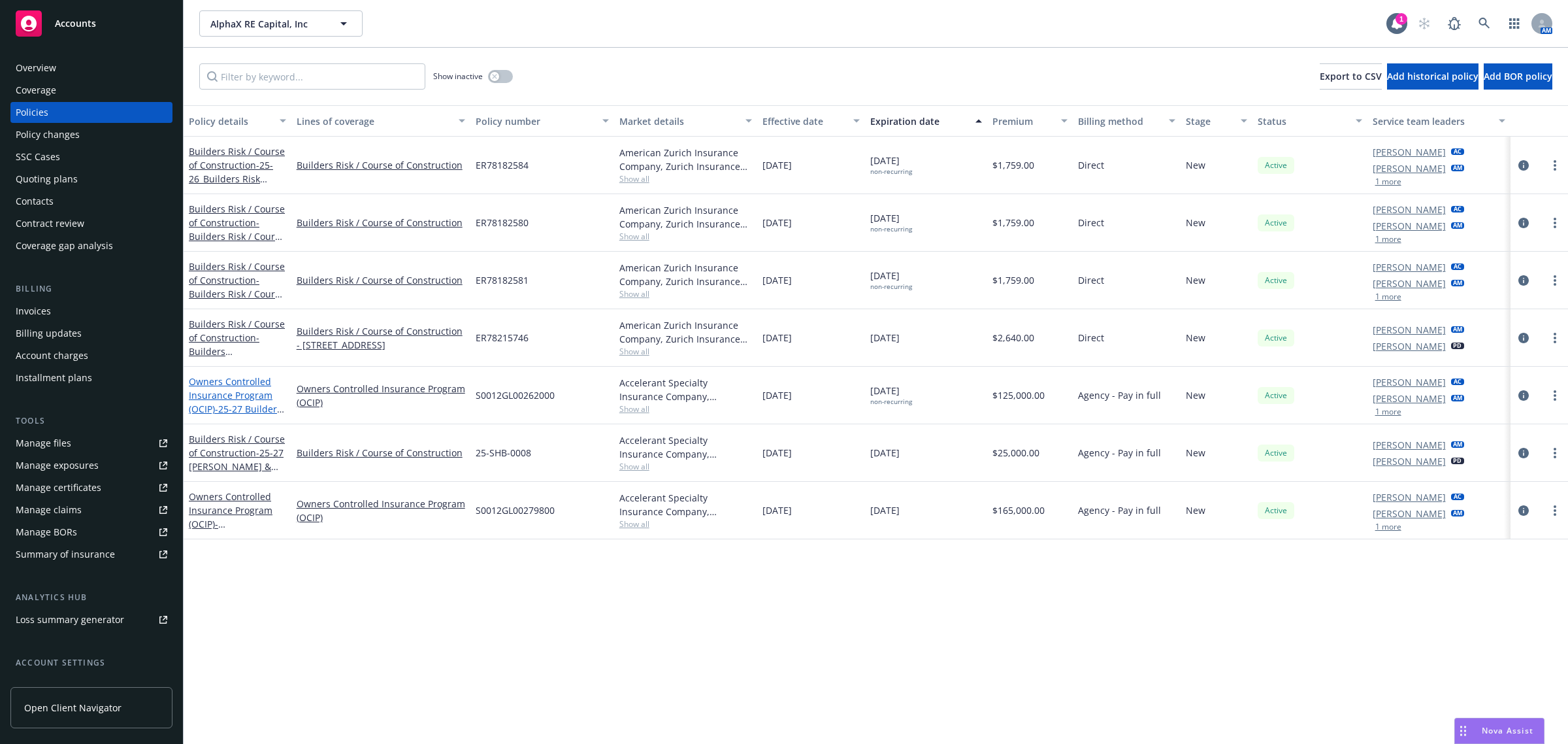
click at [204, 392] on link "Owners Controlled Insurance Program (OCIP) - 25-27 Builders Risk/ Course of Con…" at bounding box center [235, 422] width 93 height 95
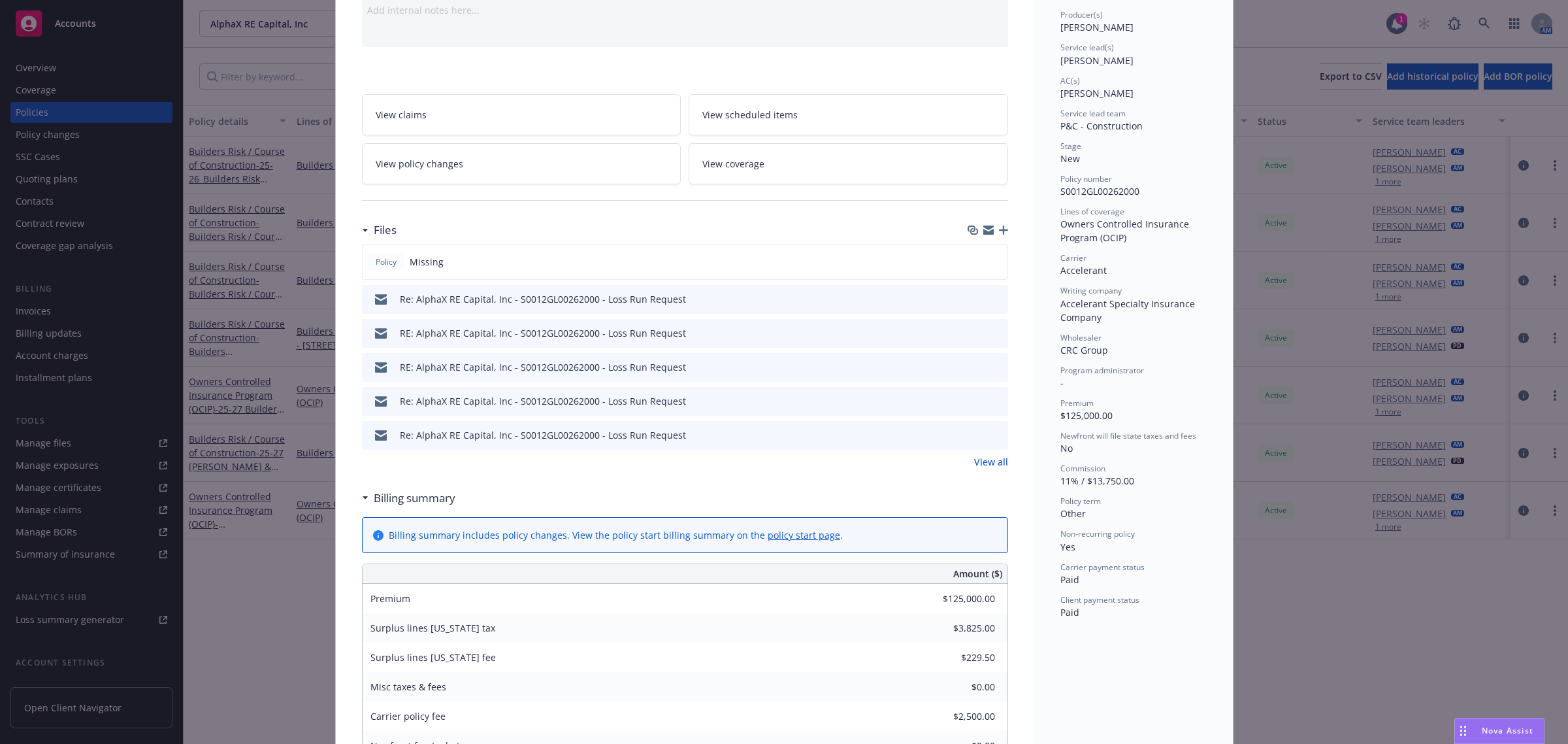
scroll to position [81, 0]
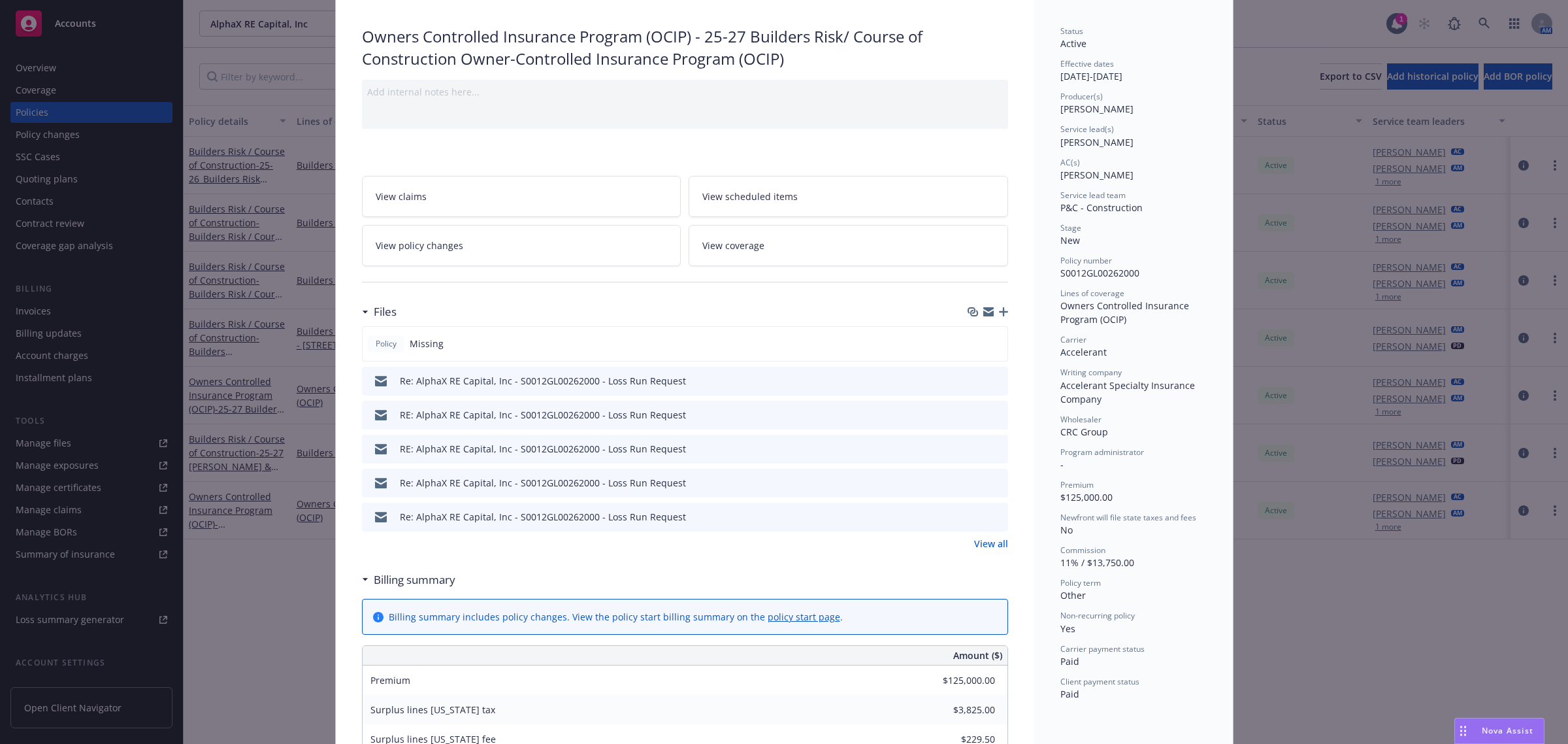
click at [978, 540] on link "View all" at bounding box center [990, 544] width 34 height 14
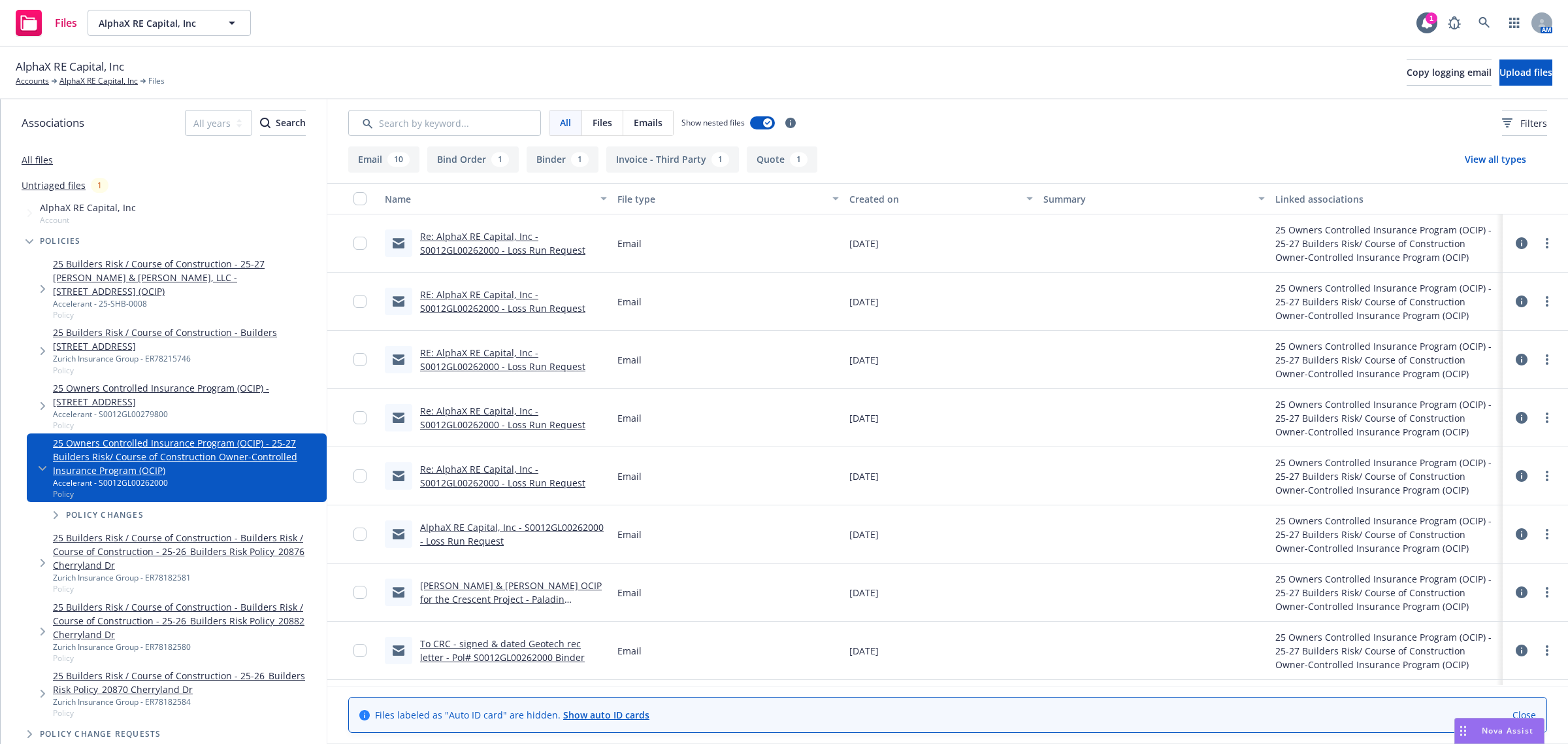
scroll to position [81, 0]
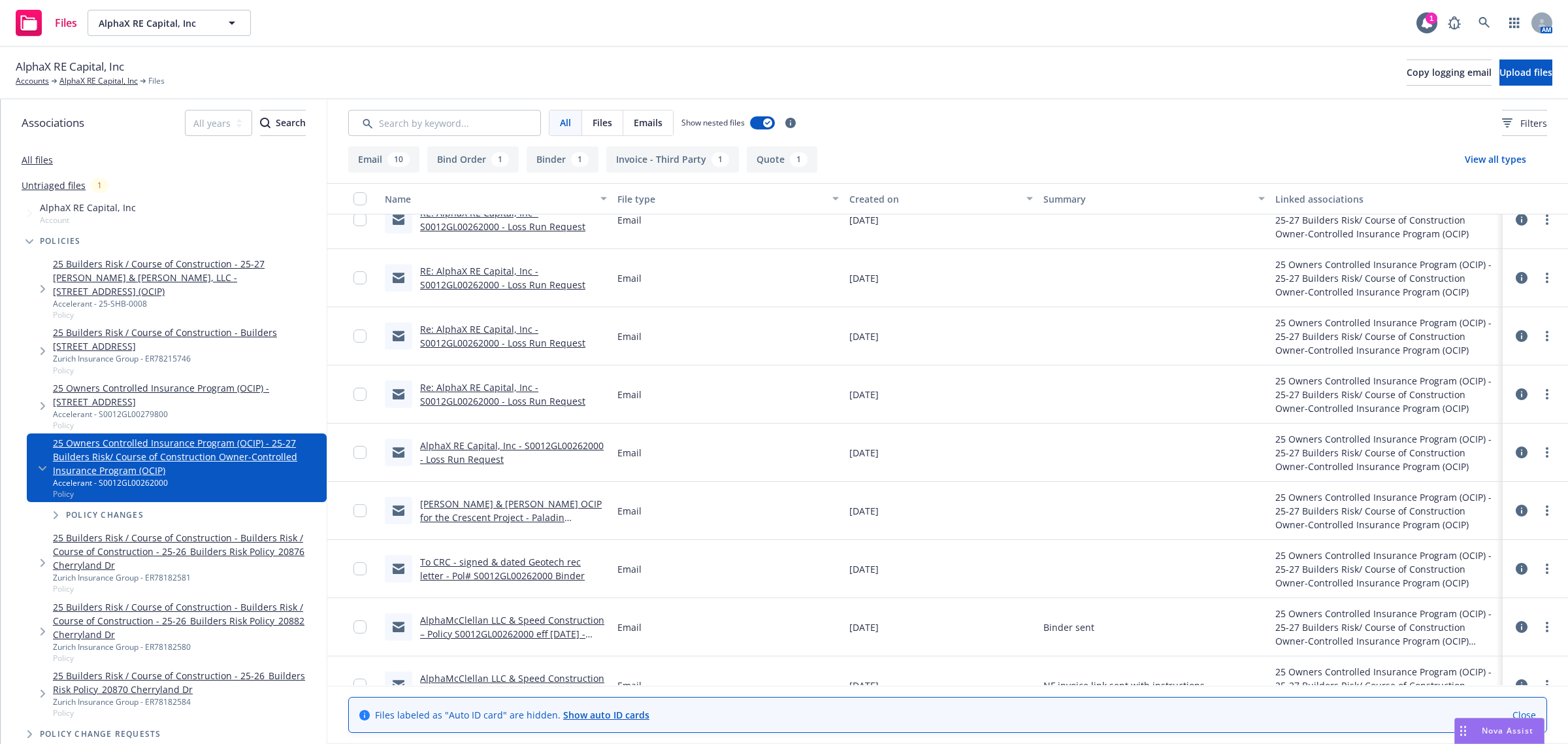
click at [534, 577] on link "To CRC - signed & dated Geotech rec letter - Pol# S0012GL00262000 Binder" at bounding box center [503, 568] width 165 height 26
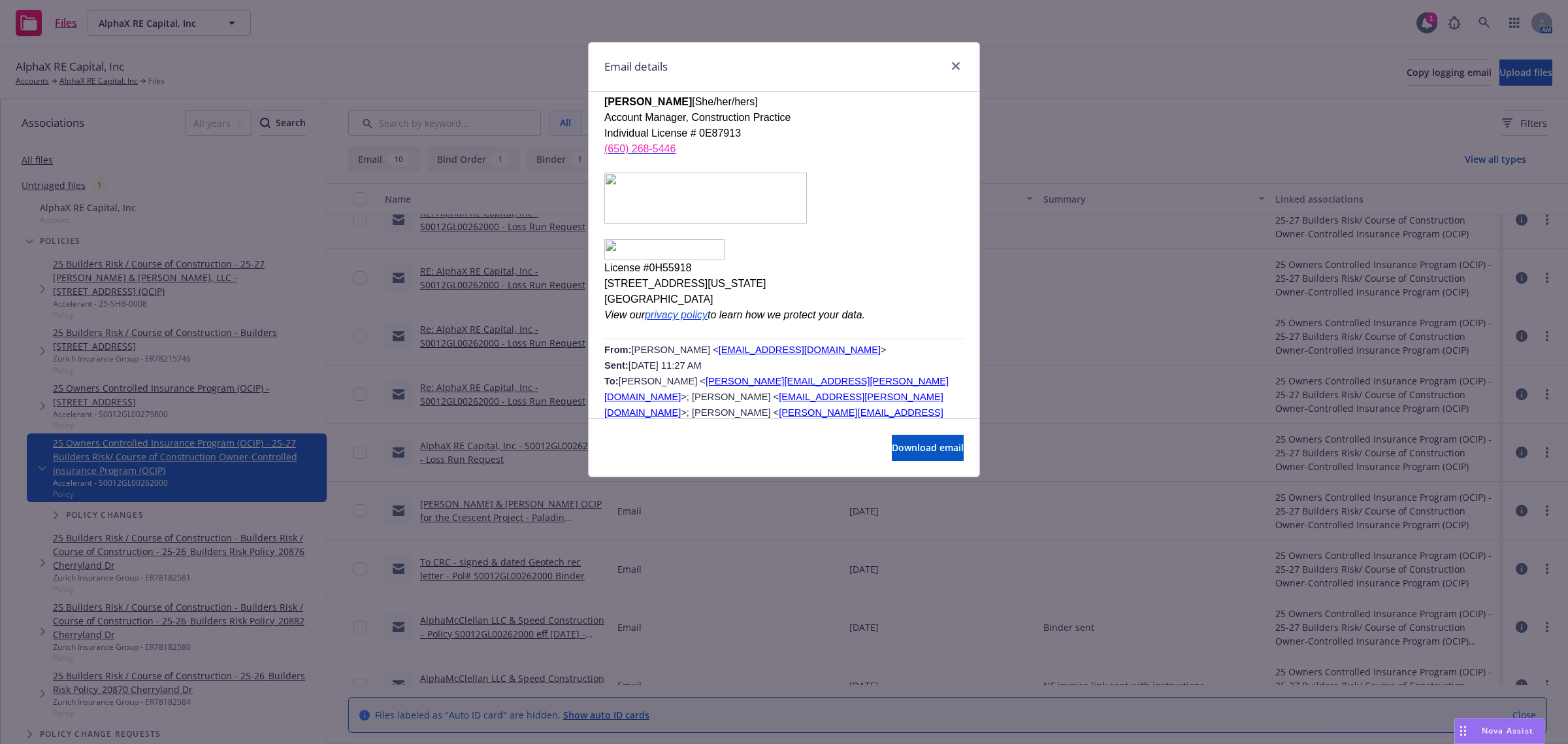
scroll to position [408, 0]
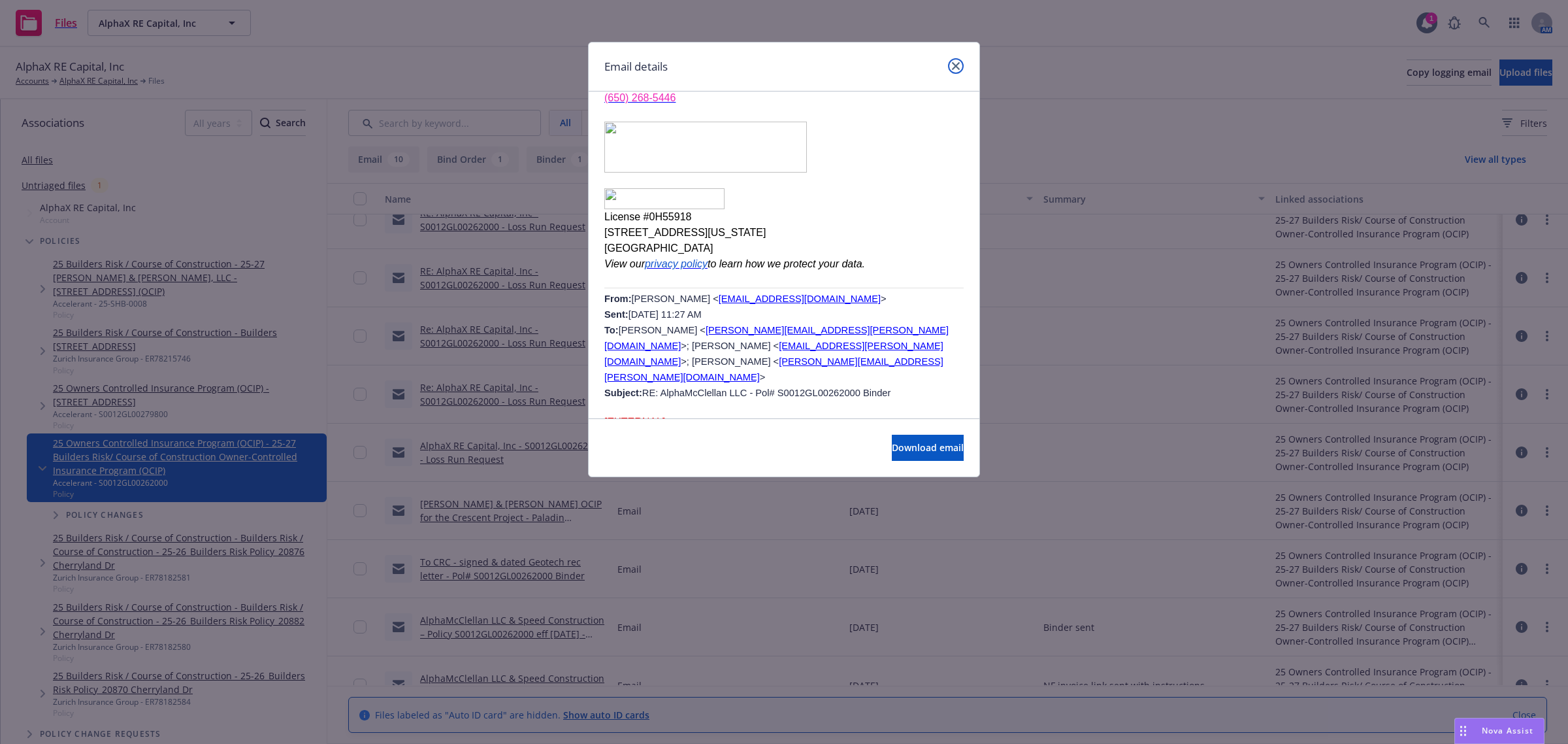
click at [956, 60] on link "close" at bounding box center [956, 66] width 16 height 16
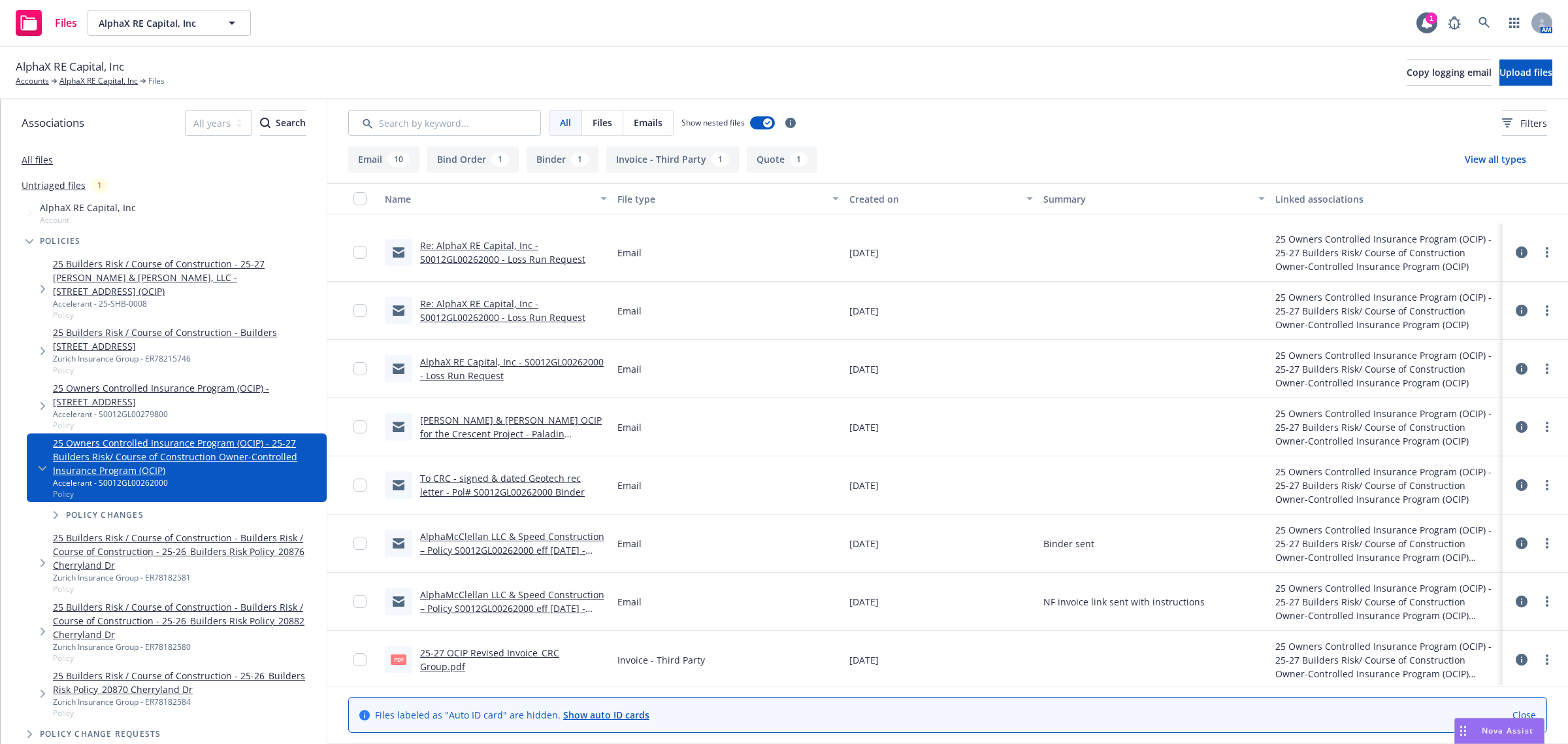
scroll to position [245, 0]
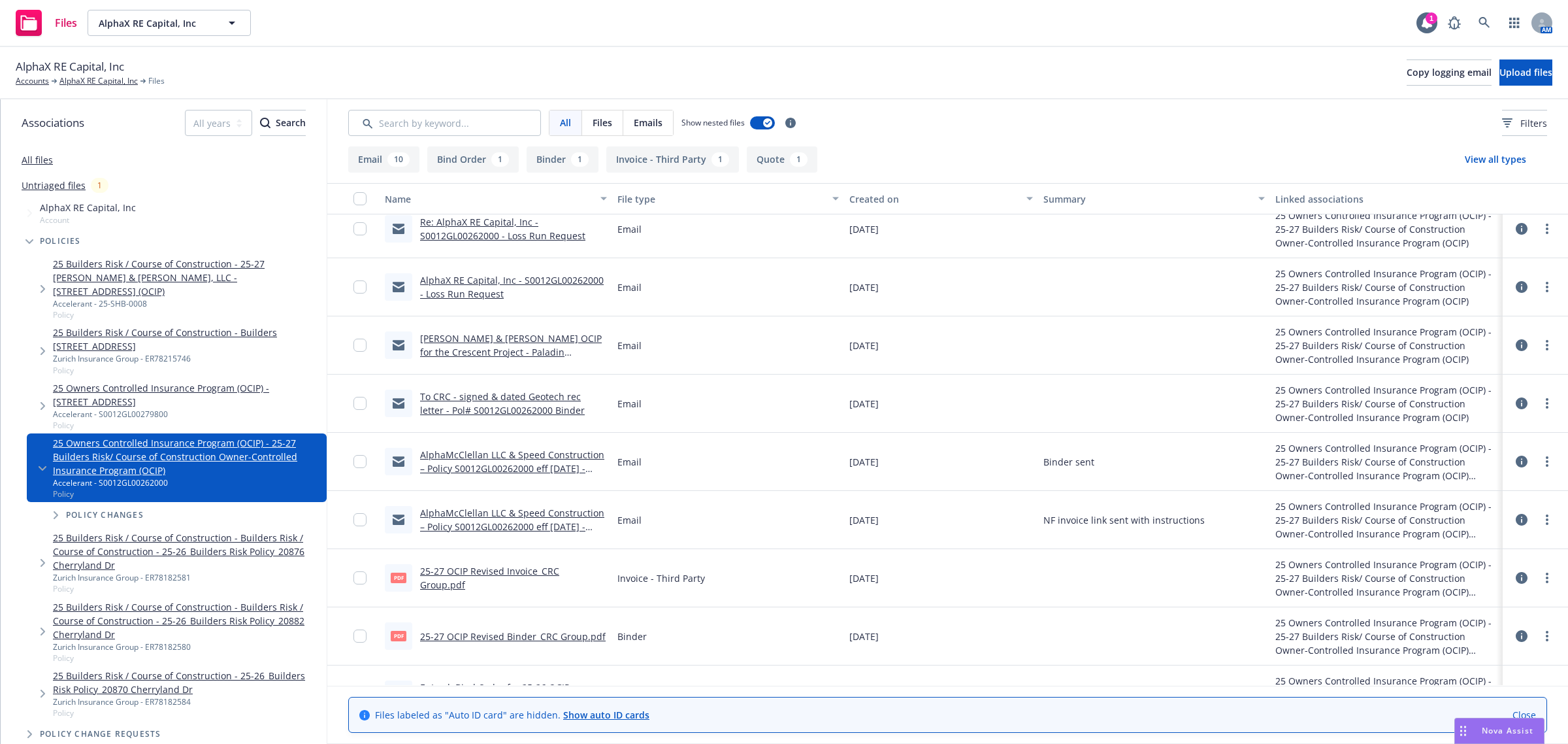
click at [543, 638] on link "25-27 OCIP Revised Binder_CRC Group.pdf" at bounding box center [513, 636] width 185 height 12
drag, startPoint x: 136, startPoint y: 62, endPoint x: 5, endPoint y: 73, distance: 131.5
click at [5, 73] on div "AlphaX RE Capital, Inc Accounts AlphaX RE Capital, Inc Files Copy logging email…" at bounding box center [784, 73] width 1568 height 52
copy span "AlphaX RE Capital, Inc"
click at [22, 79] on link "Accounts" at bounding box center [32, 81] width 33 height 12
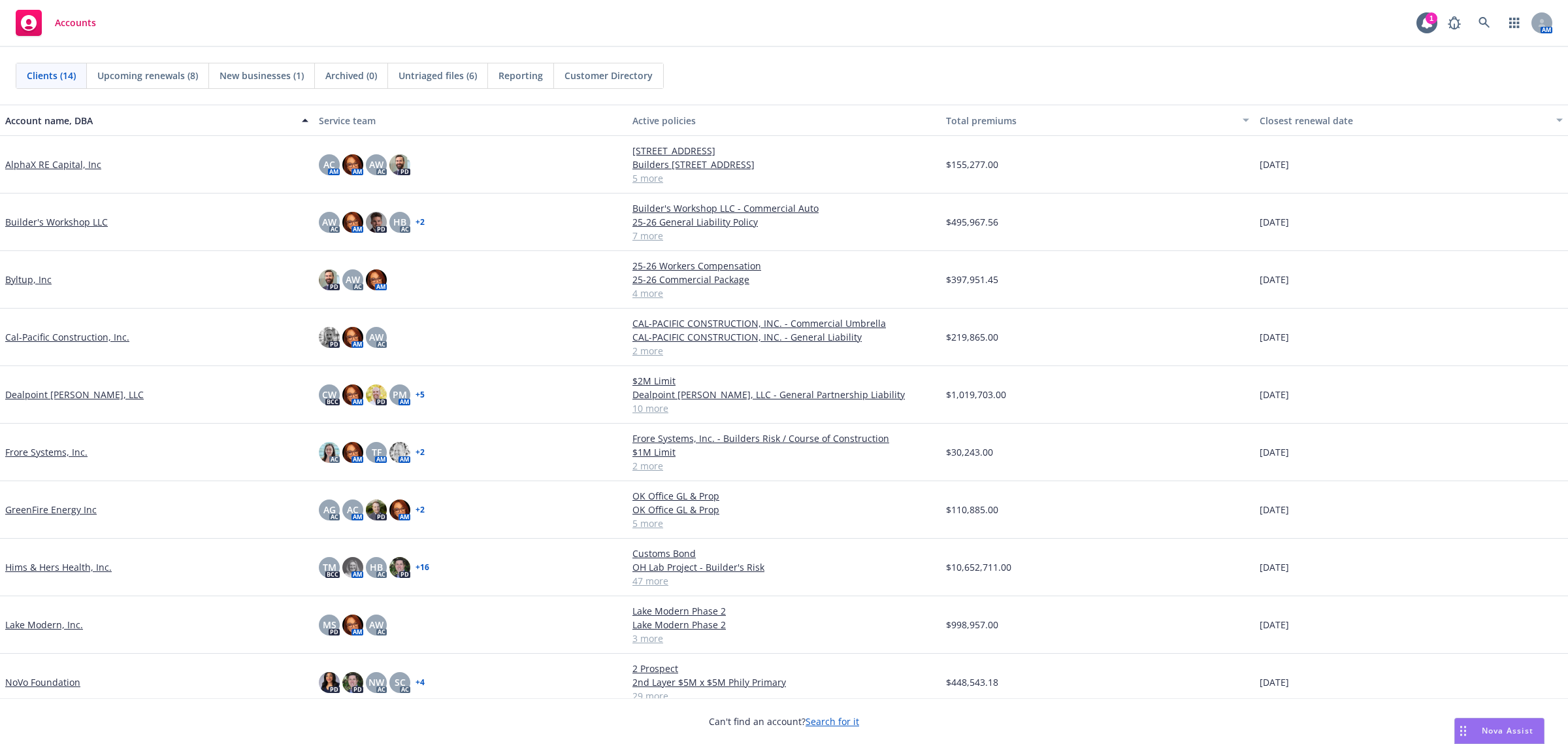
click at [24, 273] on link "Byltup, Inc" at bounding box center [28, 279] width 47 height 14
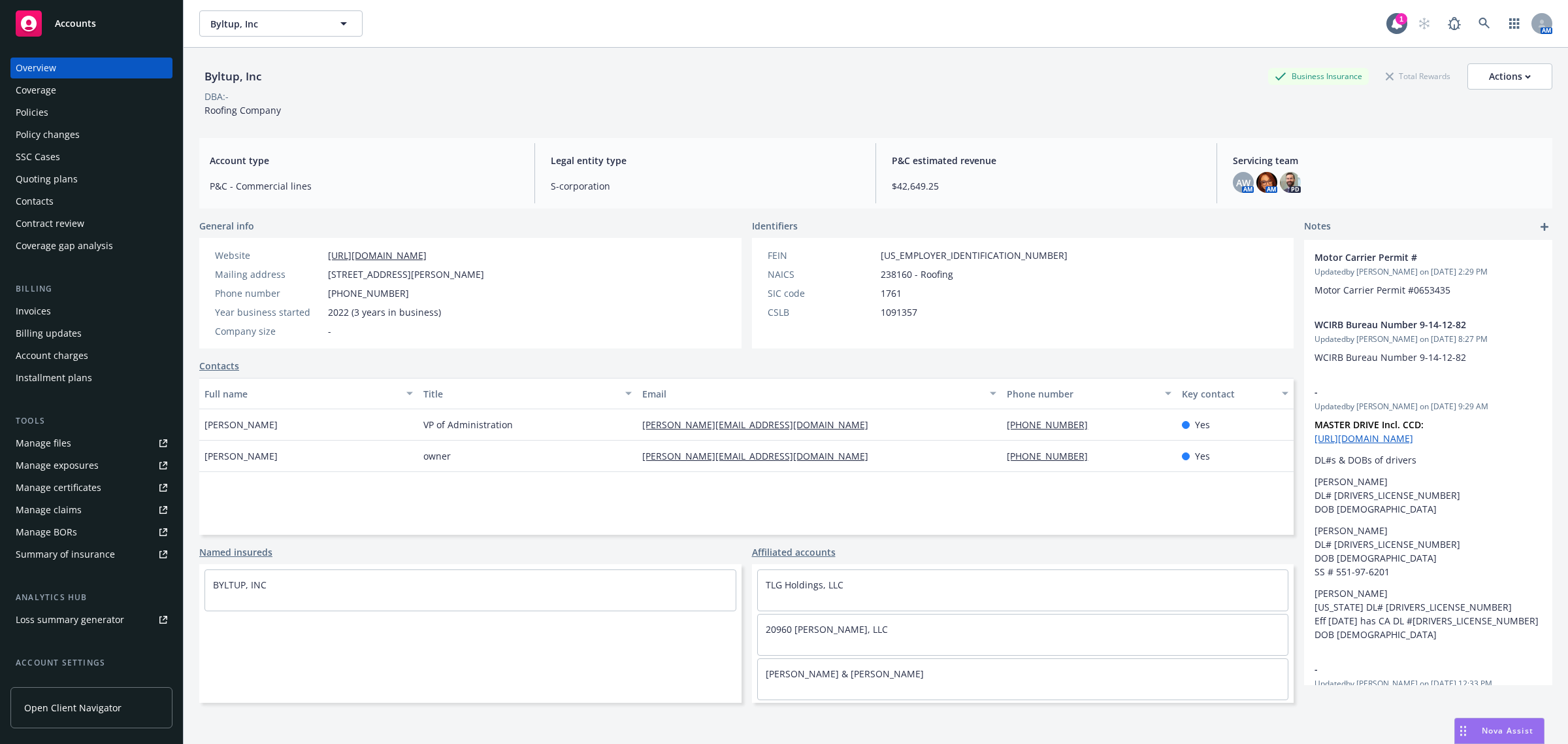
click at [50, 113] on div "Policies" at bounding box center [91, 112] width 151 height 21
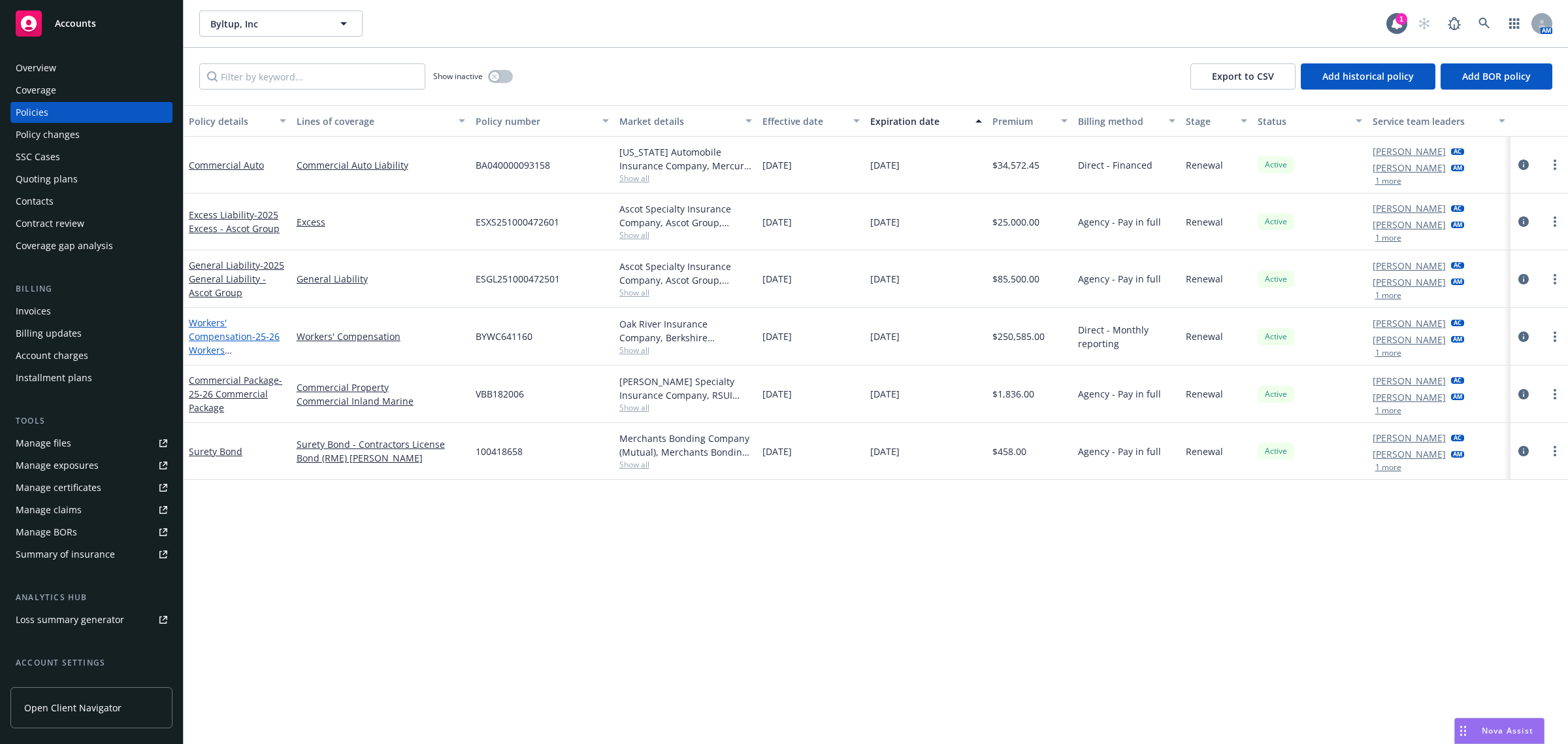
click at [204, 337] on link "Workers' Compensation - 25-26 Workers Compensation" at bounding box center [233, 343] width 91 height 53
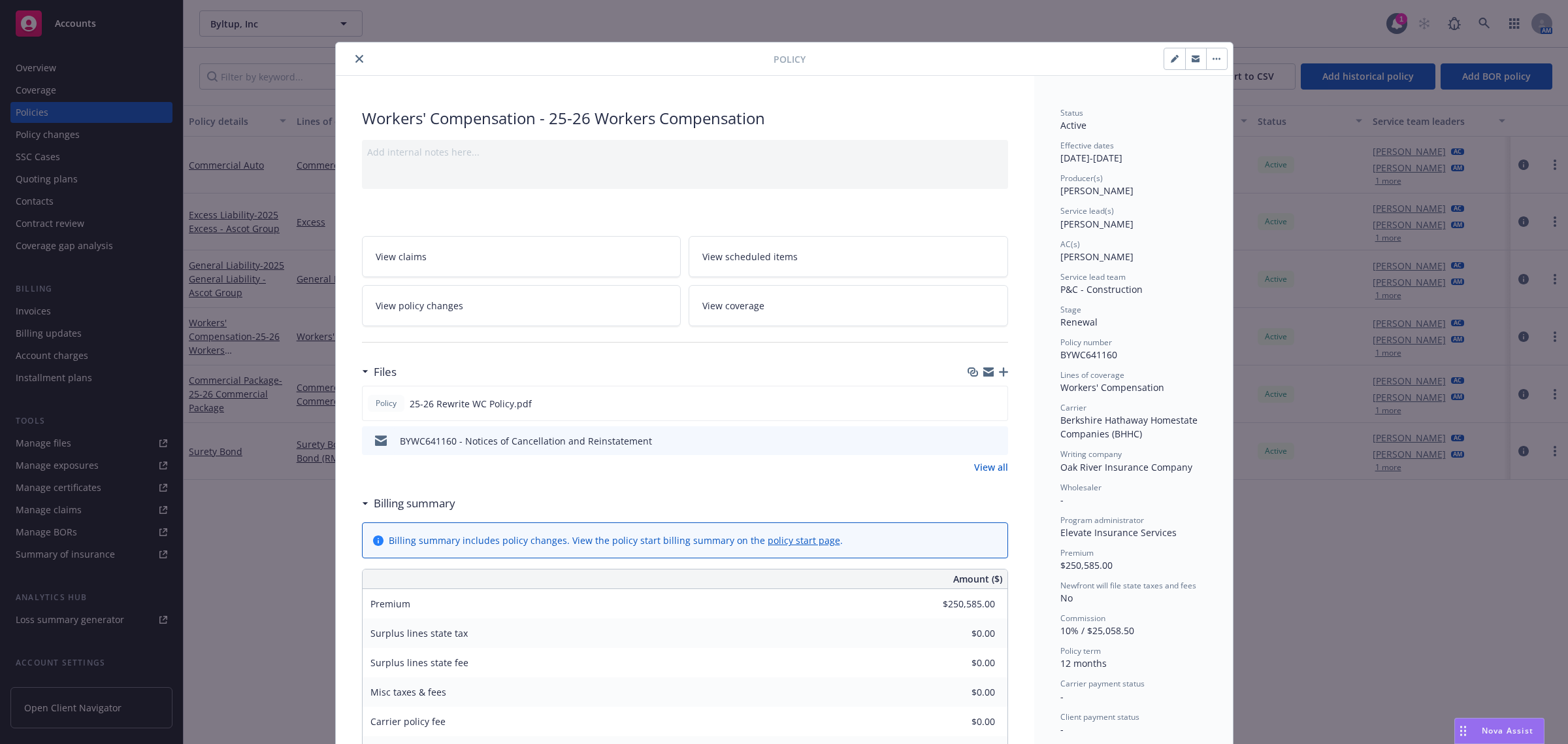
click at [356, 59] on icon "close" at bounding box center [359, 58] width 7 height 7
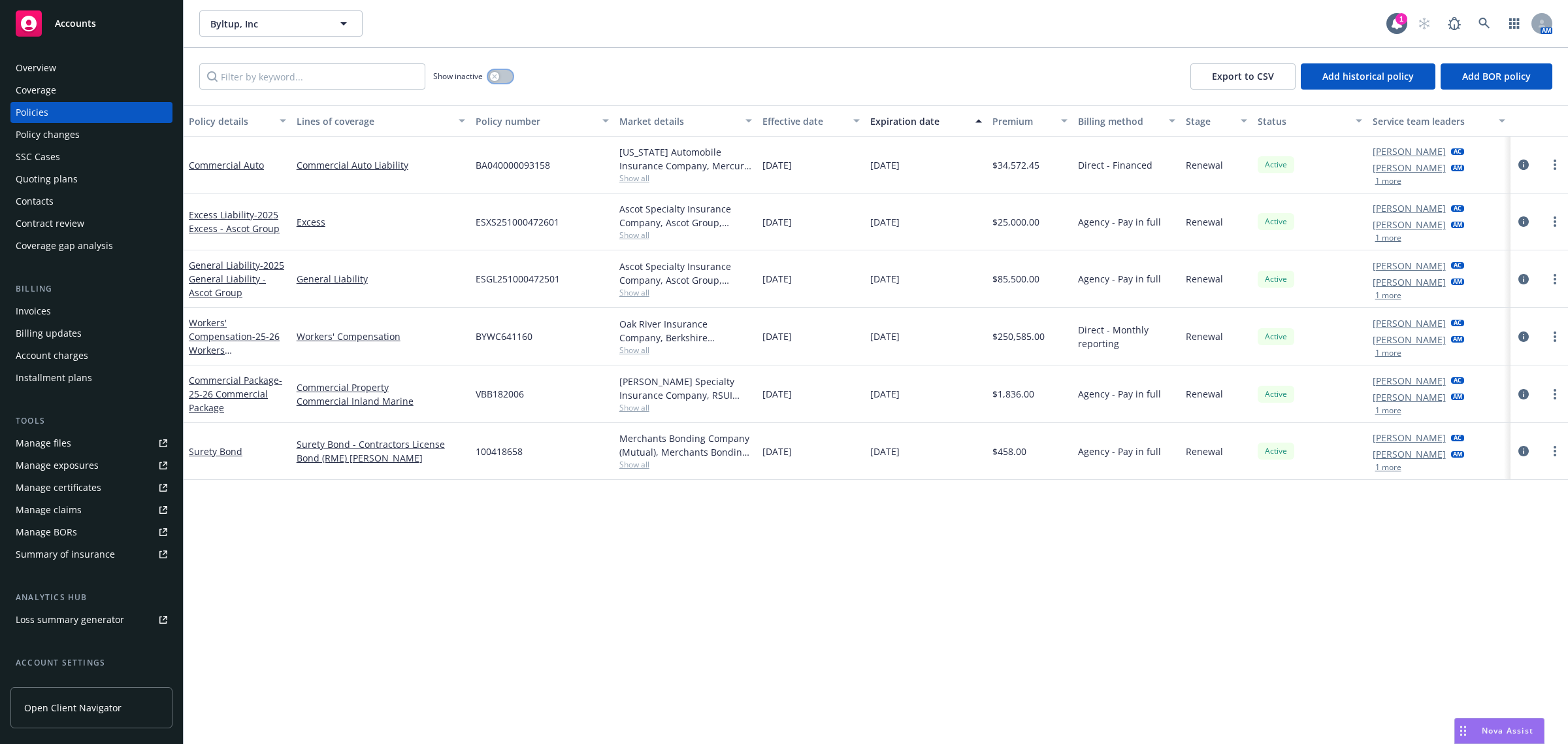
click at [494, 74] on icon "button" at bounding box center [494, 76] width 5 height 5
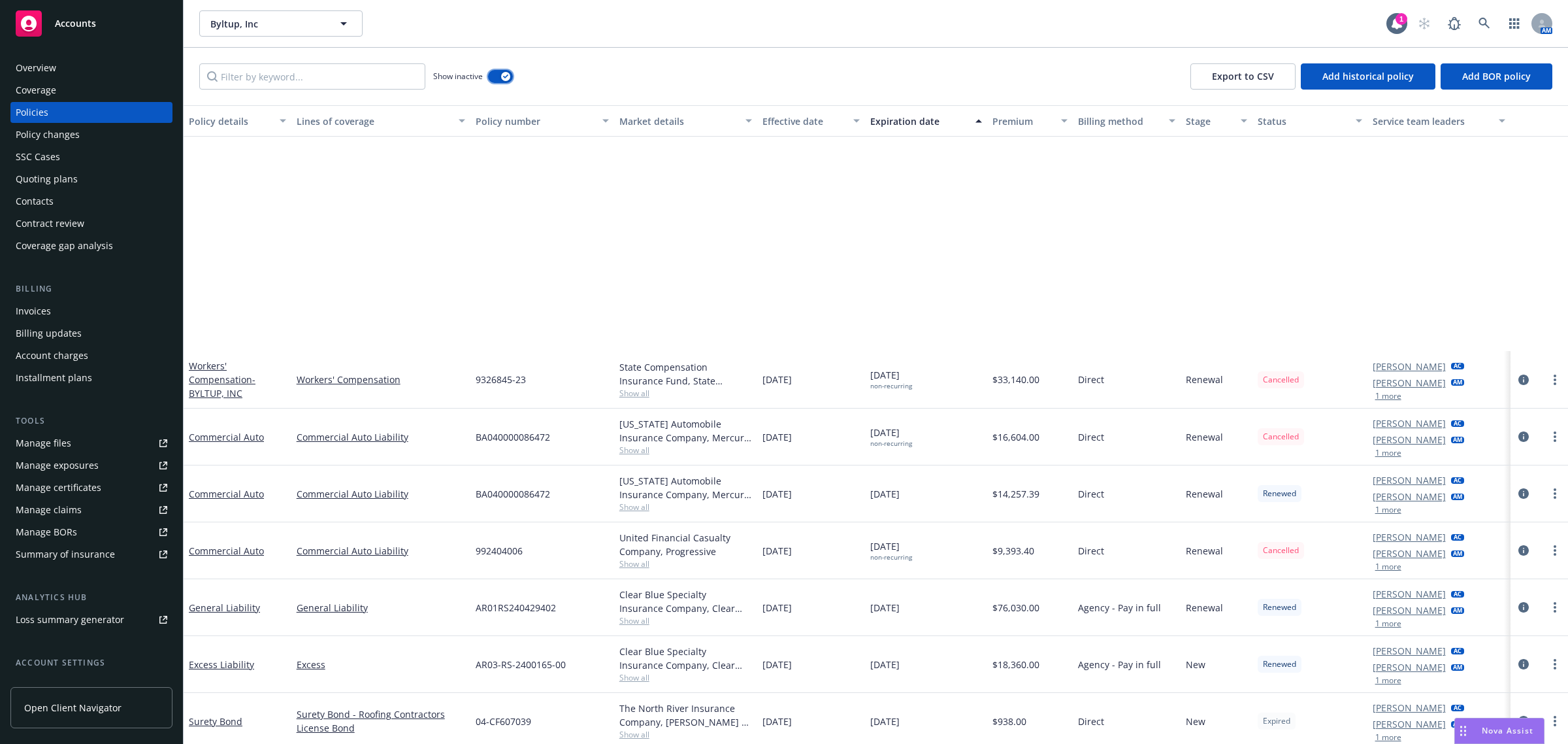
scroll to position [490, 0]
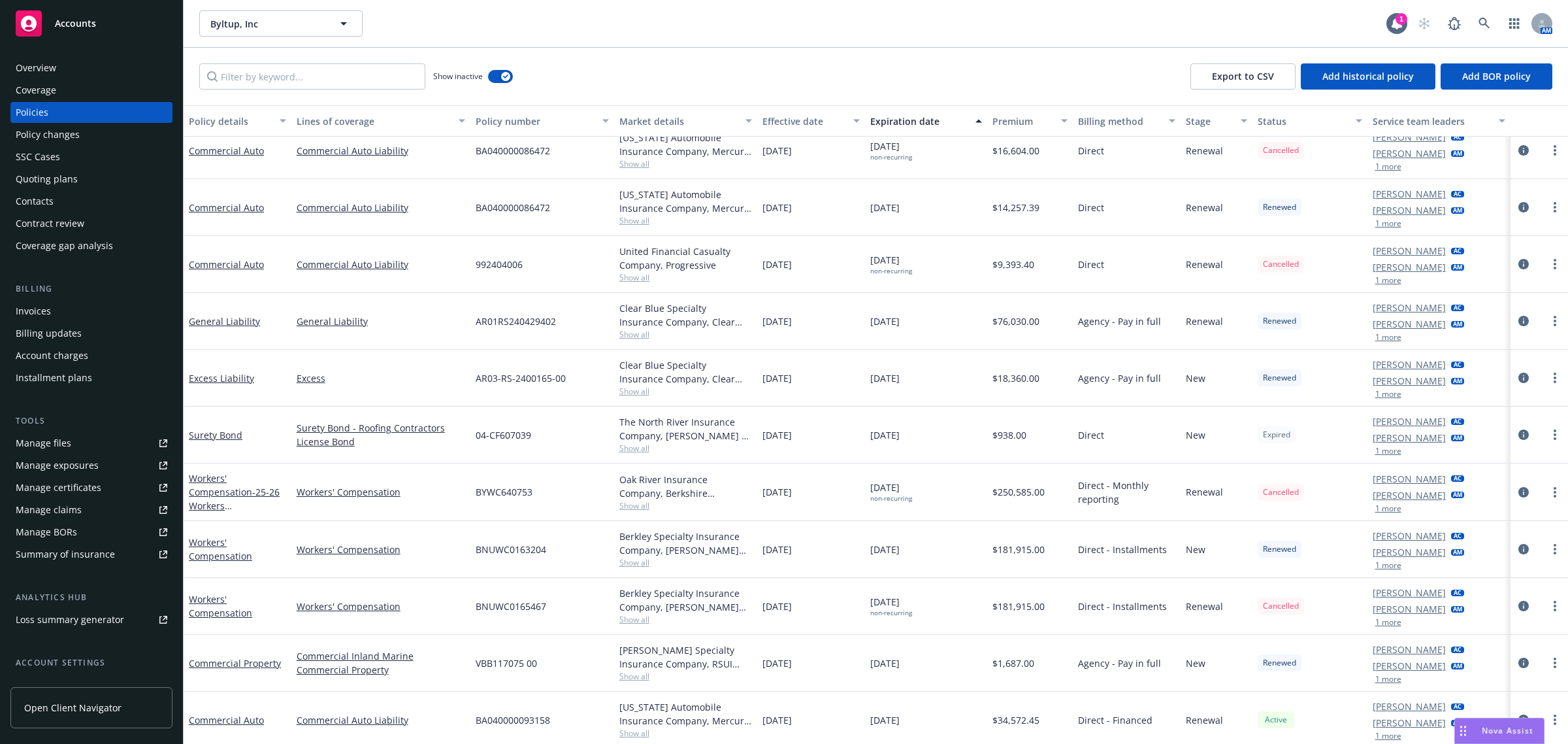
click at [89, 23] on span "Accounts" at bounding box center [76, 23] width 42 height 11
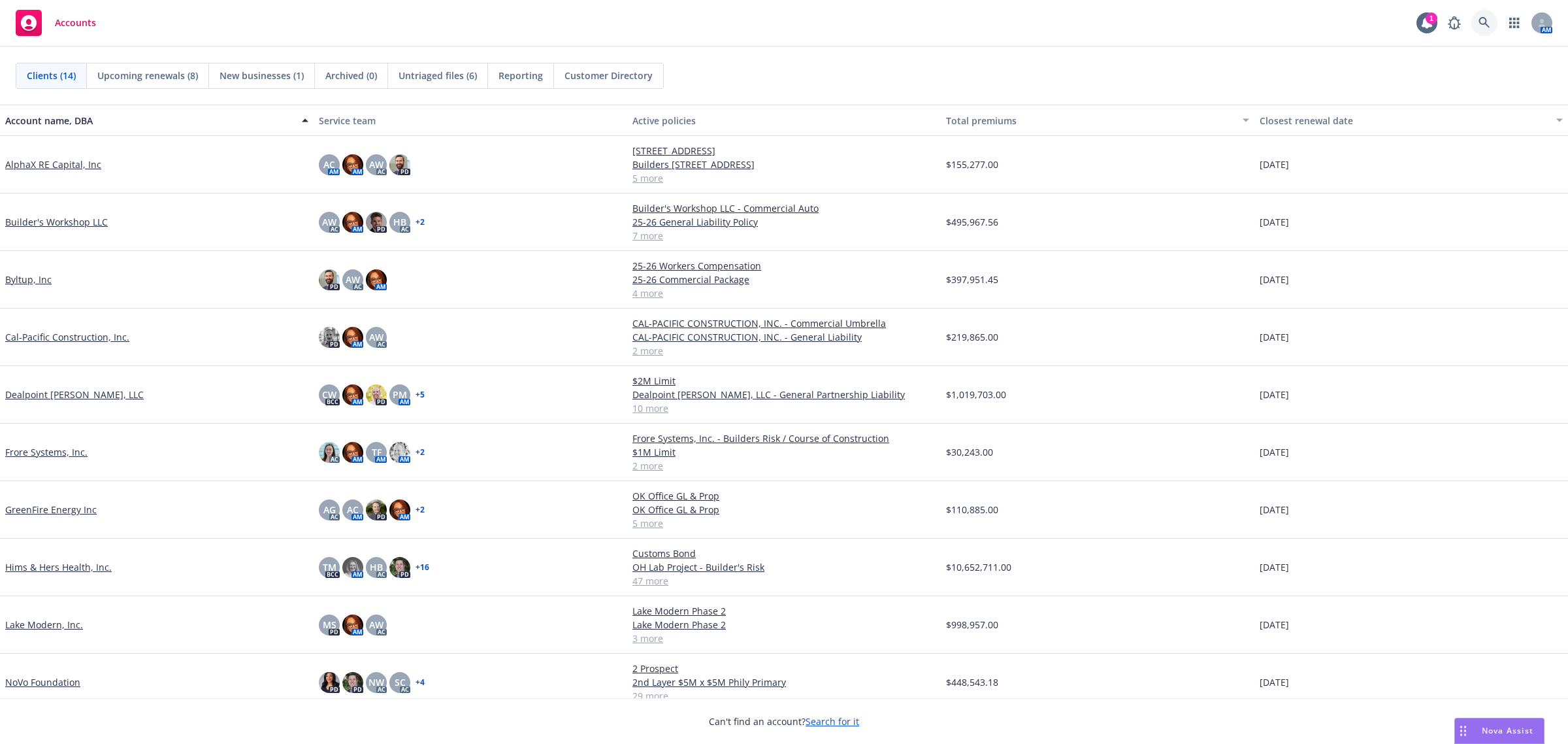
click at [1483, 23] on icon at bounding box center [1485, 22] width 12 height 12
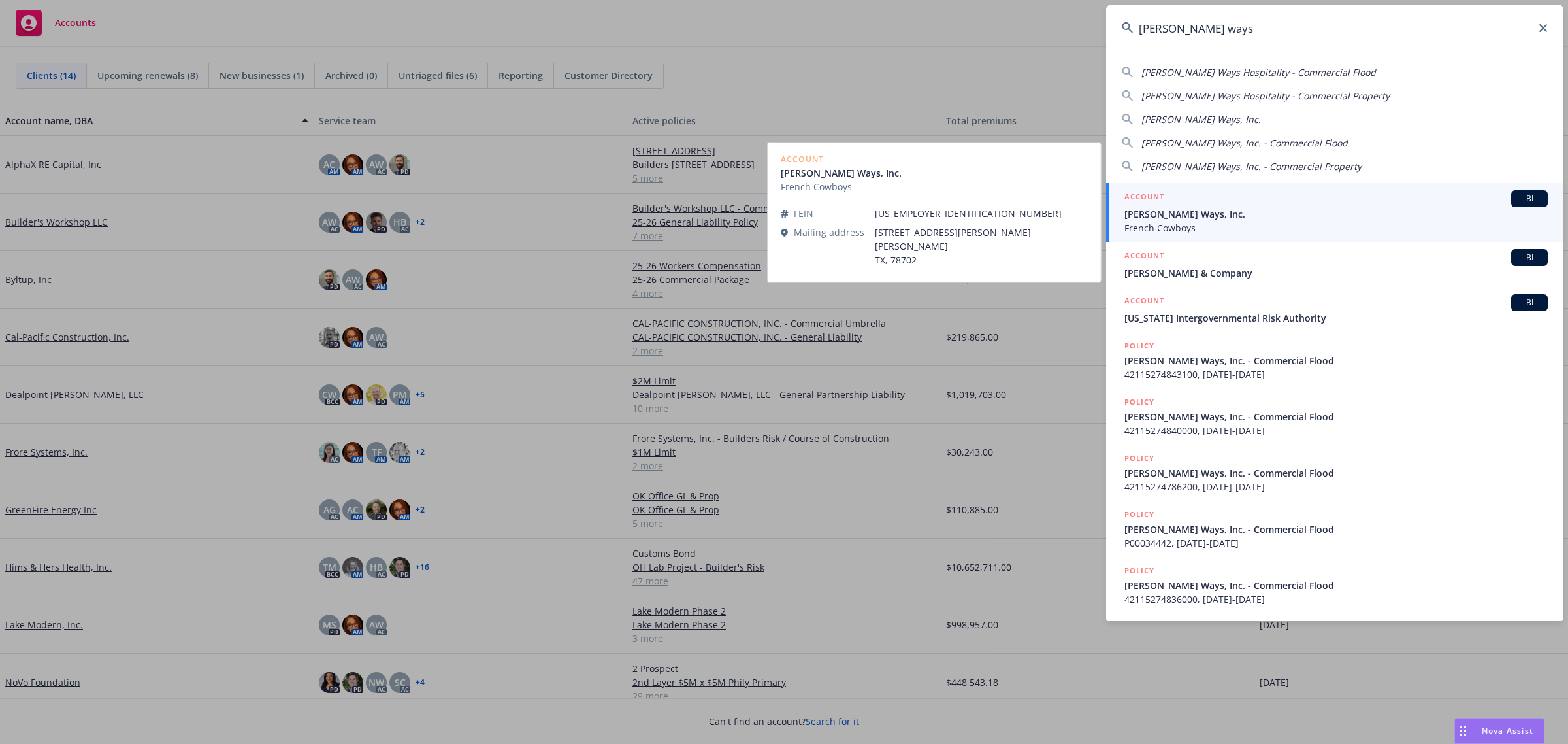
type input "[PERSON_NAME] ways"
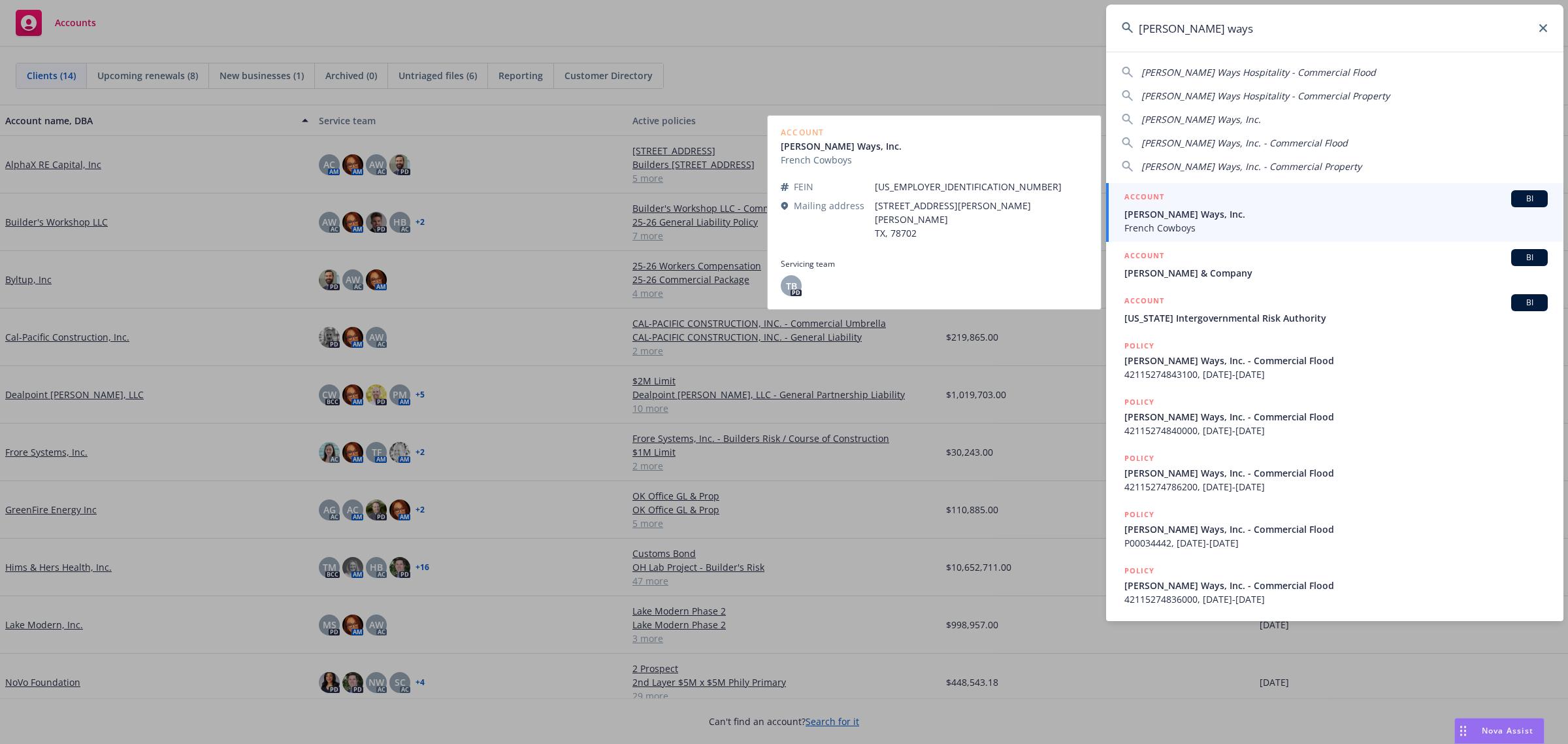
click at [1235, 214] on span "[PERSON_NAME] Ways, Inc." at bounding box center [1336, 214] width 424 height 14
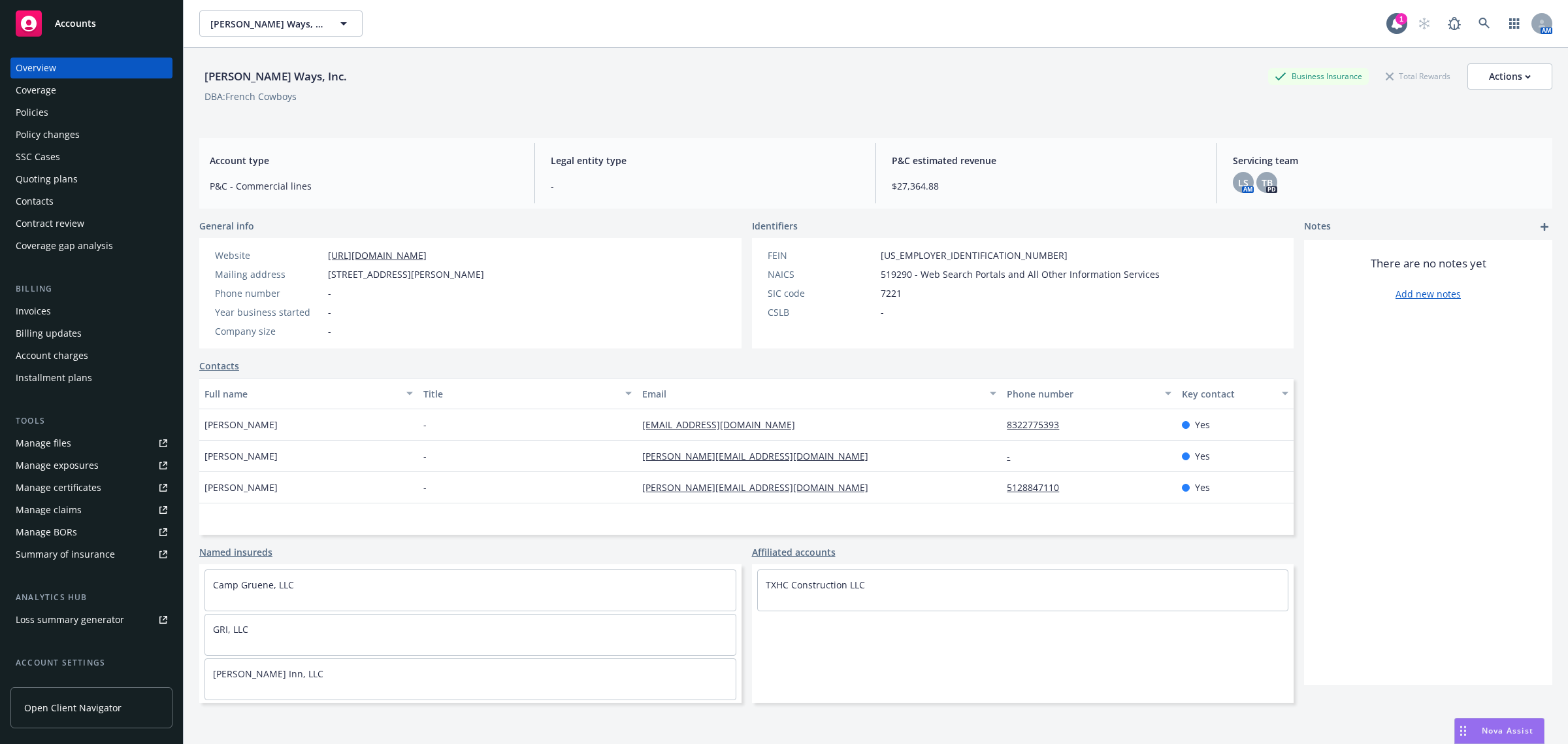
click at [66, 86] on div "Coverage" at bounding box center [91, 90] width 151 height 21
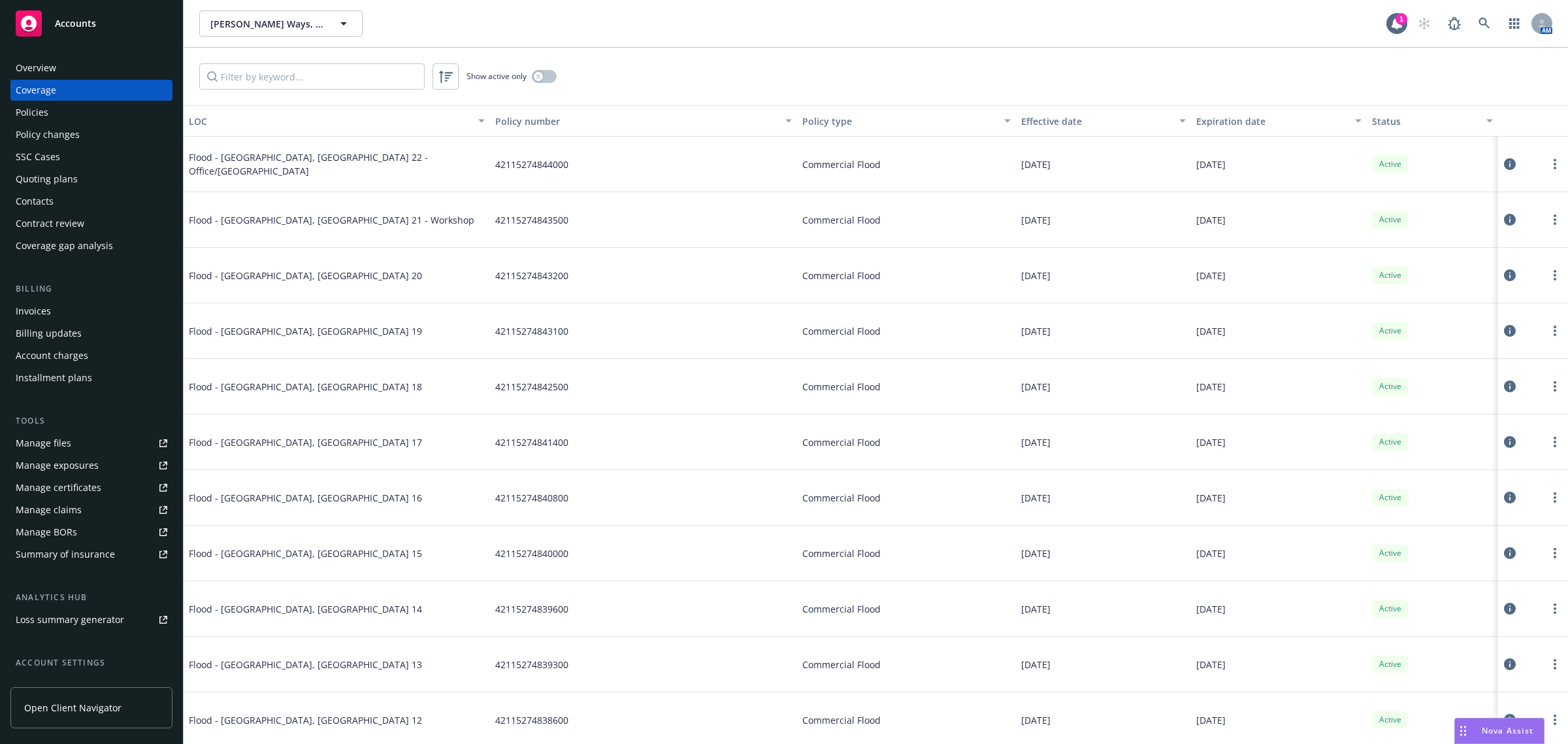
click at [69, 106] on div "Policies" at bounding box center [91, 112] width 151 height 21
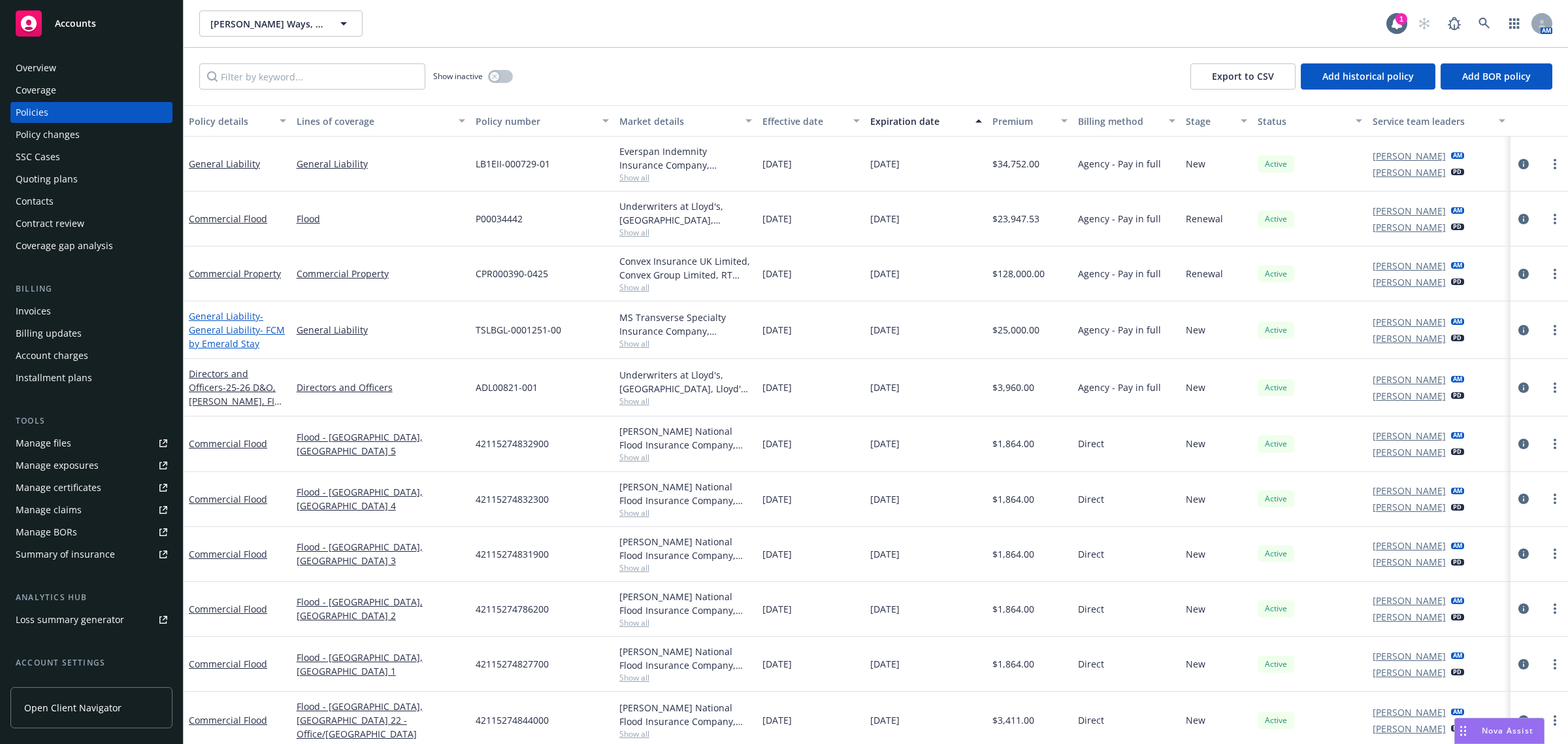
click at [214, 333] on span "- General Liability- FCM by Emerald Stay" at bounding box center [237, 330] width 96 height 40
